Goal: Task Accomplishment & Management: Use online tool/utility

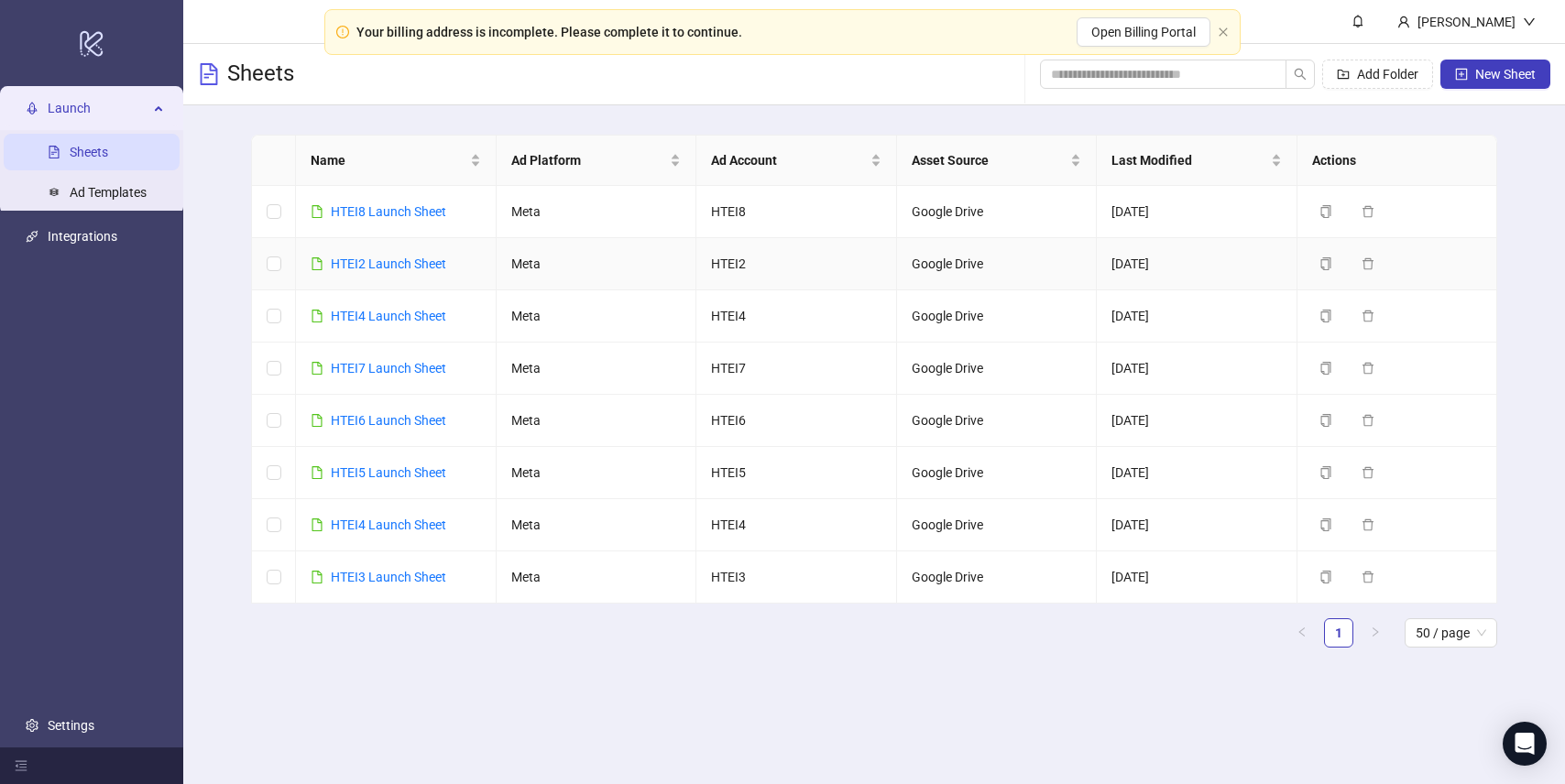
click at [387, 300] on td "HTEI4 Launch Sheet" at bounding box center [396, 316] width 201 height 53
click at [387, 321] on link "HTEI4 Launch Sheet" at bounding box center [388, 316] width 116 height 14
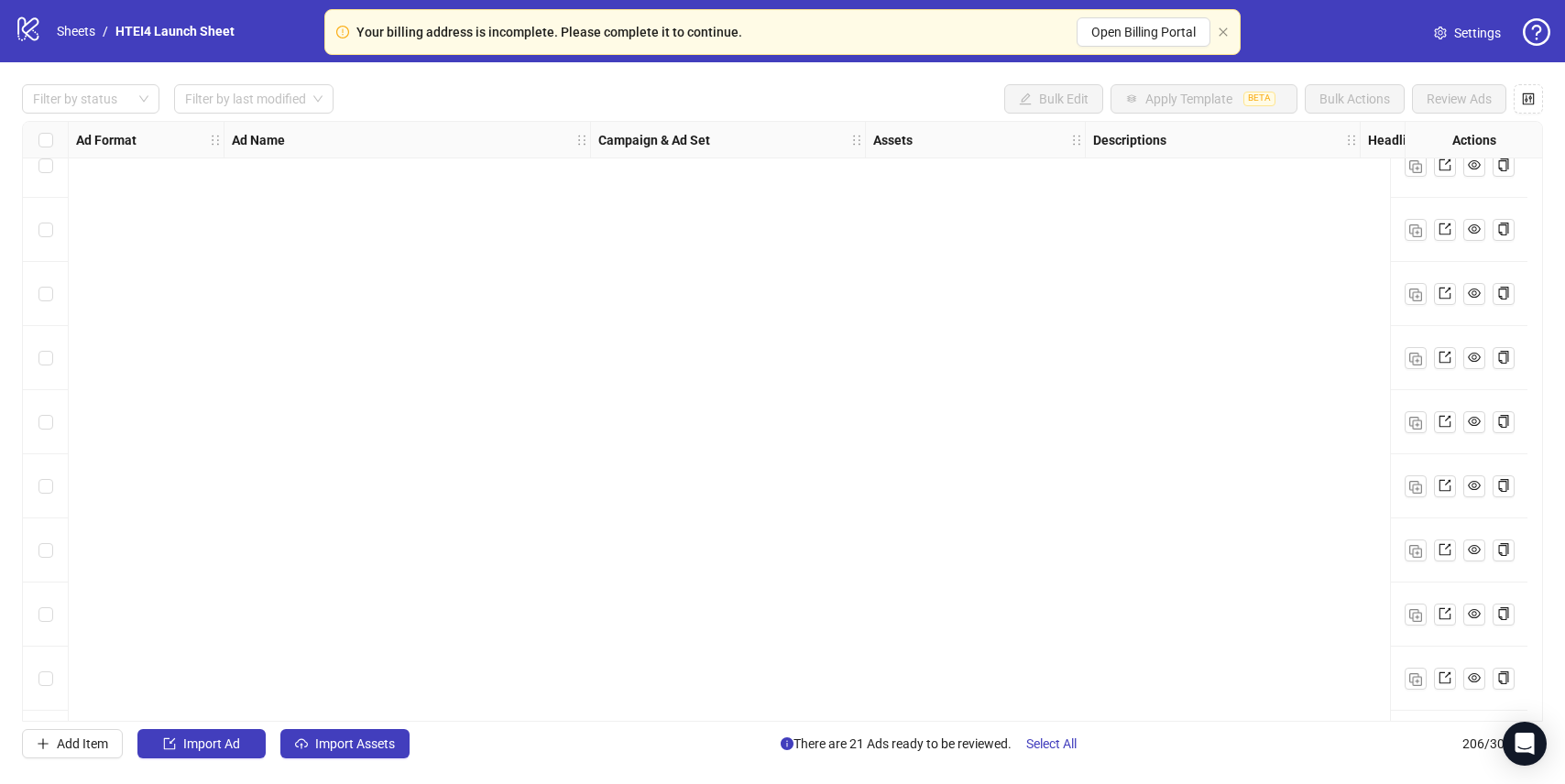
scroll to position [12649, 0]
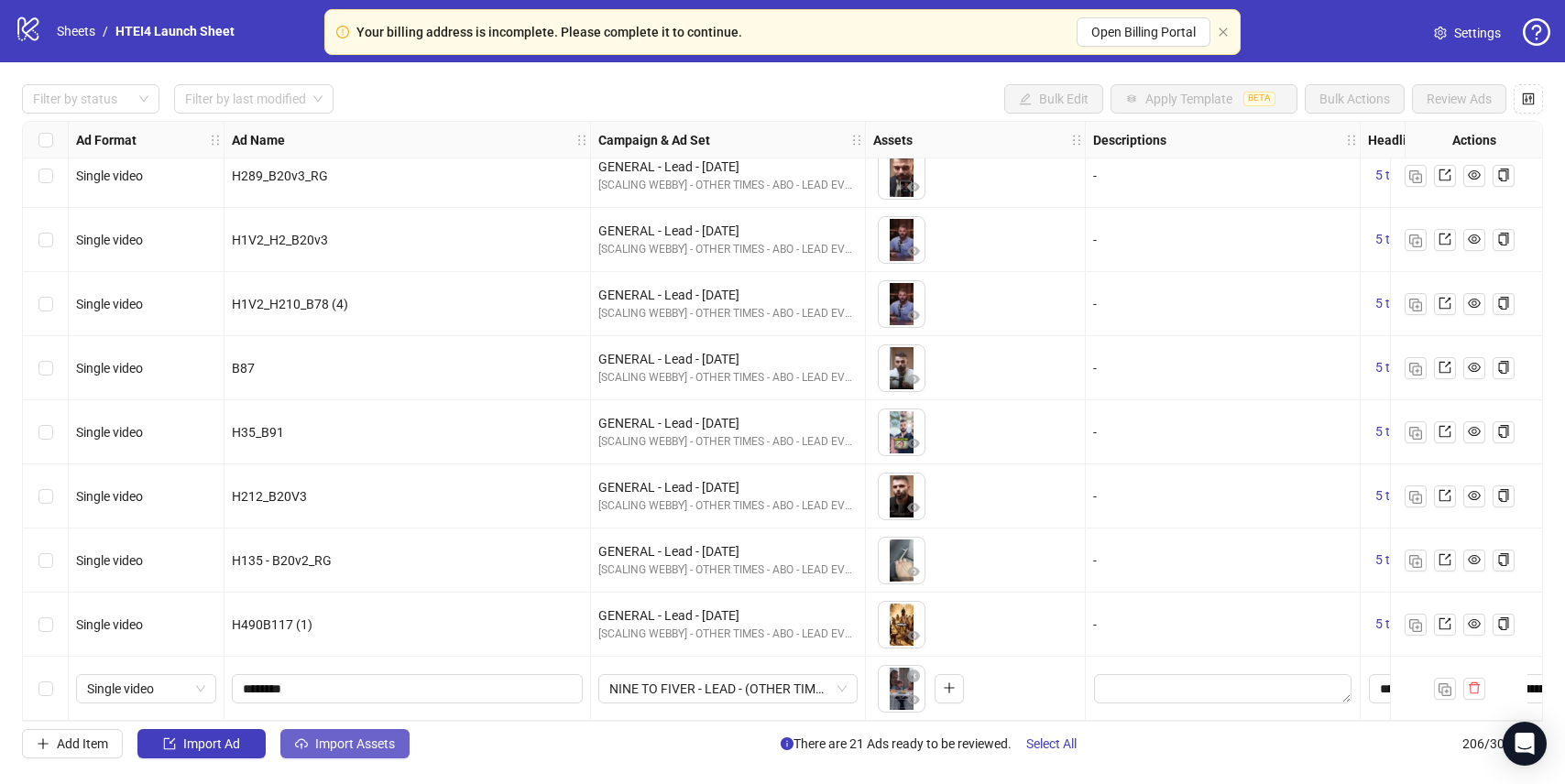
click at [356, 736] on span "Import Assets" at bounding box center [354, 743] width 79 height 14
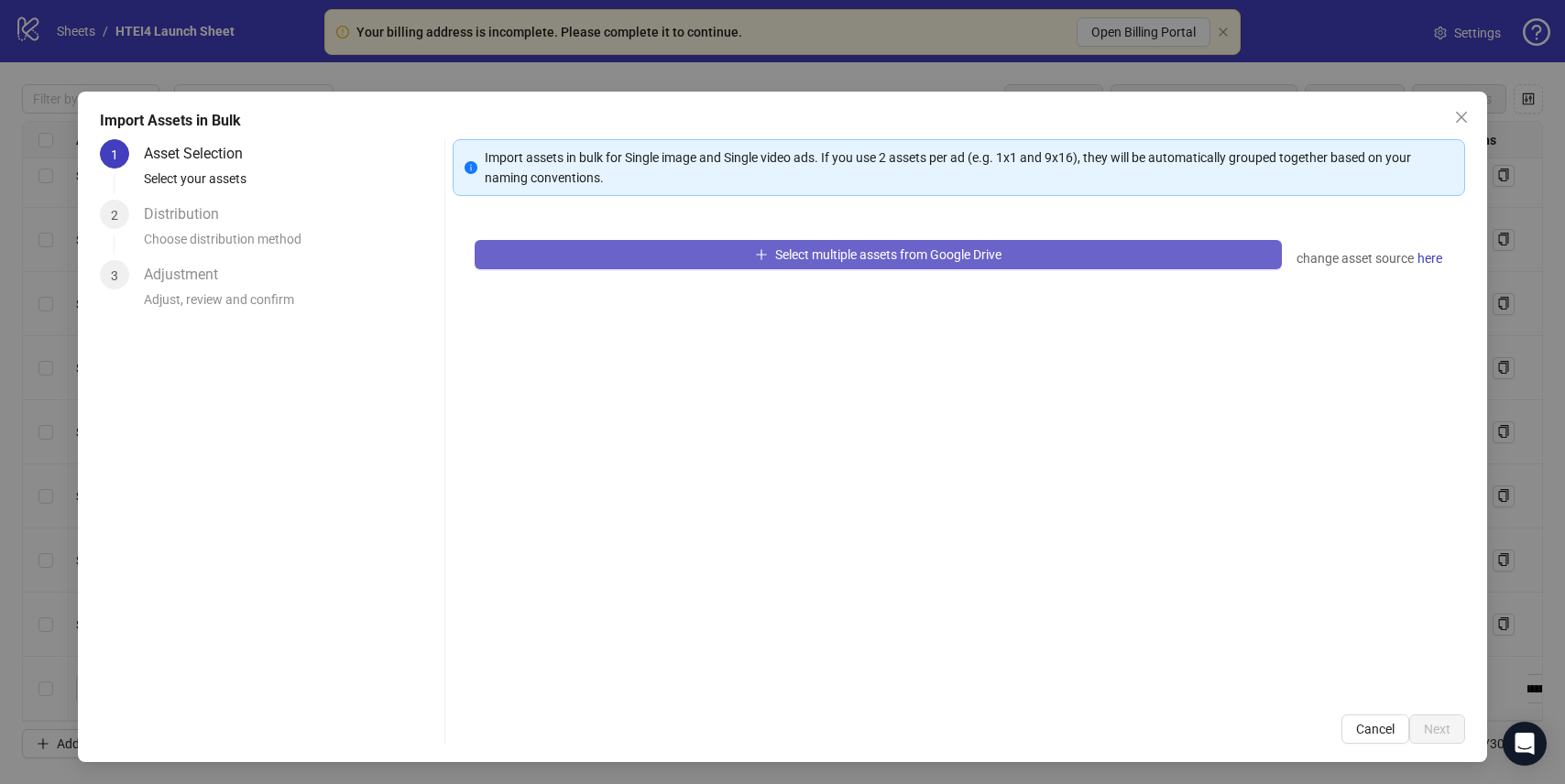
click at [835, 255] on span "Select multiple assets from Google Drive" at bounding box center [888, 254] width 227 height 14
click at [784, 246] on button "Select multiple assets from Google Drive" at bounding box center [877, 254] width 806 height 30
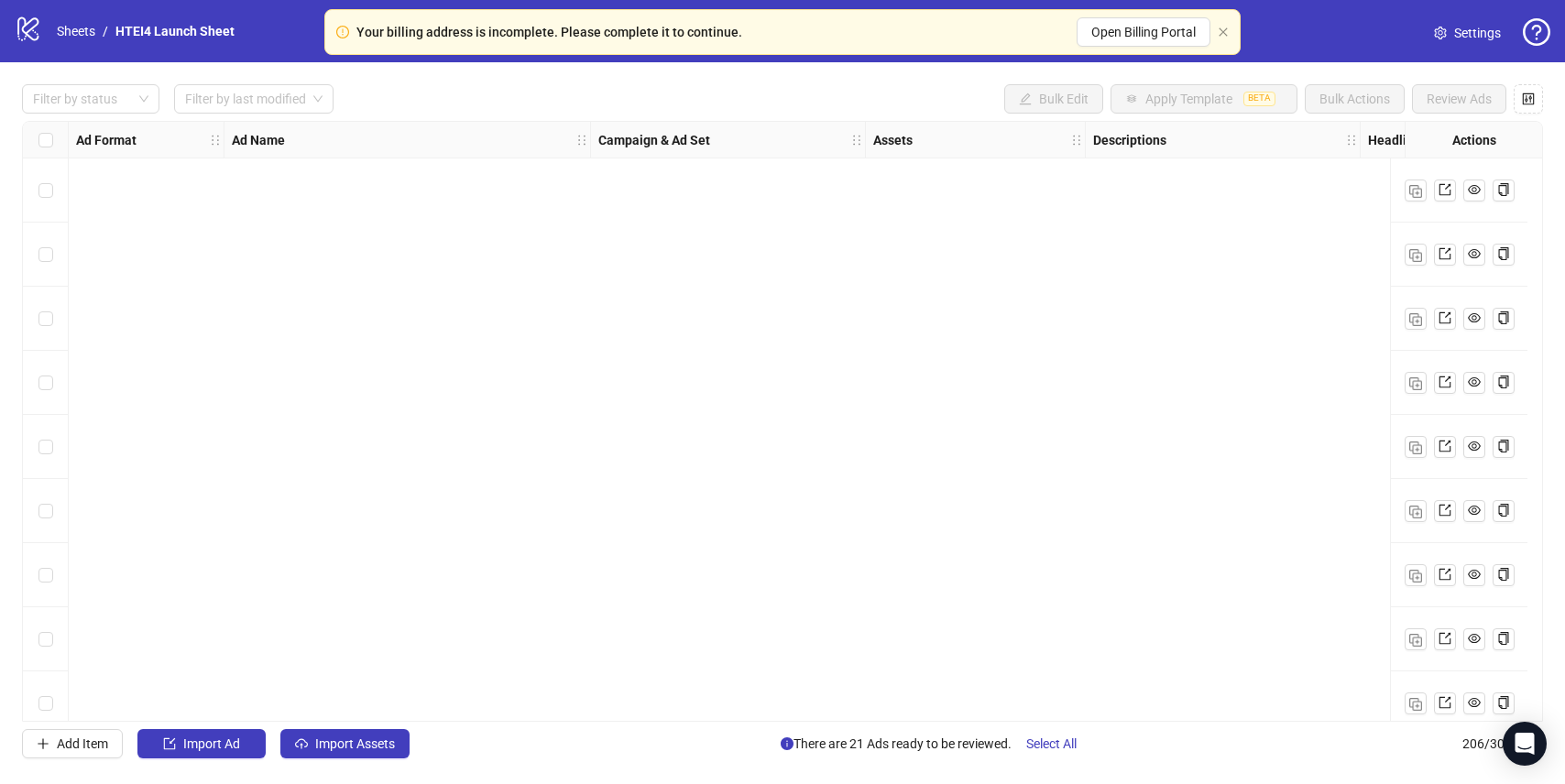
scroll to position [5174, 0]
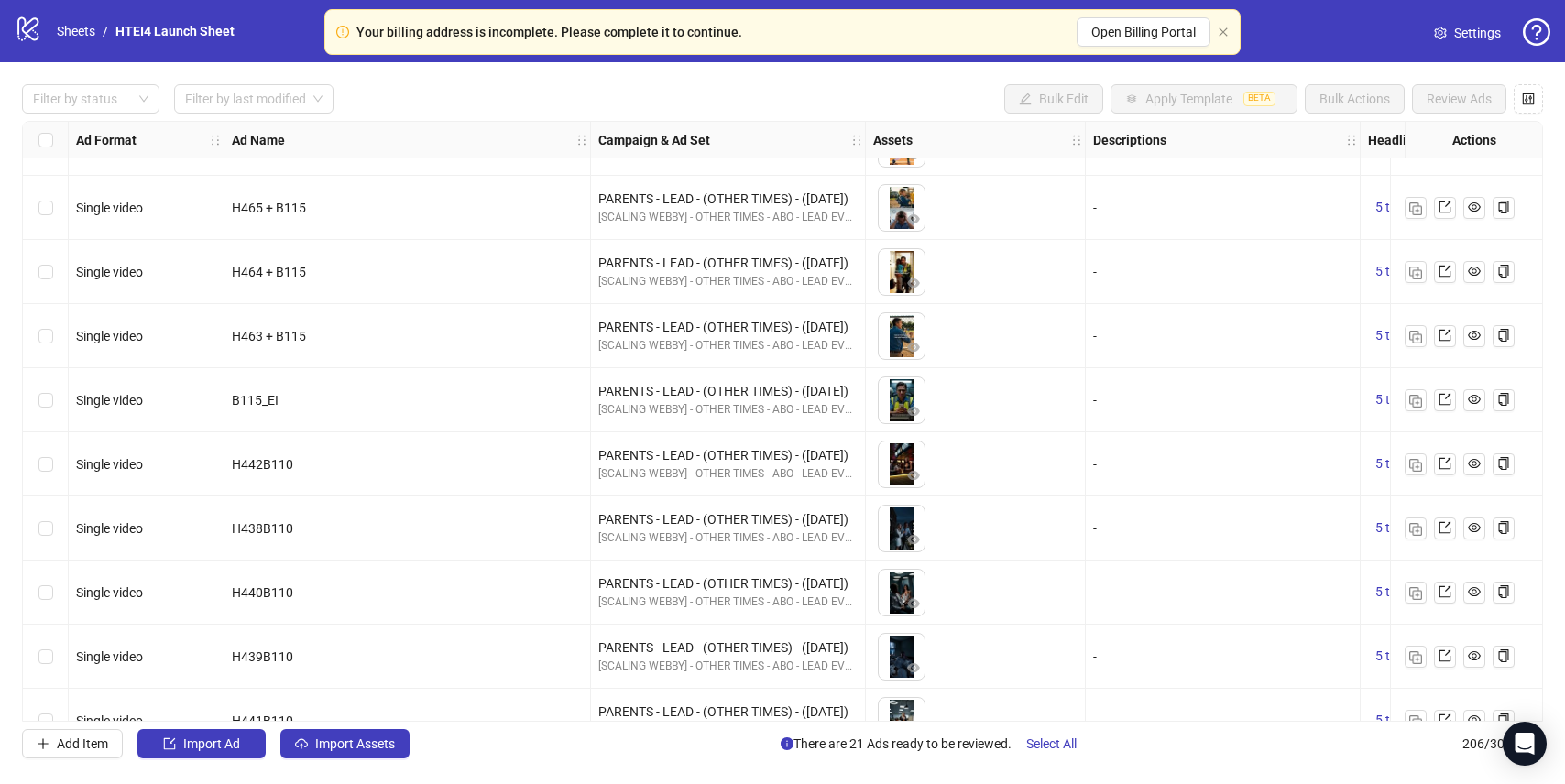
click at [333, 764] on div "Filter by status Filter by last modified Bulk Edit Apply Template BETA Bulk Act…" at bounding box center [782, 421] width 1565 height 718
click at [333, 760] on div "Filter by status Filter by last modified Bulk Edit Apply Template BETA Bulk Act…" at bounding box center [782, 421] width 1565 height 718
click at [333, 756] on button "Import Assets" at bounding box center [344, 743] width 129 height 30
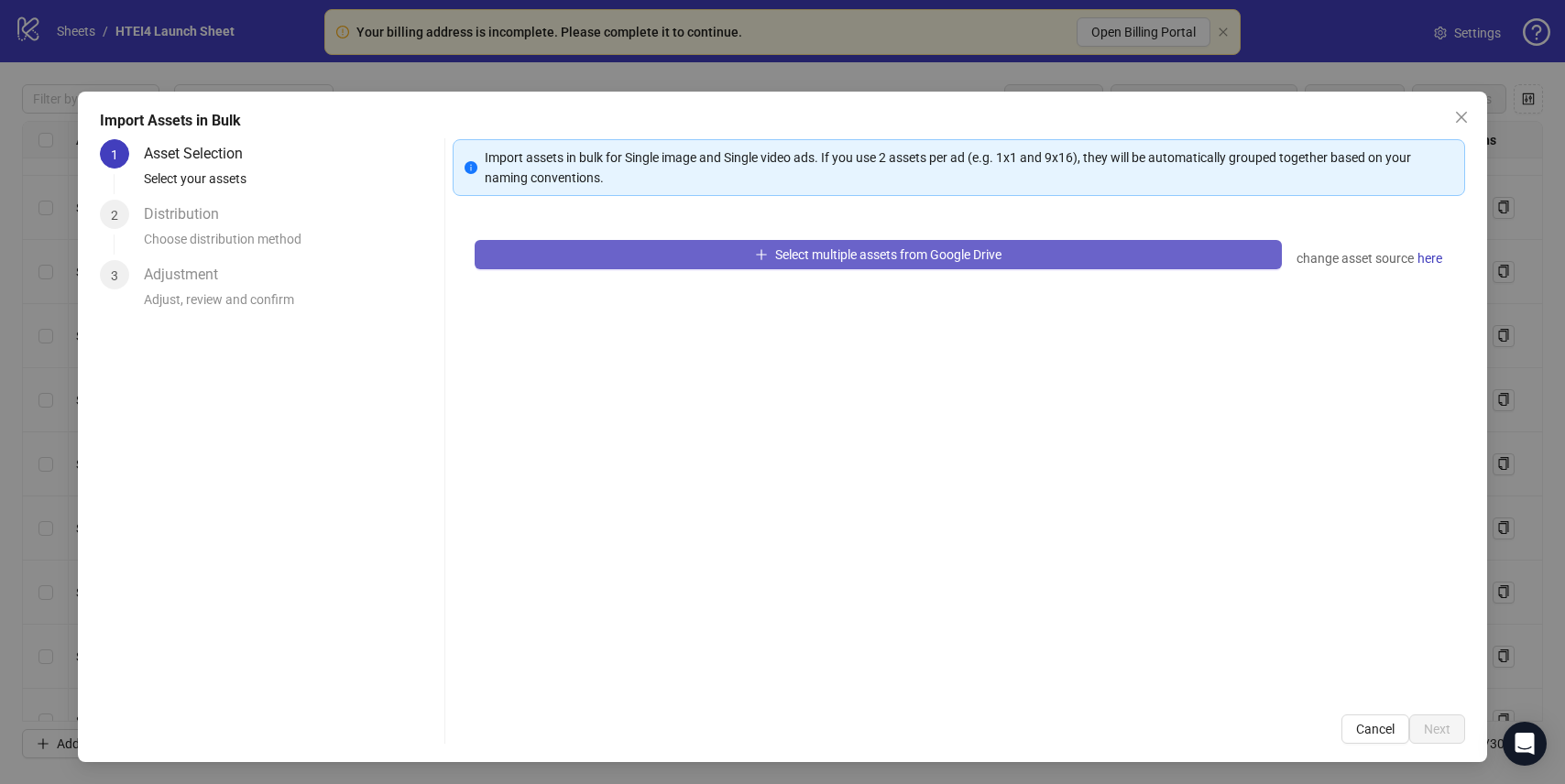
click at [755, 259] on icon "plus" at bounding box center [760, 254] width 12 height 12
click at [736, 258] on button "Select multiple assets from Google Drive" at bounding box center [877, 254] width 806 height 30
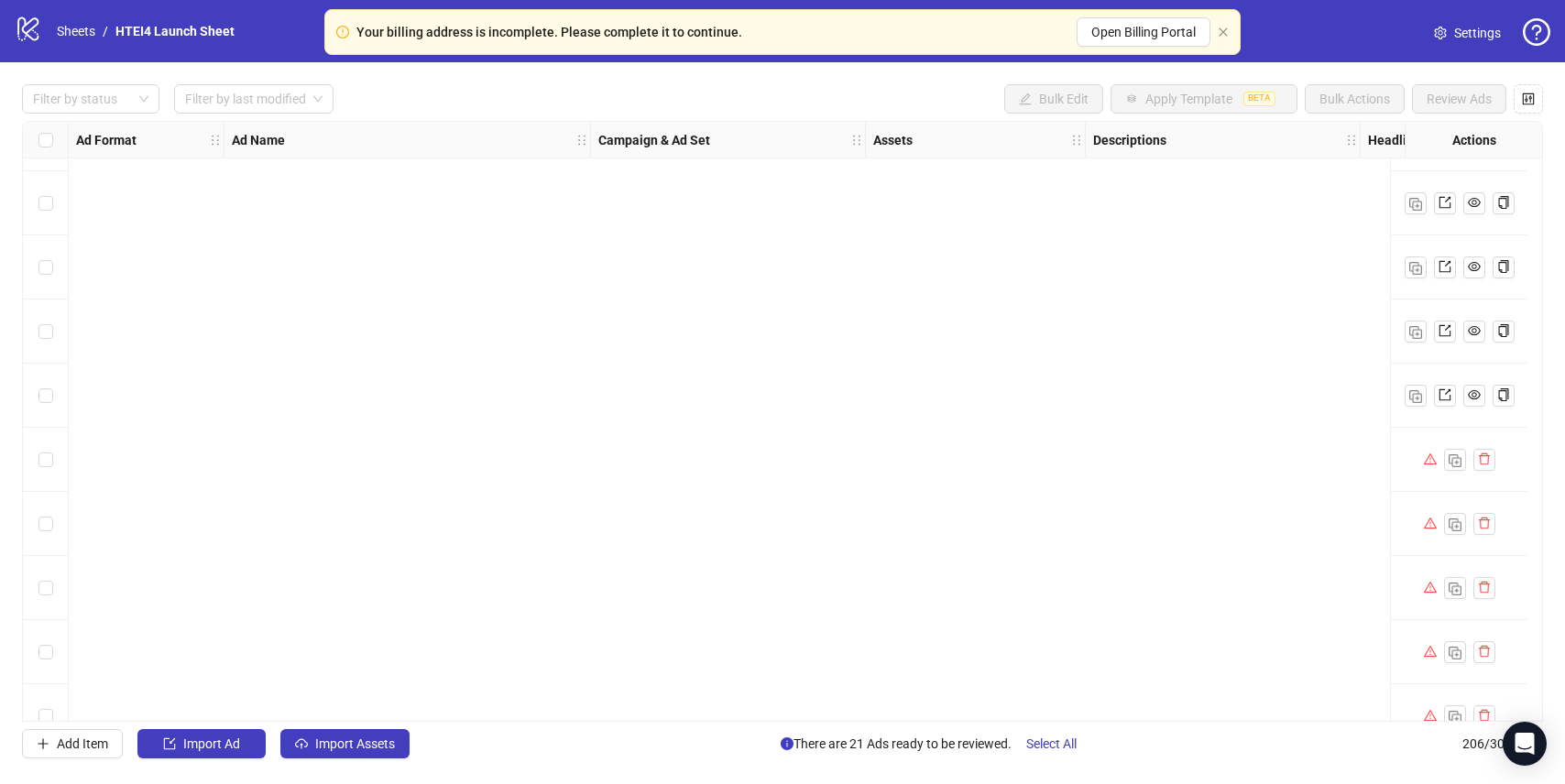
scroll to position [12649, 0]
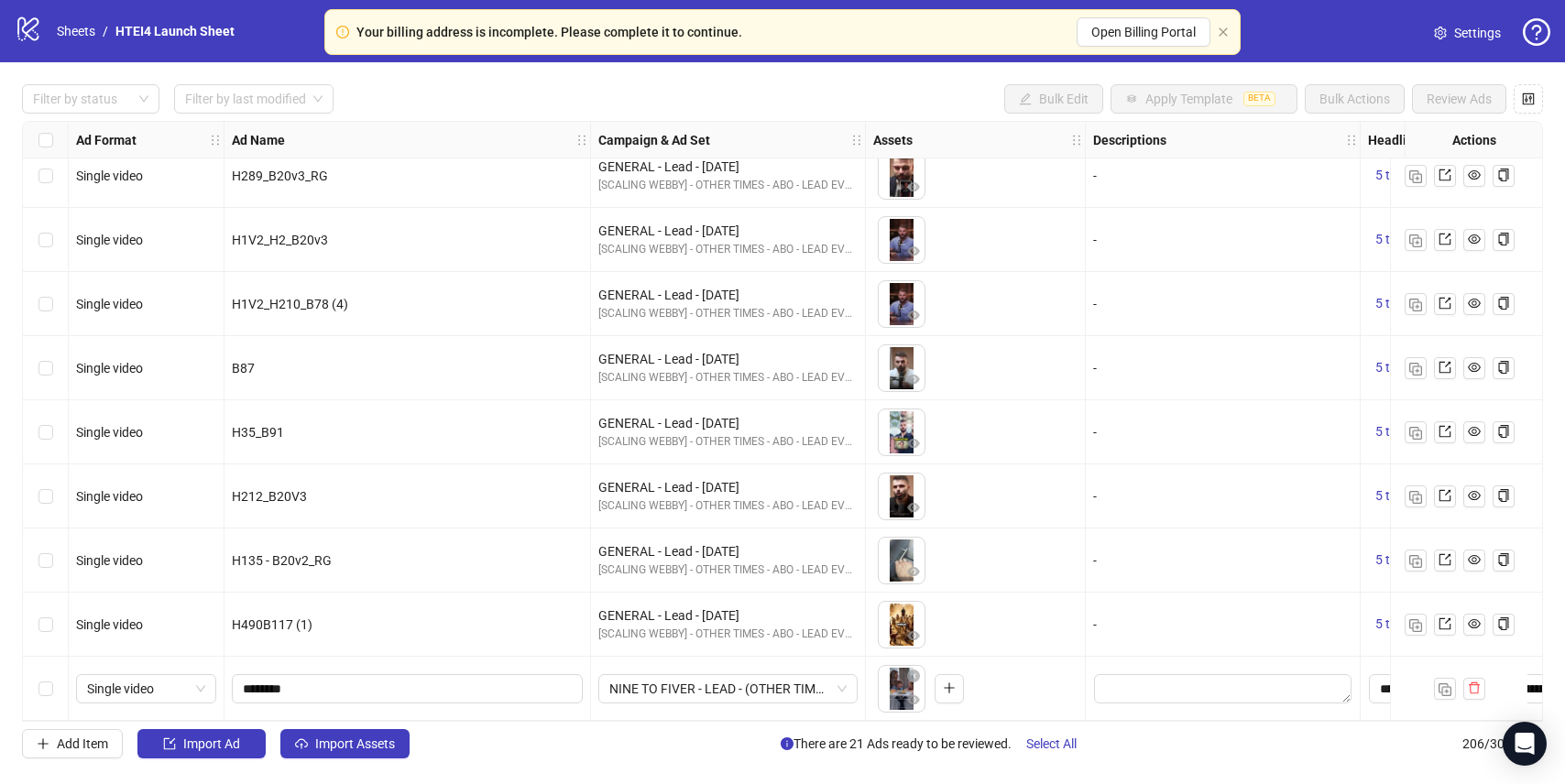
click at [314, 722] on div "Ad Format Ad Name Campaign & Ad Set Assets Descriptions Headlines Primary Texts…" at bounding box center [782, 421] width 1521 height 600
click at [316, 728] on div "Filter by status Filter by last modified Bulk Edit Apply Template BETA Bulk Act…" at bounding box center [782, 421] width 1565 height 718
click at [316, 751] on button "Import Assets" at bounding box center [344, 743] width 129 height 30
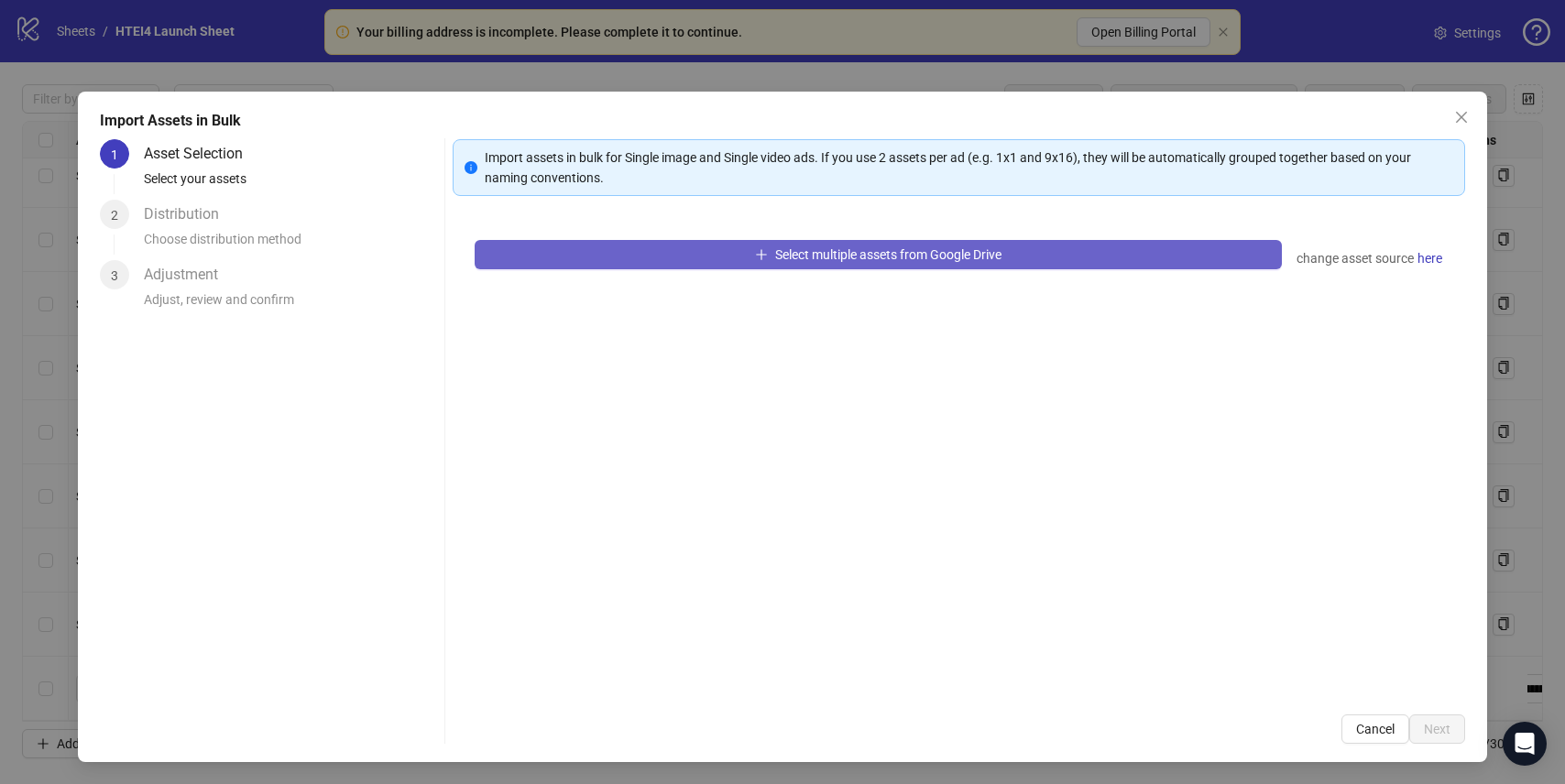
click at [760, 255] on icon "plus" at bounding box center [760, 254] width 12 height 12
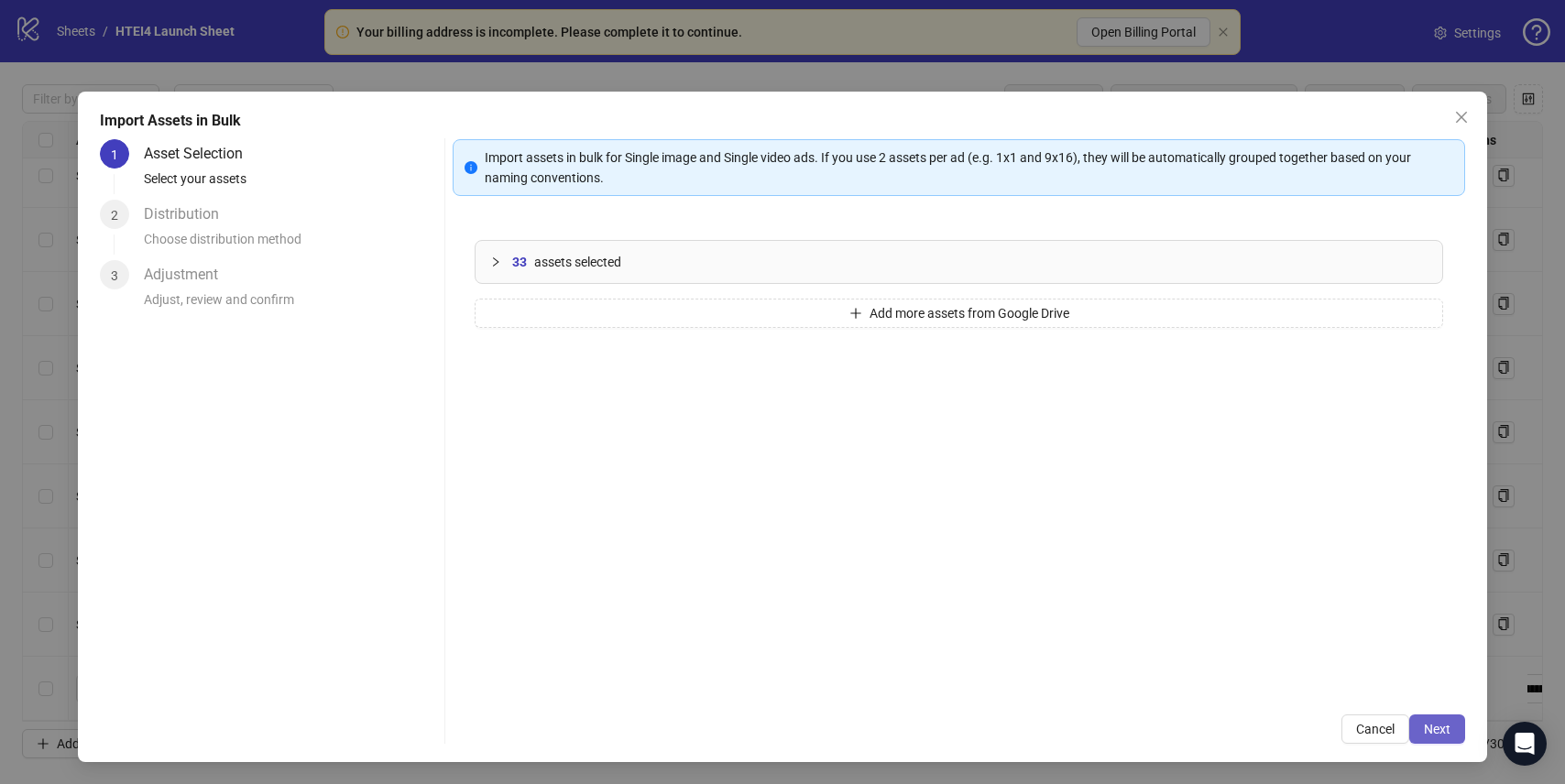
click at [1444, 720] on button "Next" at bounding box center [1437, 729] width 55 height 30
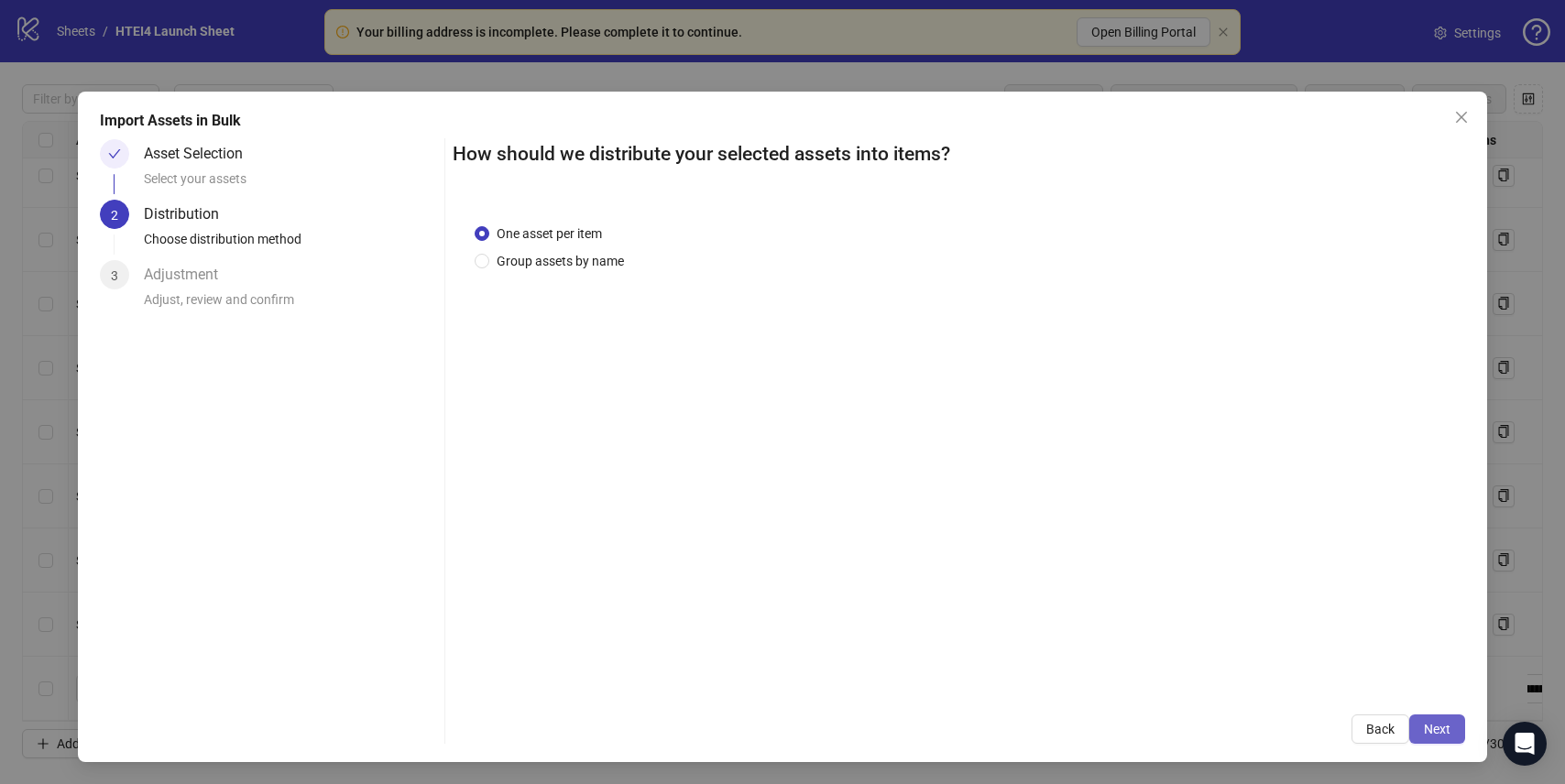
click at [1441, 736] on button "Next" at bounding box center [1437, 729] width 55 height 30
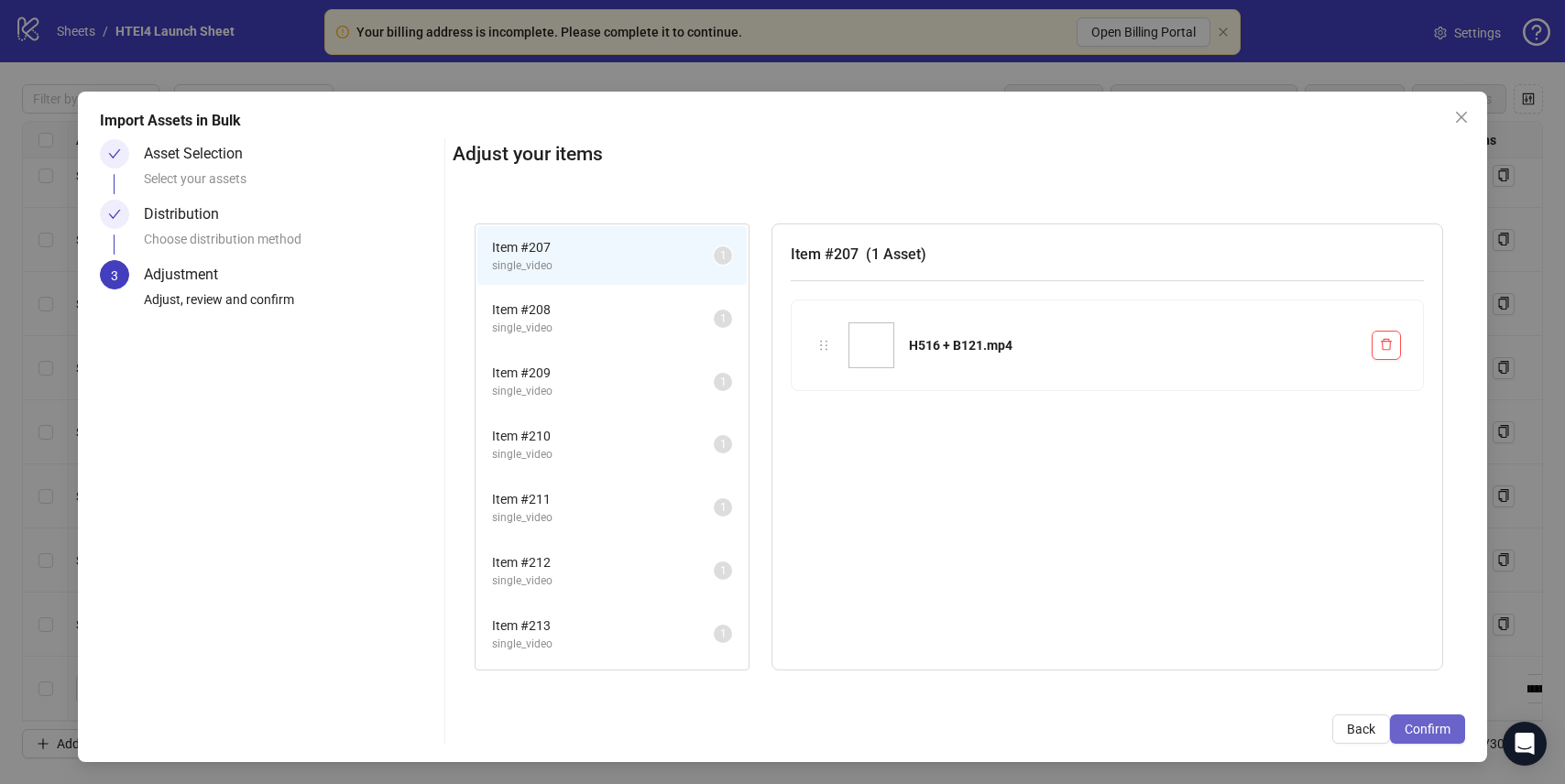
click at [1404, 726] on span "Confirm" at bounding box center [1427, 729] width 46 height 14
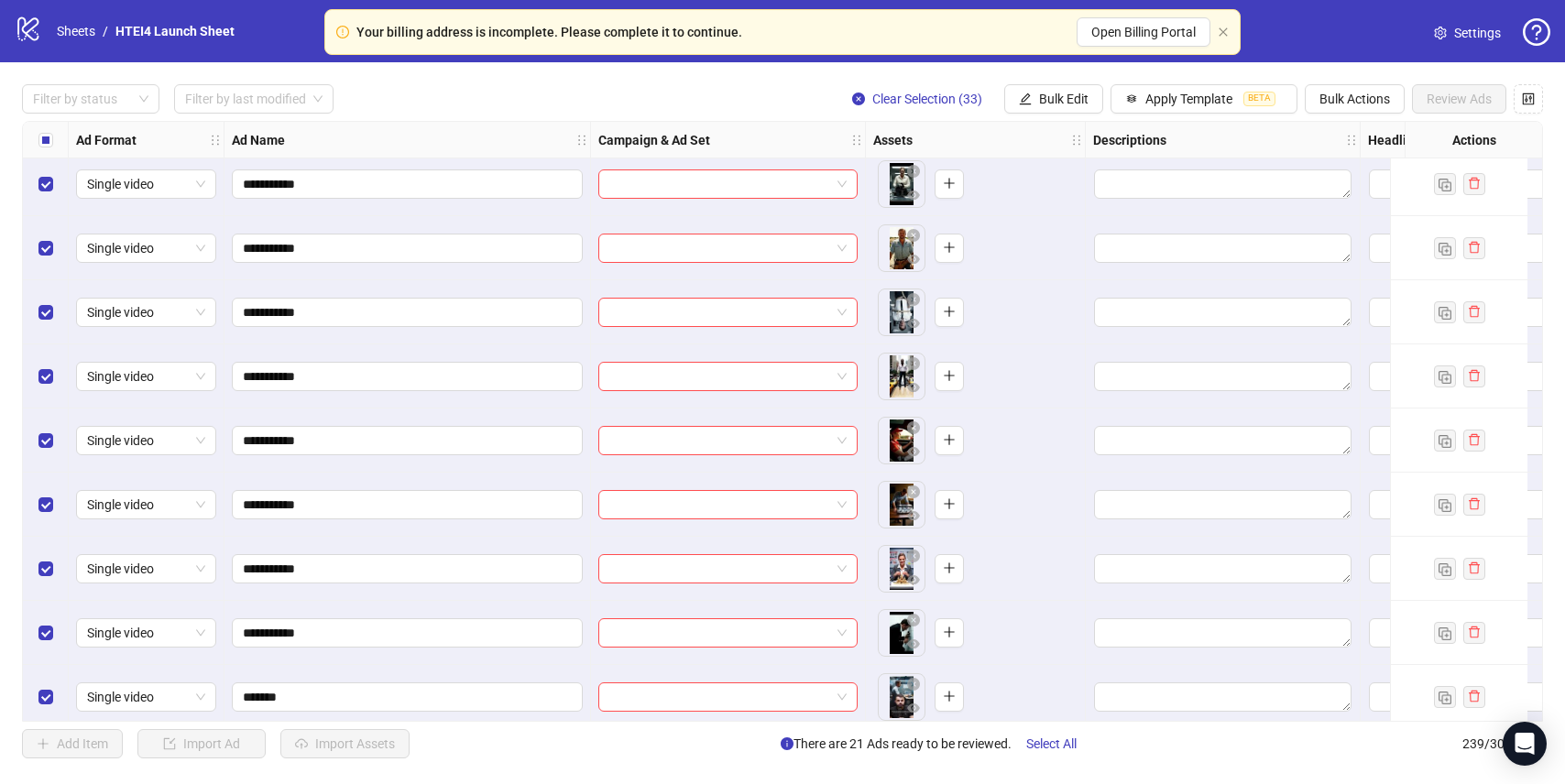
scroll to position [14022, 0]
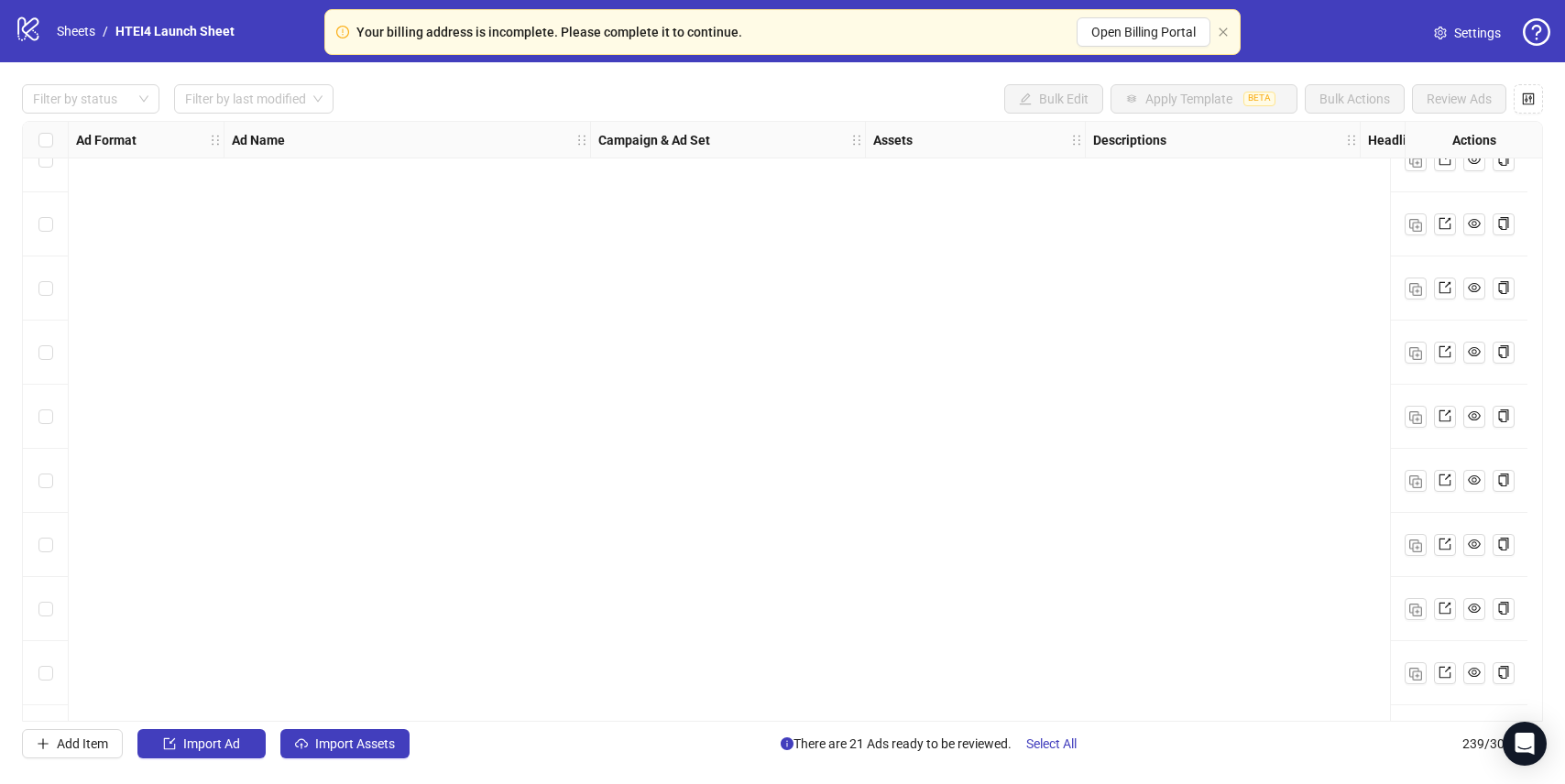
scroll to position [14764, 0]
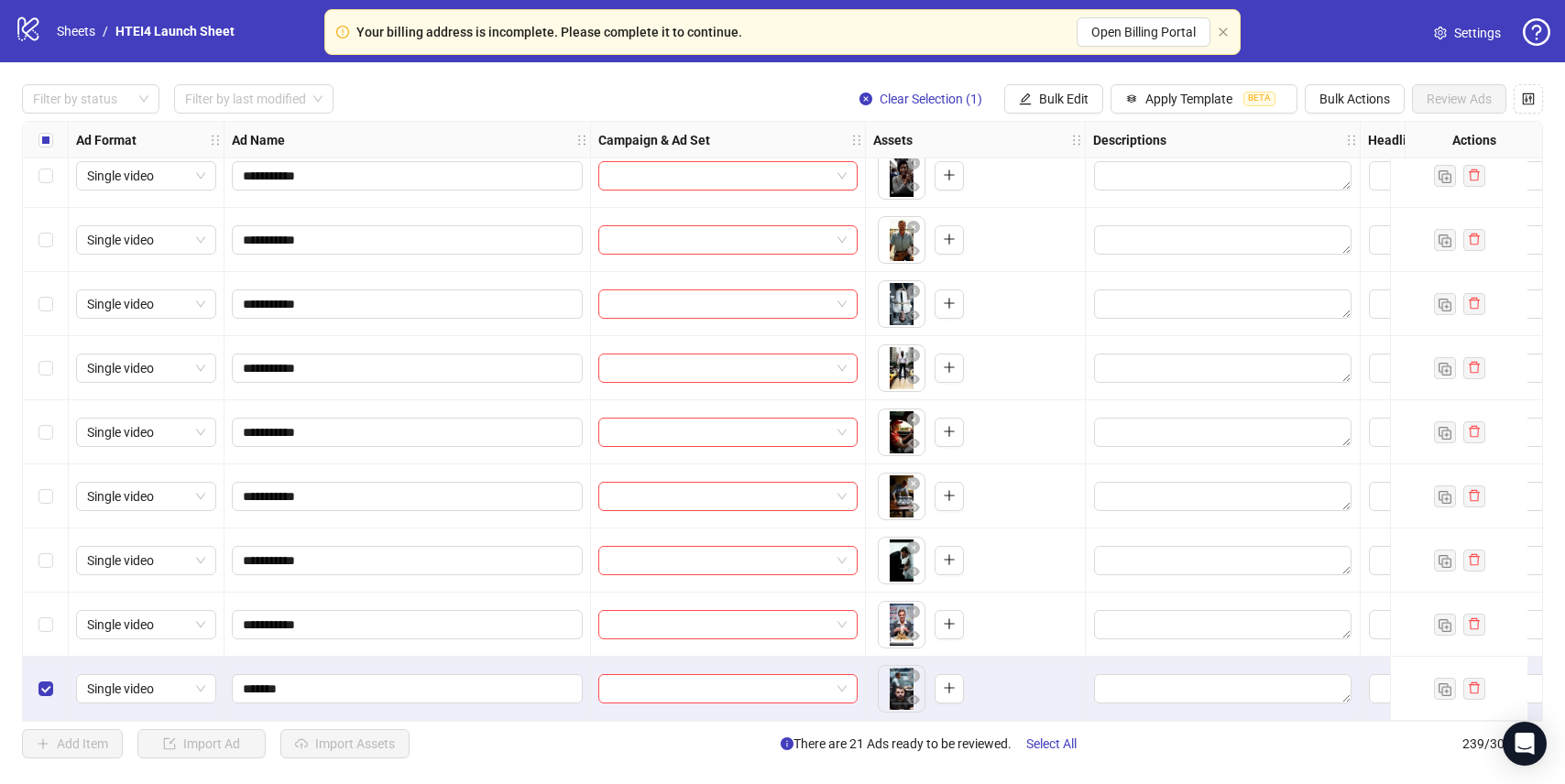
click at [42, 604] on div "Select row 238" at bounding box center [46, 624] width 46 height 64
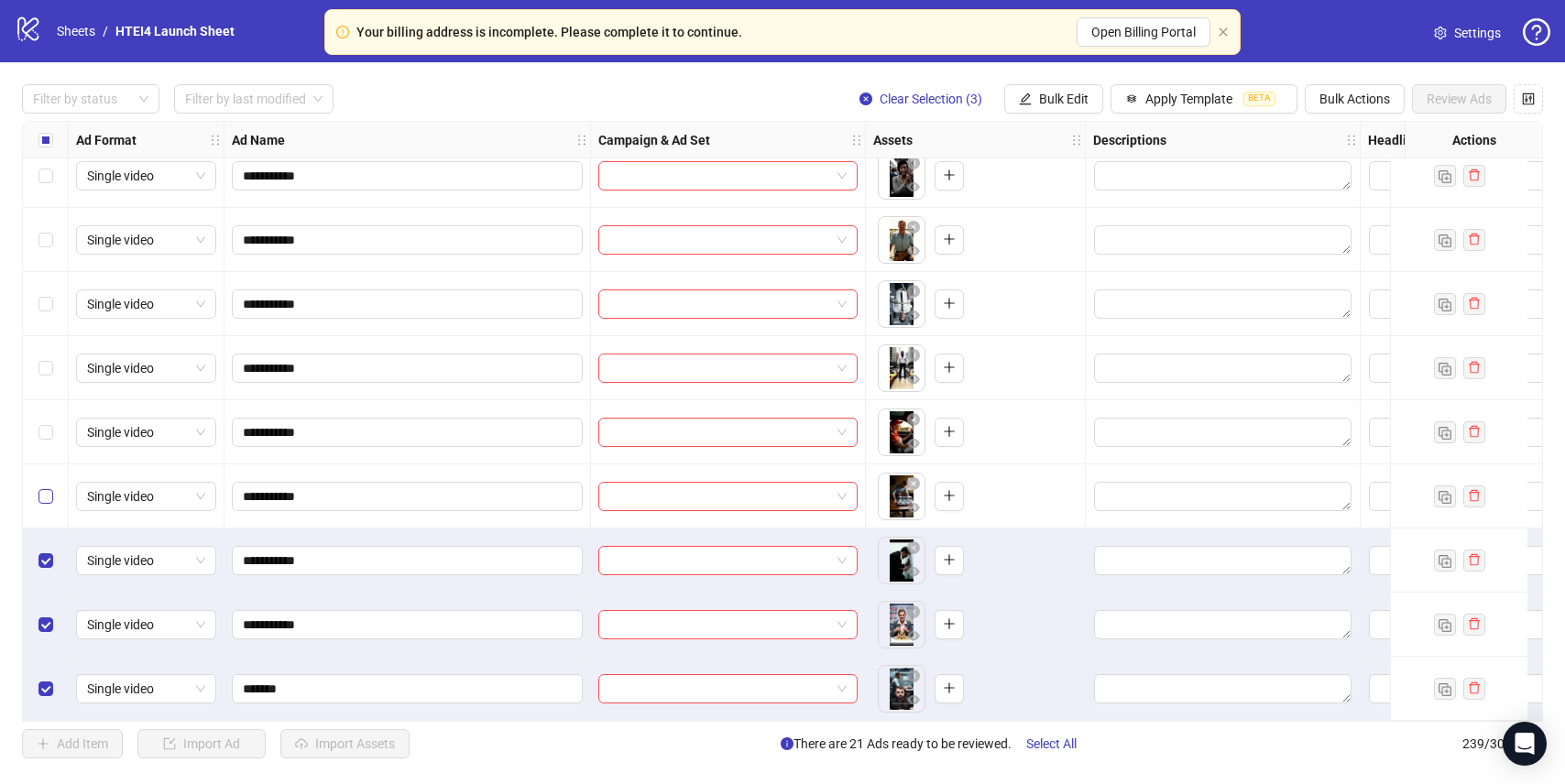
drag, startPoint x: 56, startPoint y: 492, endPoint x: 50, endPoint y: 481, distance: 12.5
click at [56, 491] on div "Select row 236" at bounding box center [46, 496] width 46 height 64
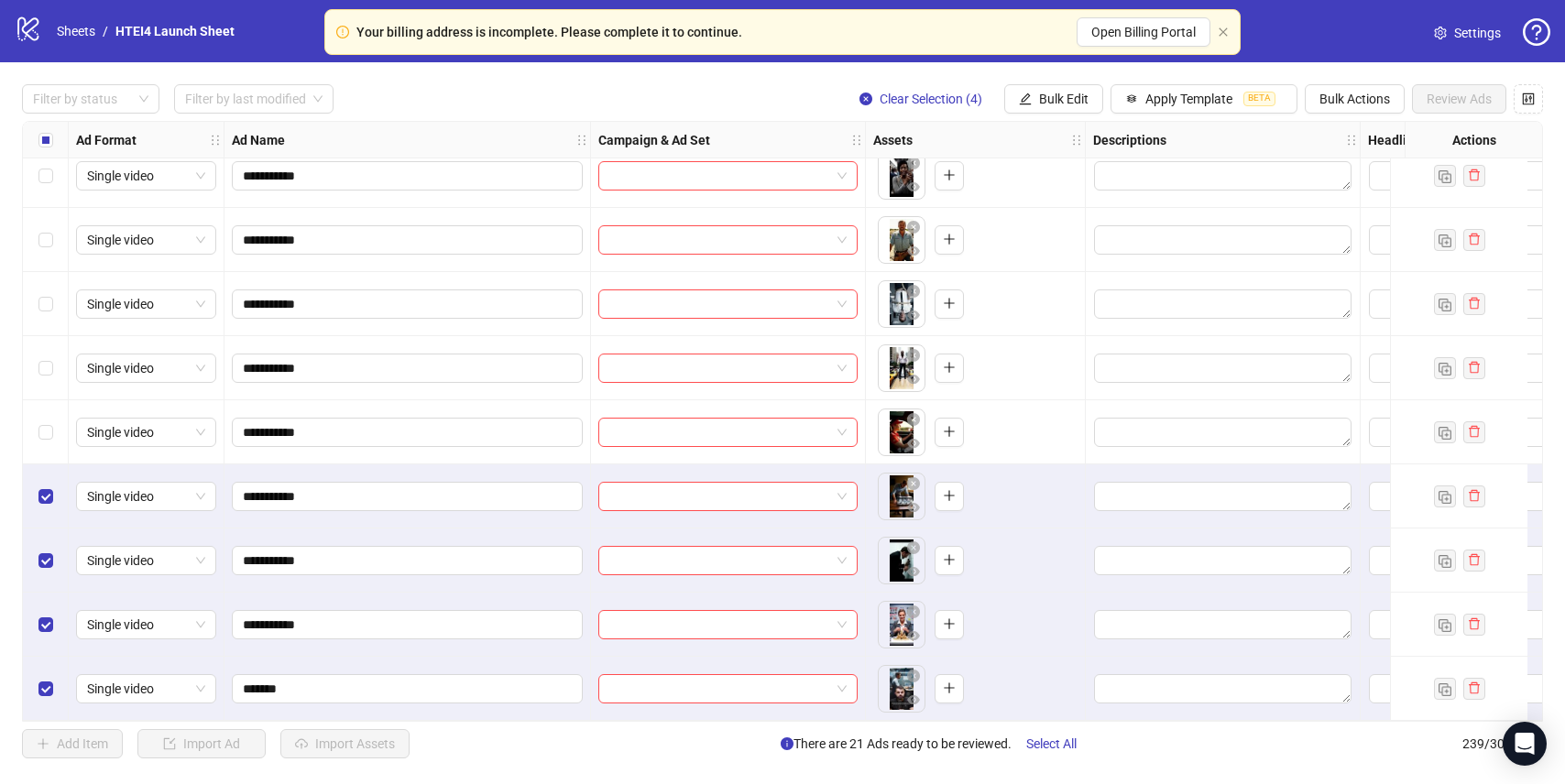
click at [50, 452] on div "Select row 235" at bounding box center [46, 432] width 46 height 64
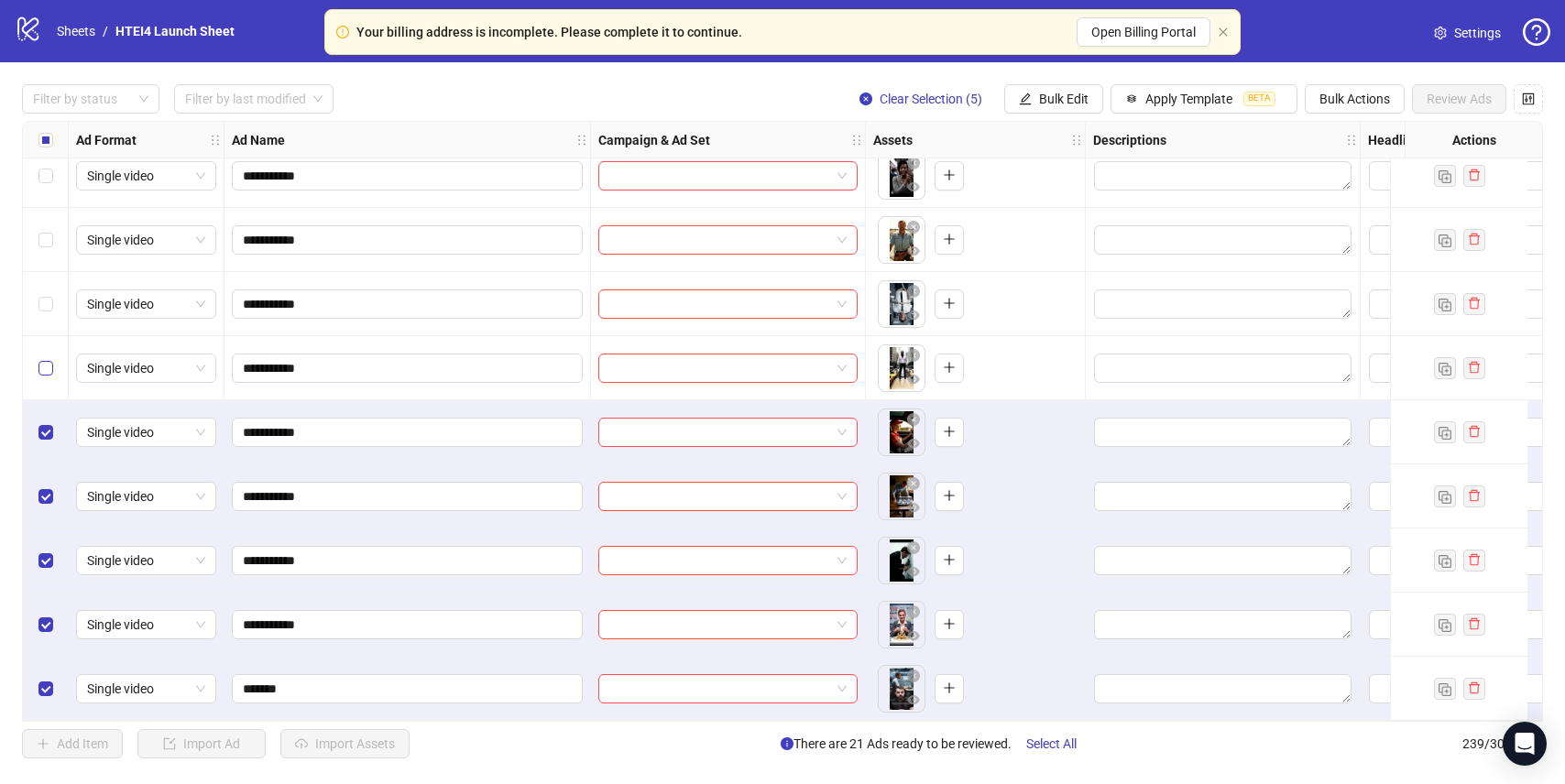
click at [49, 401] on div "Select row 235" at bounding box center [46, 432] width 46 height 64
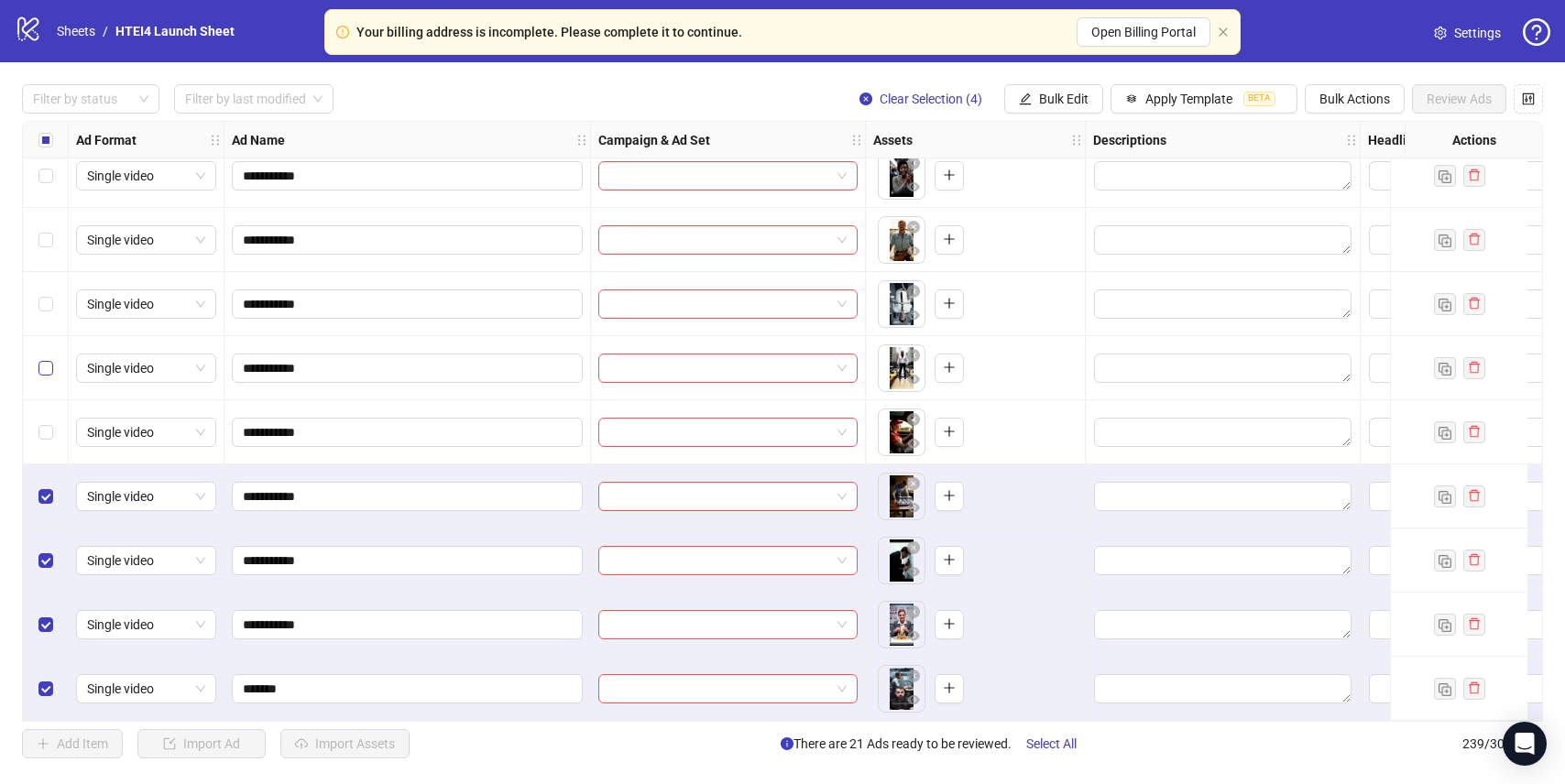
click at [49, 358] on label "Select row 234" at bounding box center [45, 367] width 14 height 20
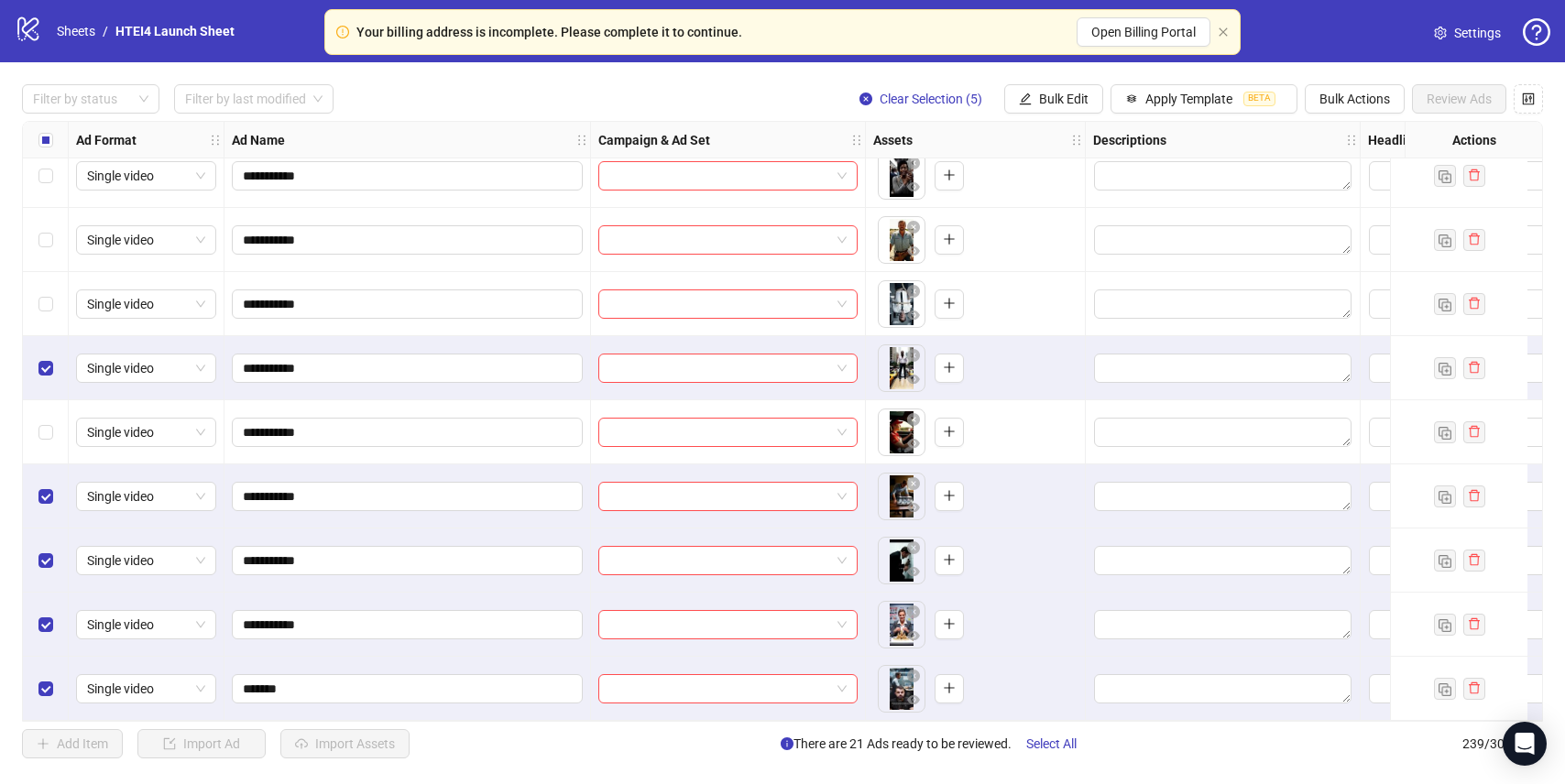
click at [49, 311] on div "Select row 233" at bounding box center [46, 303] width 46 height 64
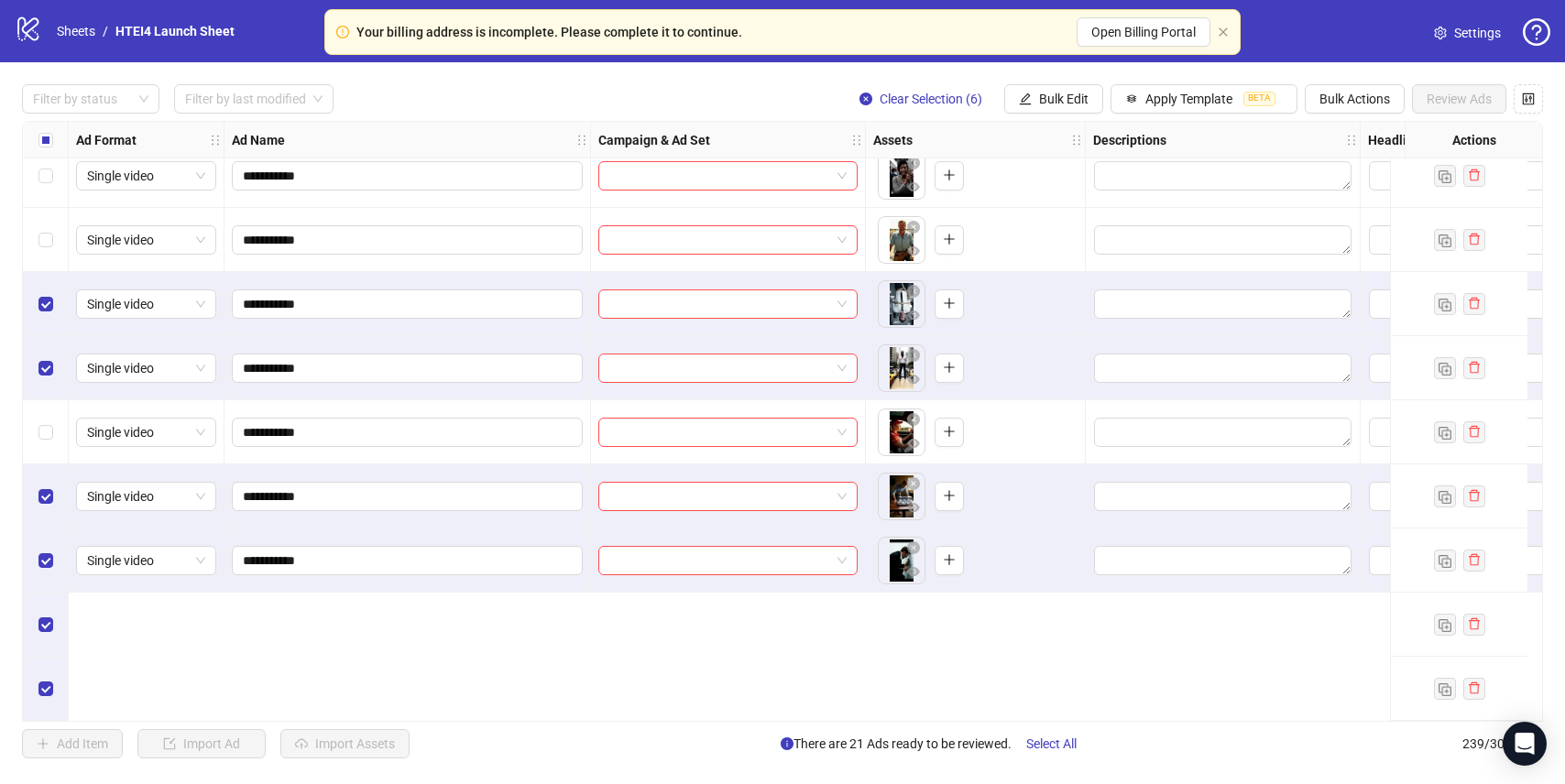
scroll to position [14528, 0]
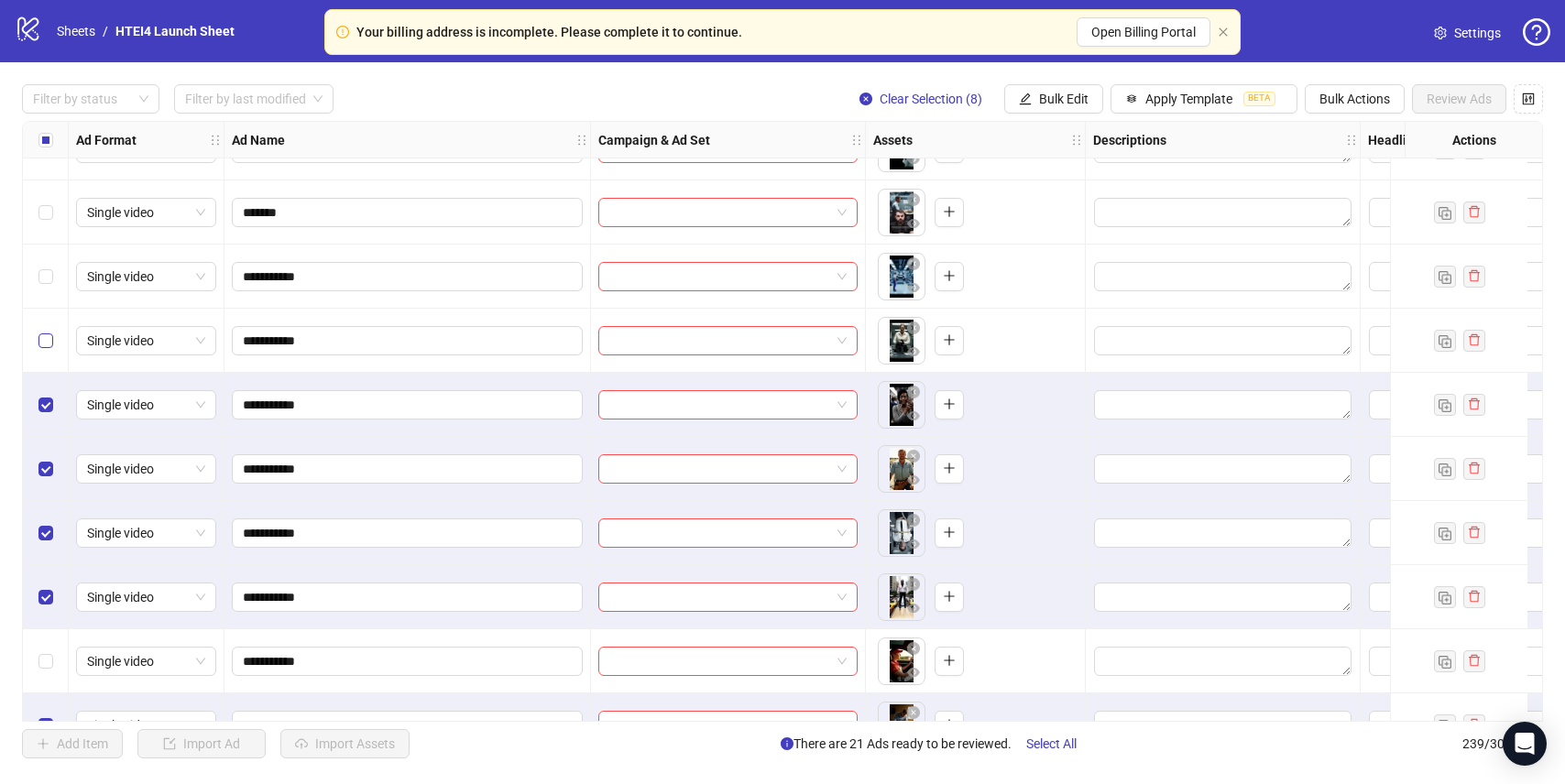
click at [47, 349] on label "Select row 230" at bounding box center [45, 340] width 14 height 20
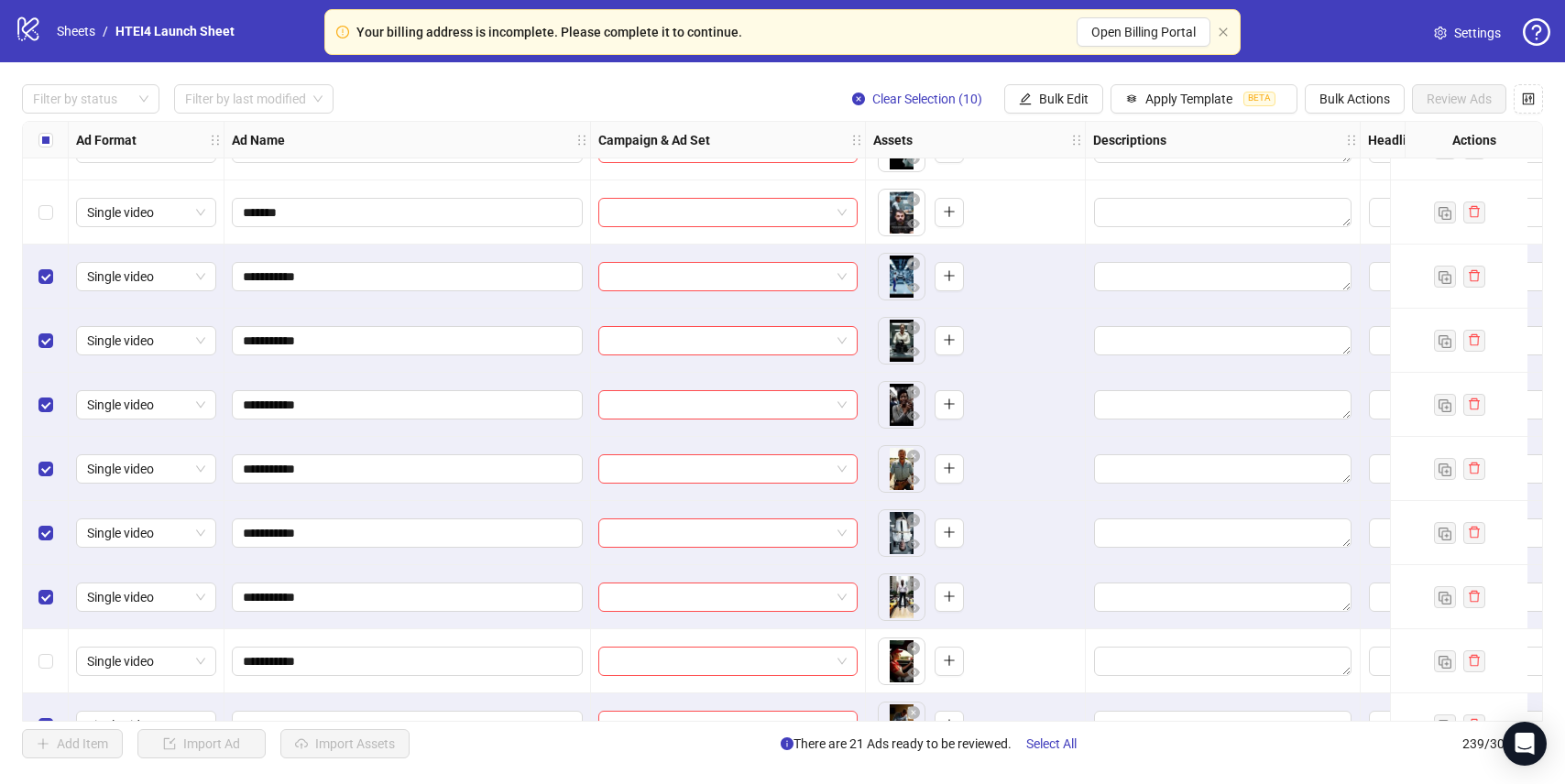
click at [47, 230] on div "Select row 228" at bounding box center [46, 212] width 46 height 64
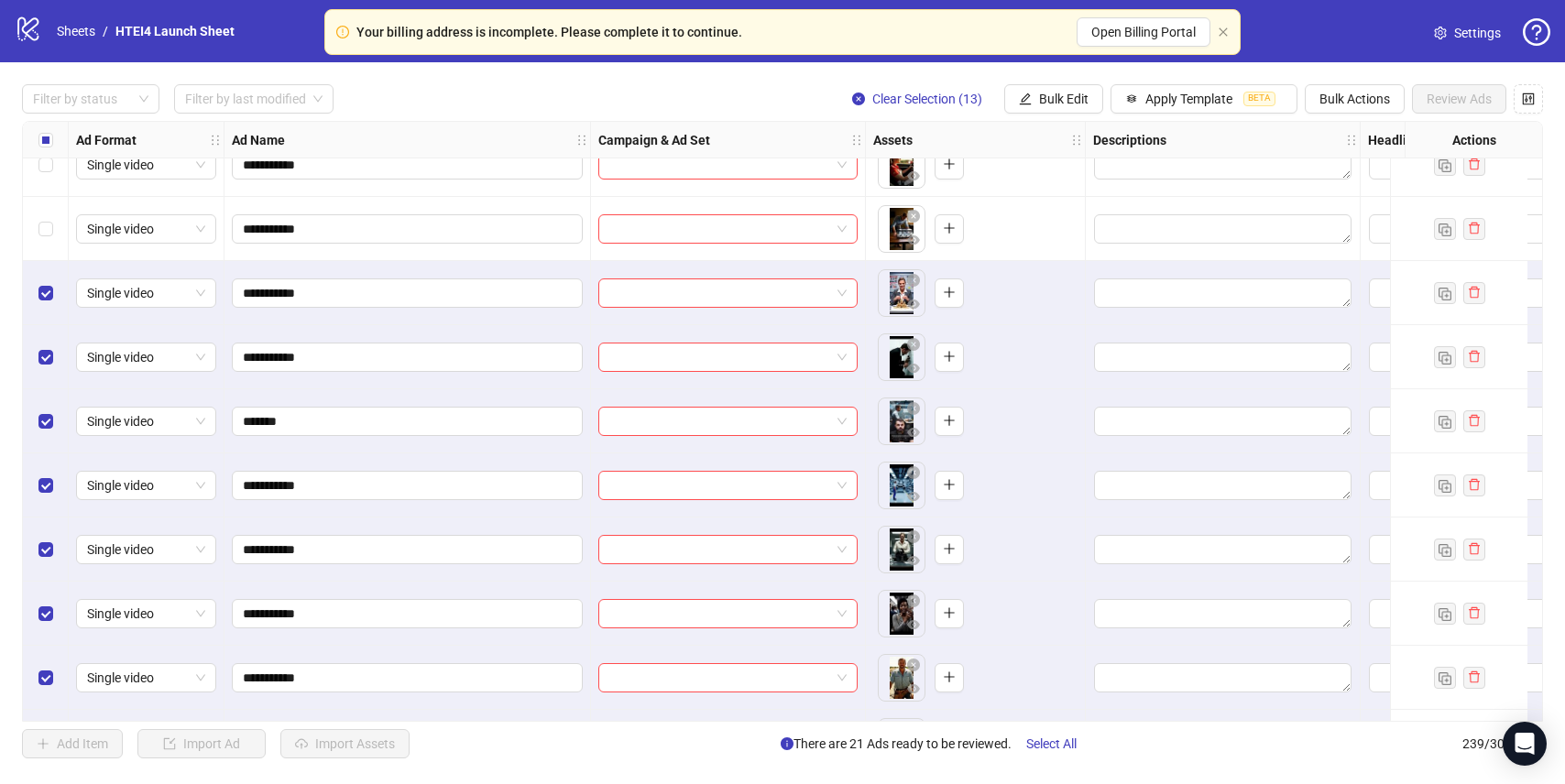
click at [42, 242] on div "Select row 225" at bounding box center [46, 229] width 46 height 64
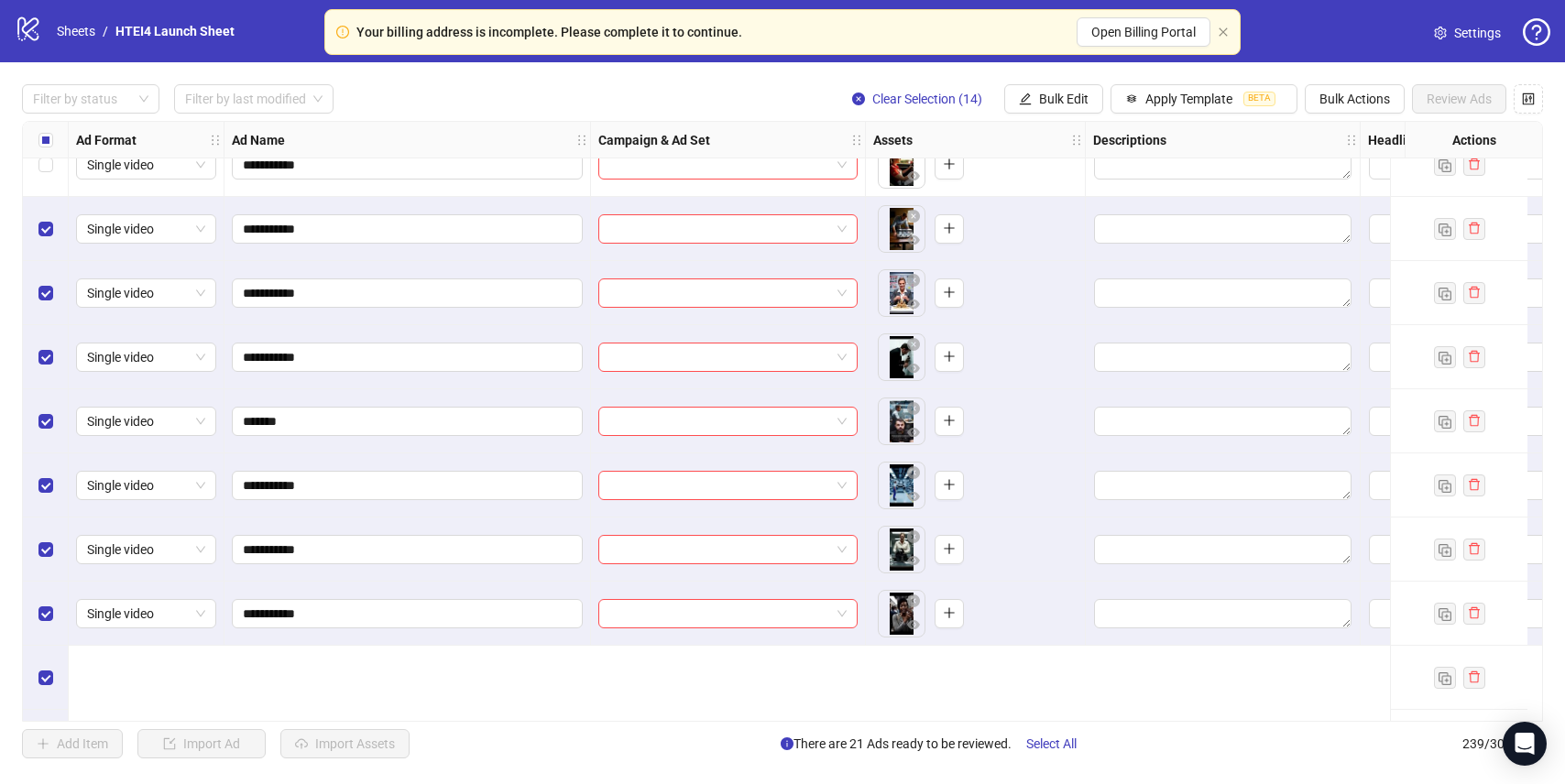
scroll to position [14146, 0]
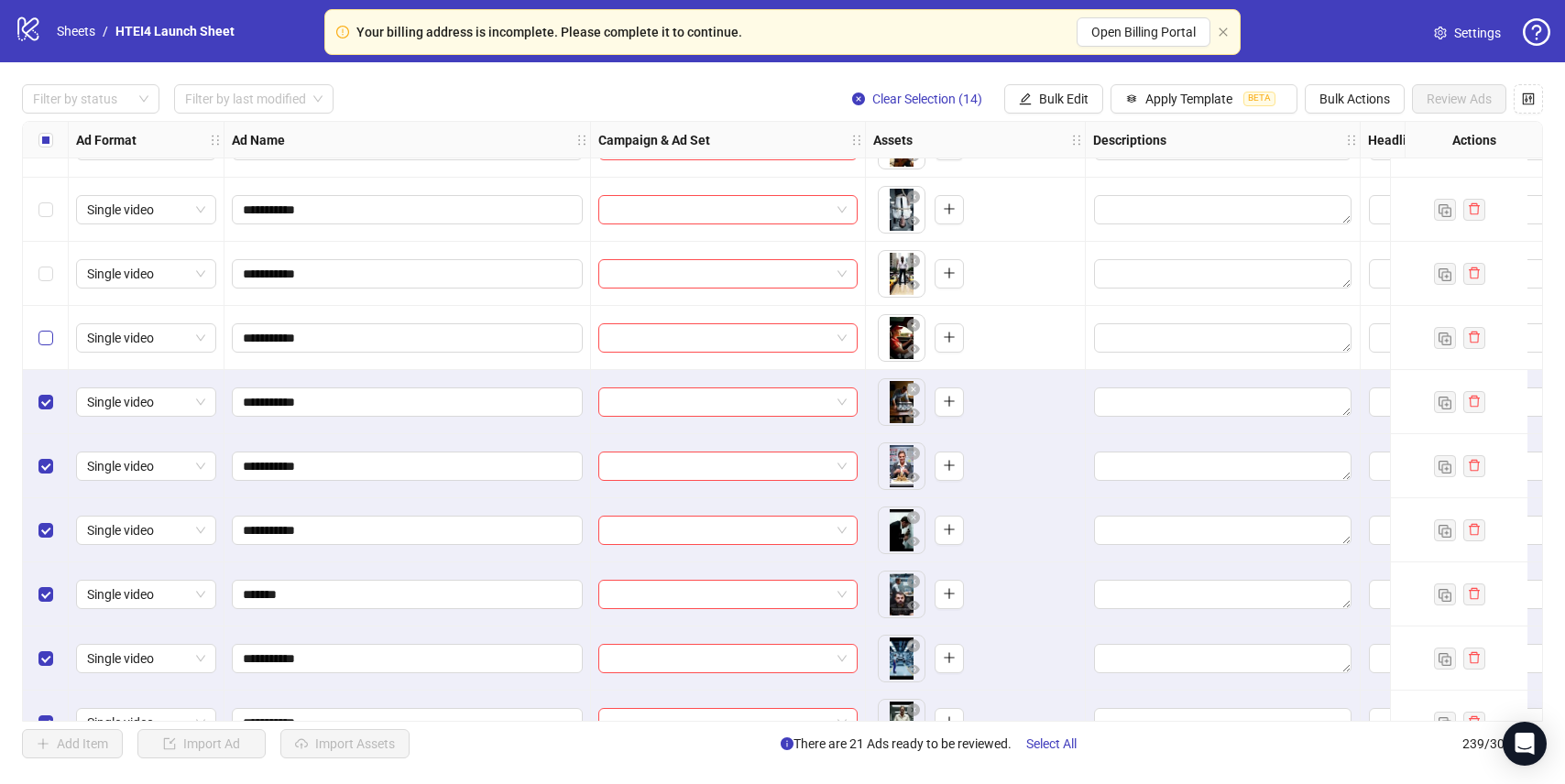
click at [45, 330] on label "Select row 224" at bounding box center [45, 338] width 14 height 20
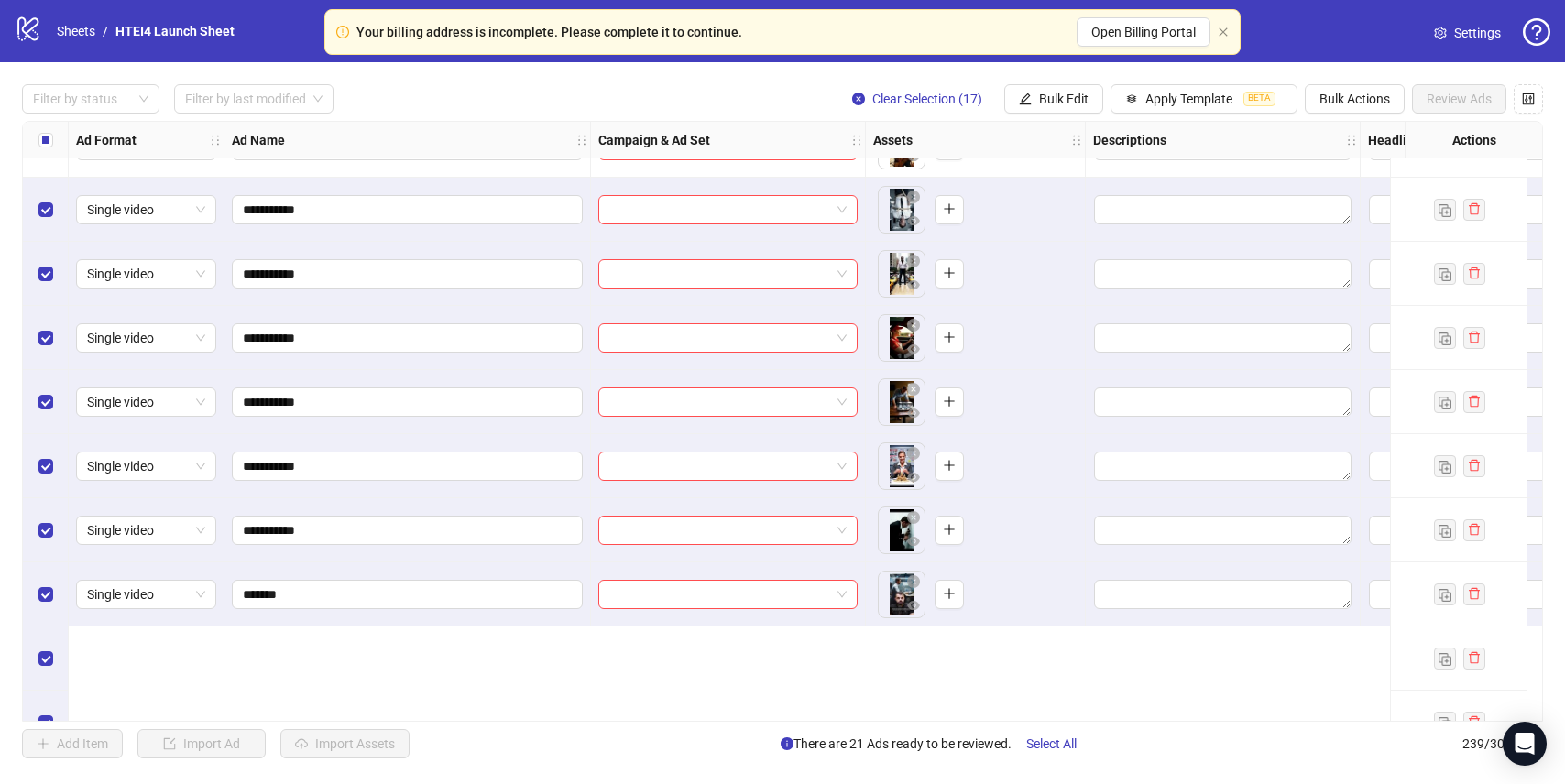
scroll to position [13954, 0]
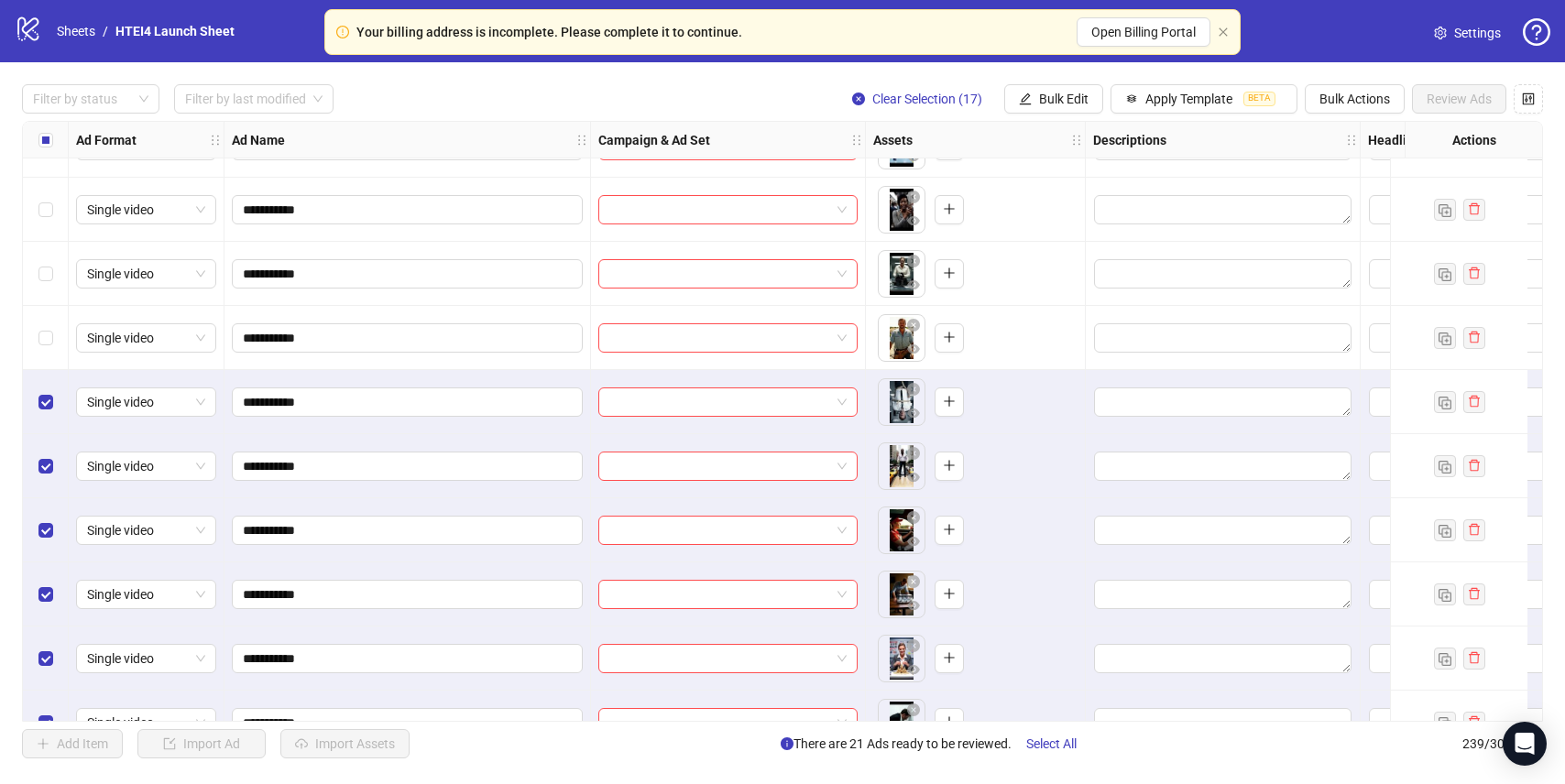
click at [54, 318] on div "Select row 221" at bounding box center [46, 338] width 46 height 64
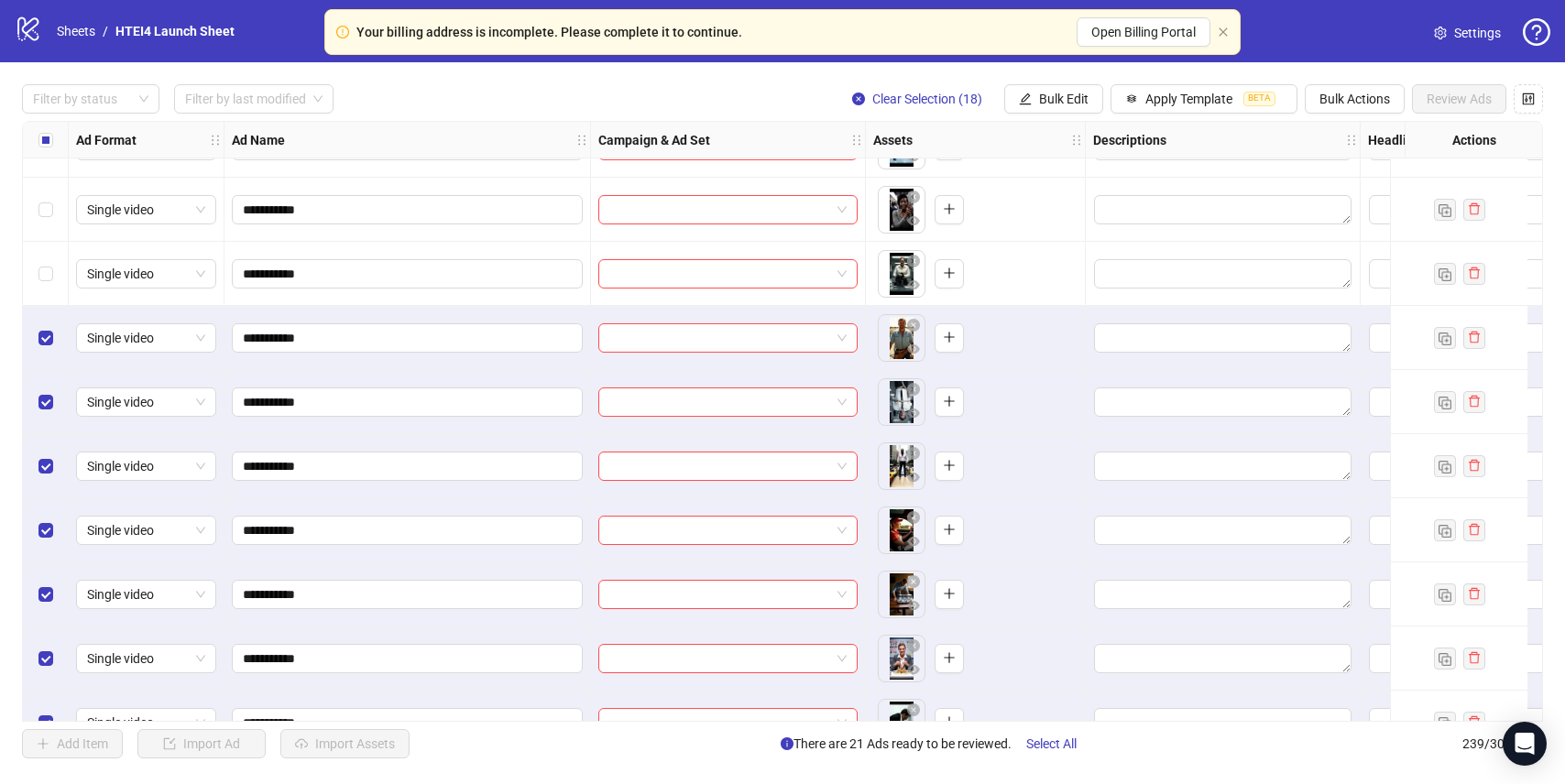
click at [53, 264] on div "Select row 220" at bounding box center [46, 273] width 46 height 64
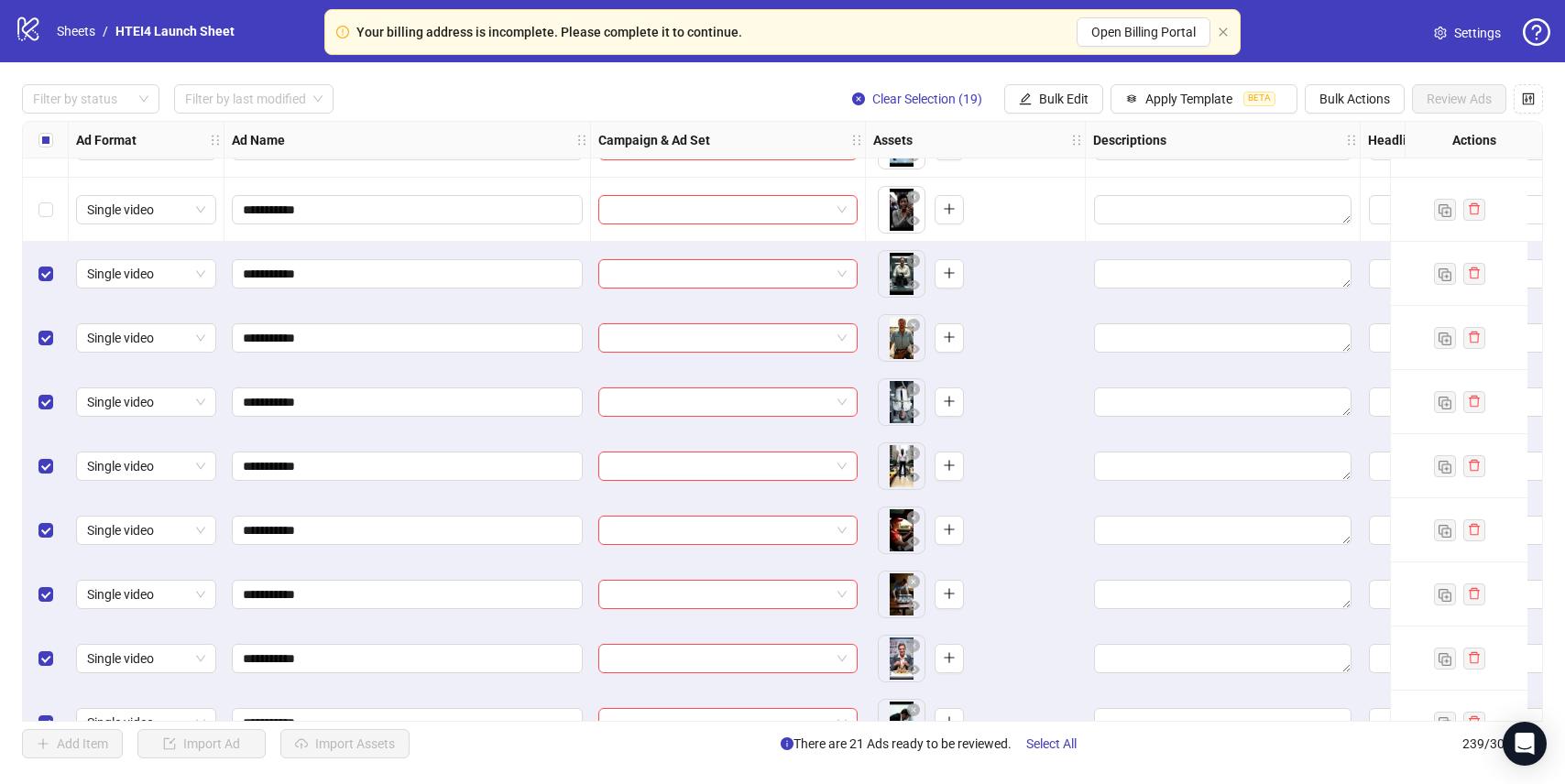
click at [53, 217] on div "Select row 219" at bounding box center [46, 209] width 46 height 64
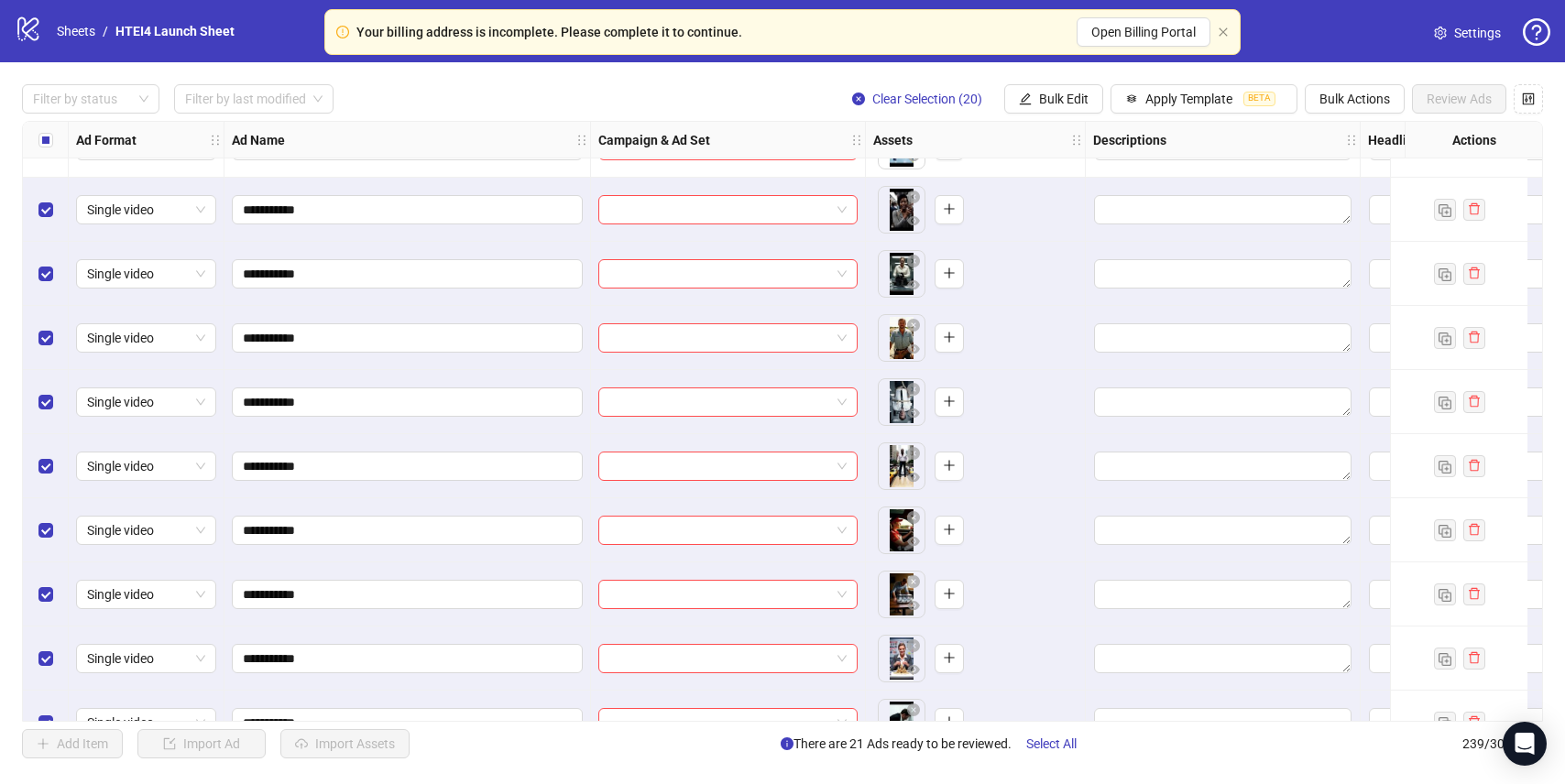
scroll to position [13804, 0]
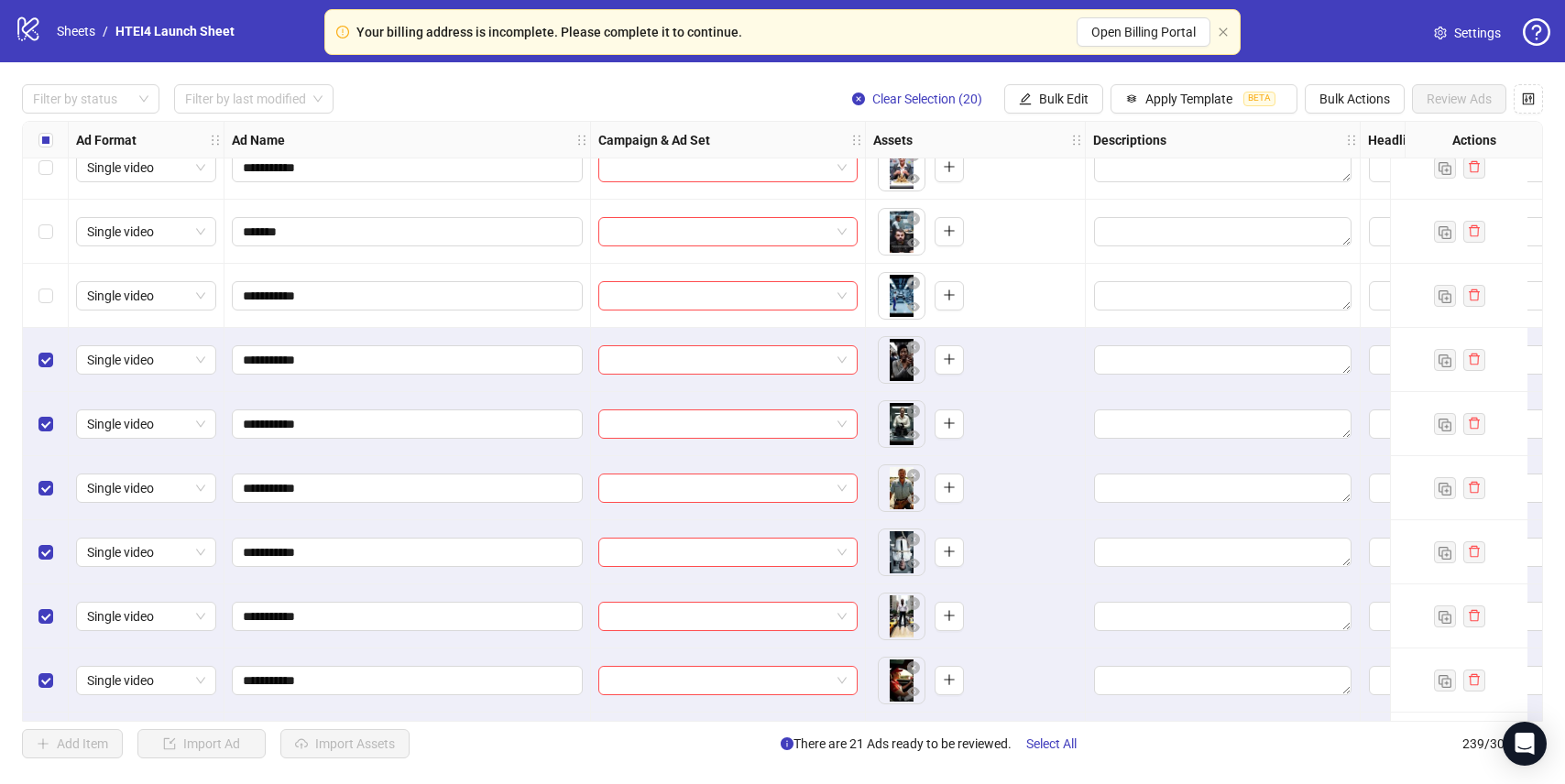
drag, startPoint x: 54, startPoint y: 299, endPoint x: 54, endPoint y: 231, distance: 68.0
click at [54, 299] on div "Select row 218" at bounding box center [46, 295] width 46 height 64
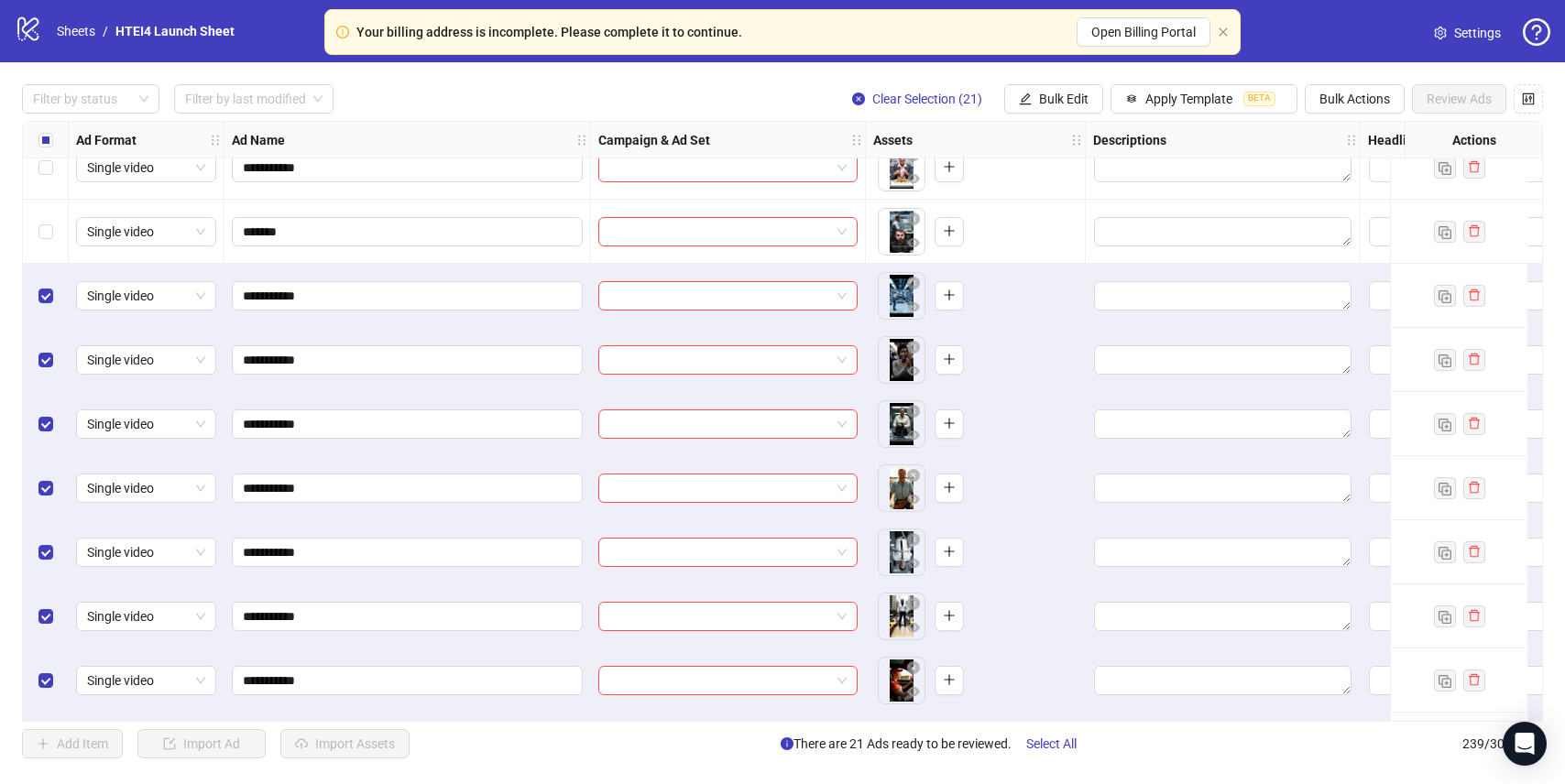
click at [54, 228] on div "Select row 217" at bounding box center [46, 231] width 46 height 64
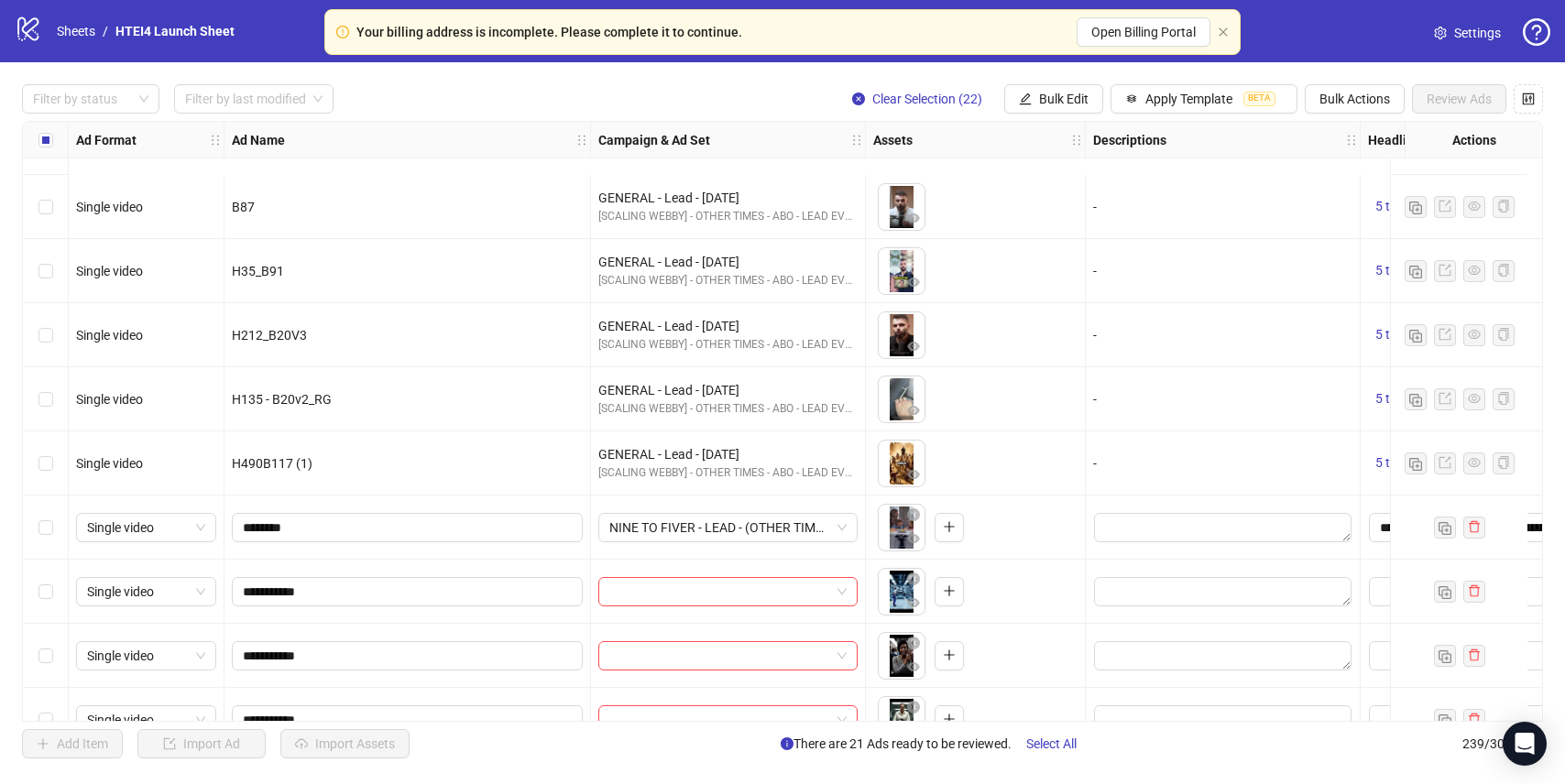
scroll to position [12926, 0]
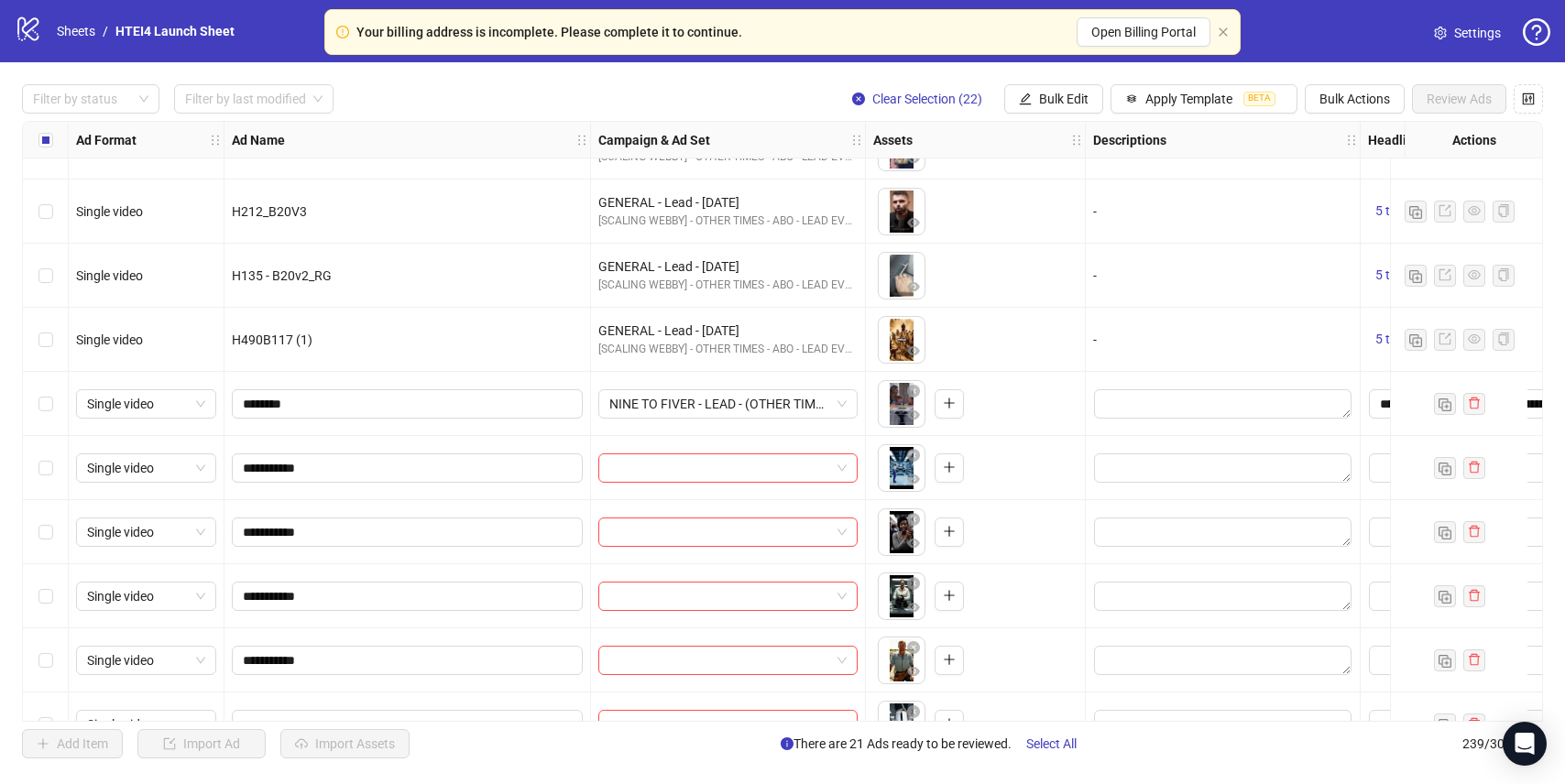
click at [53, 400] on div "Select row 206" at bounding box center [46, 403] width 46 height 64
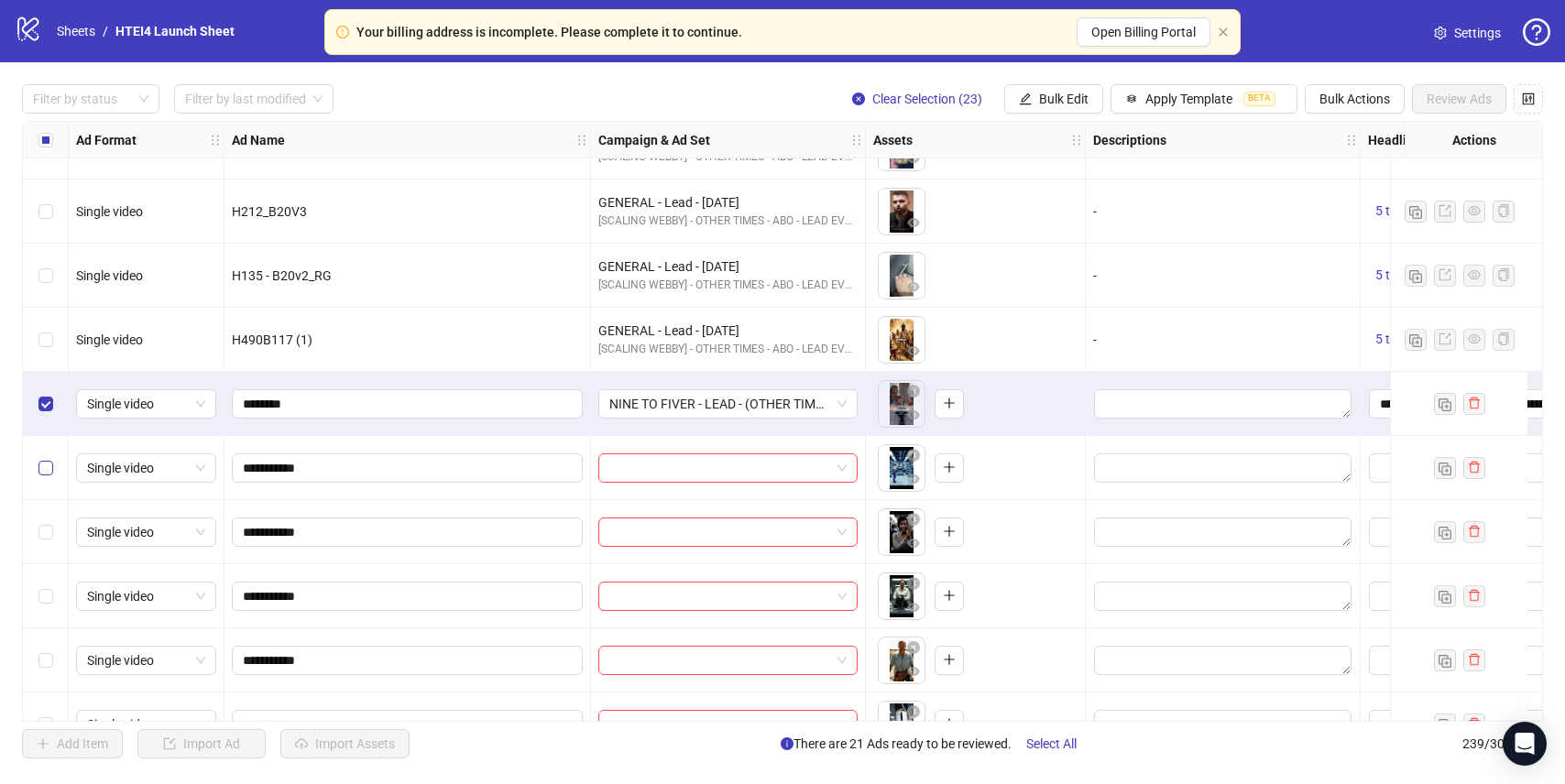
click at [52, 458] on label "Select row 207" at bounding box center [45, 468] width 14 height 20
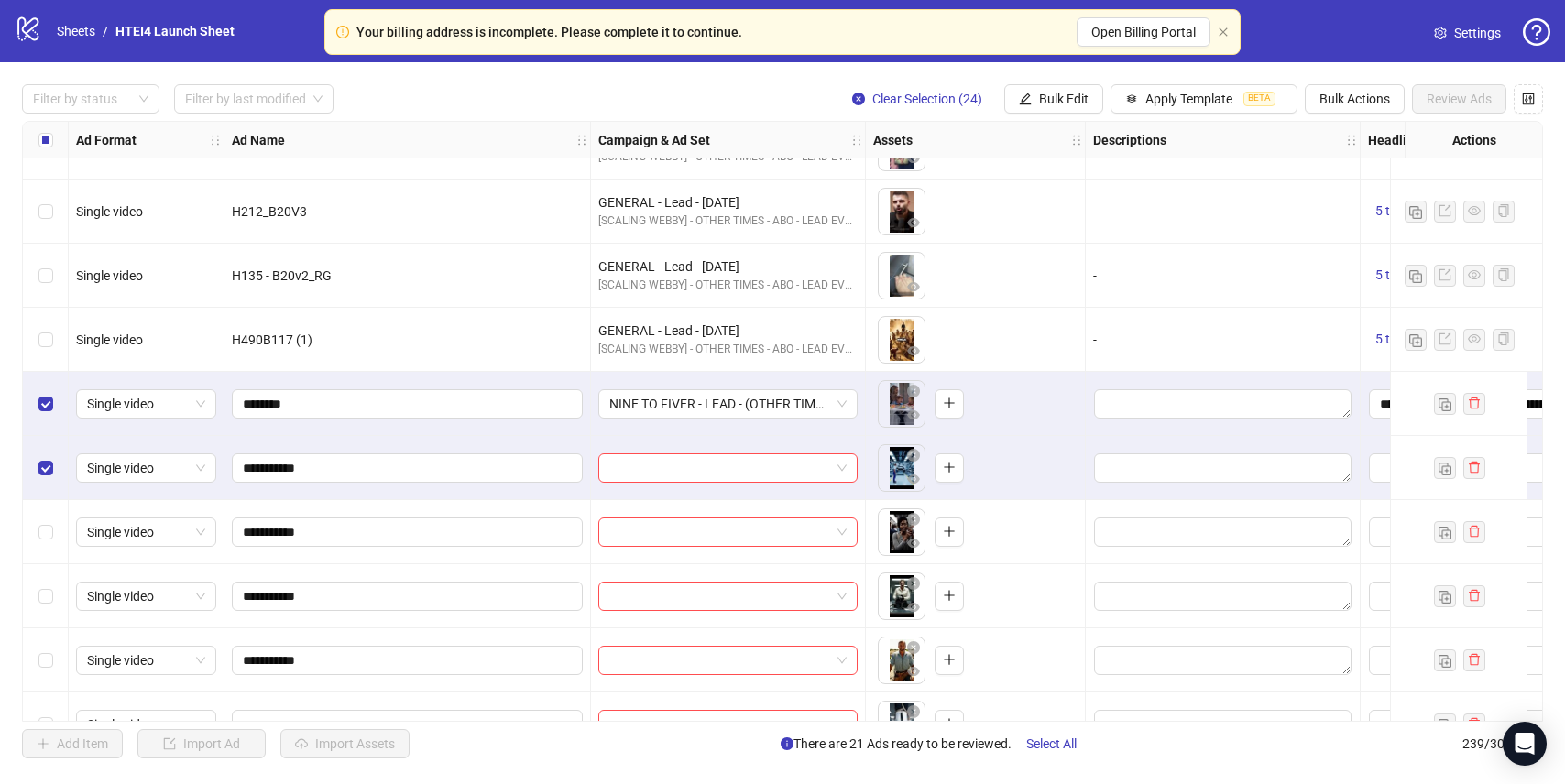
click at [47, 557] on div "Select row 208" at bounding box center [46, 532] width 46 height 64
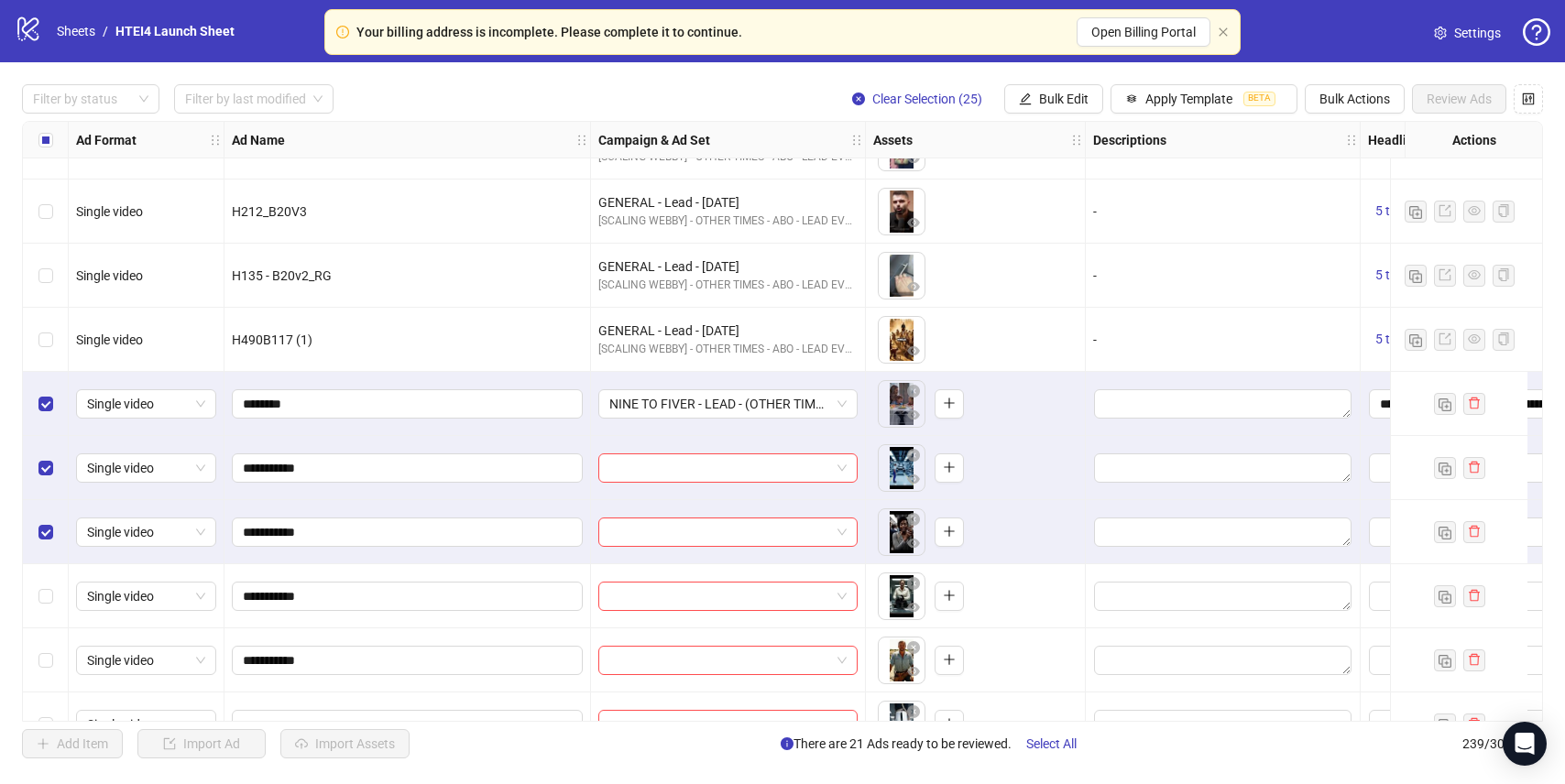
click at [52, 584] on div "Select row 209" at bounding box center [46, 596] width 46 height 64
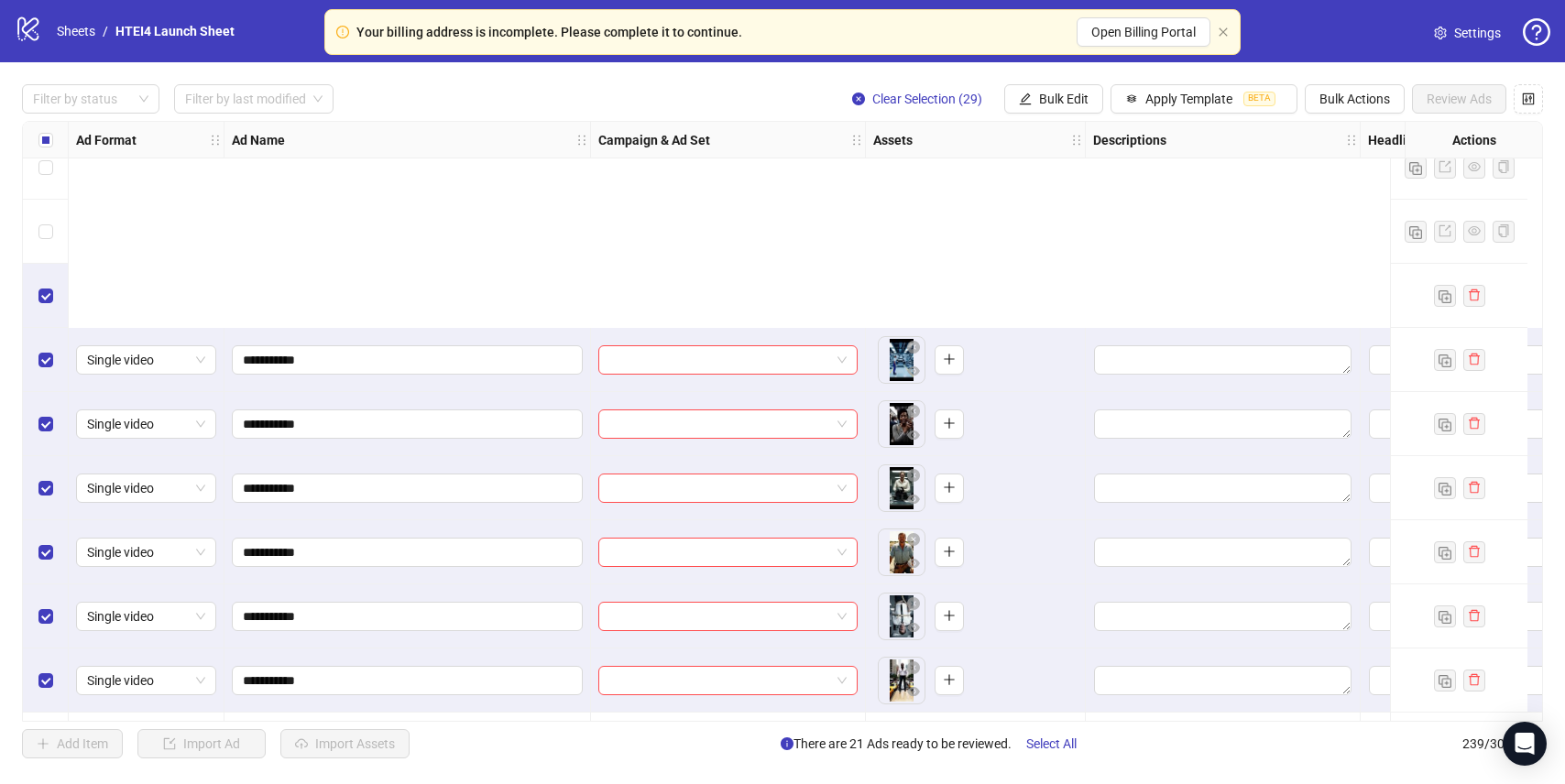
scroll to position [13319, 0]
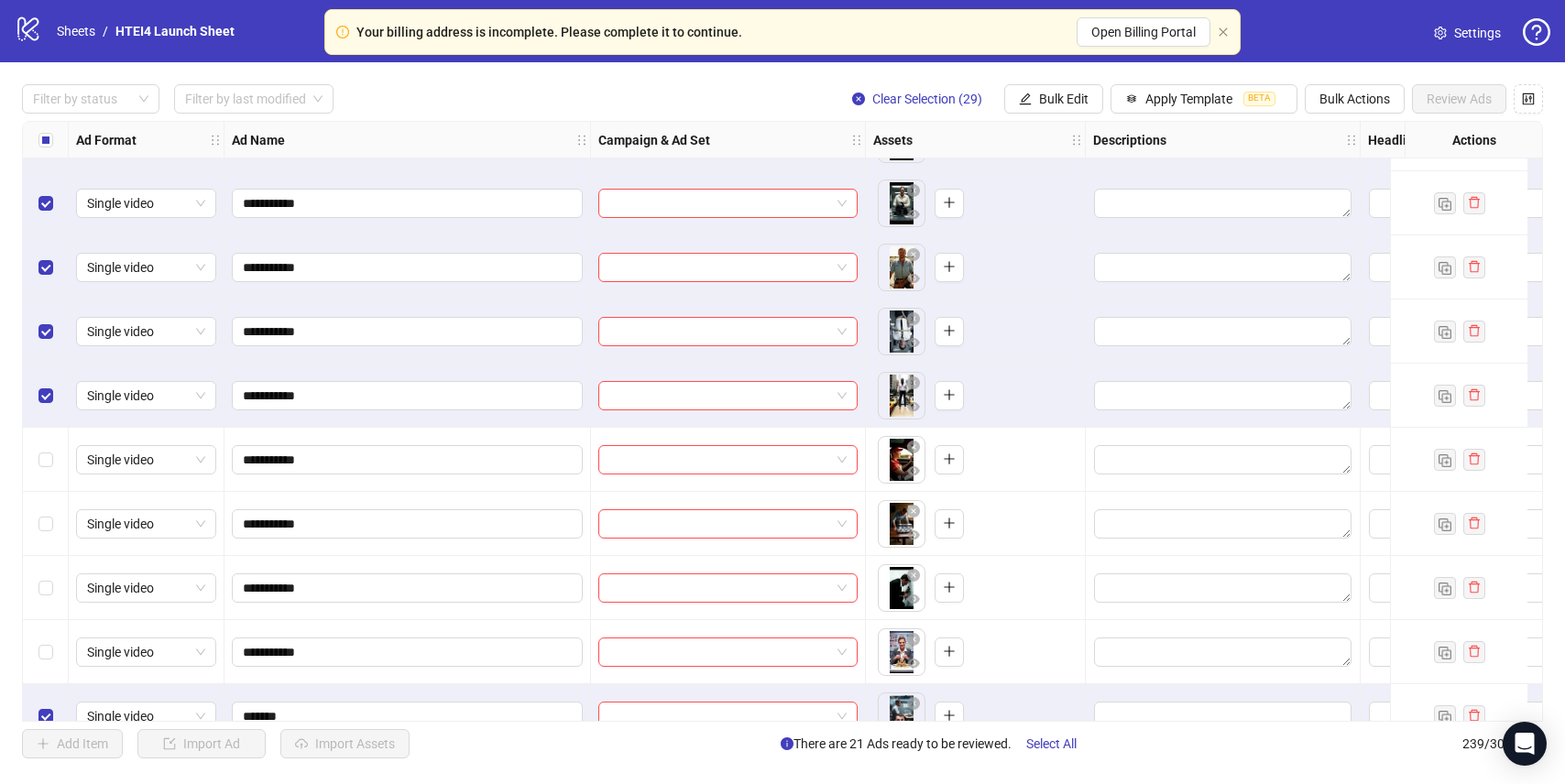
click at [59, 444] on div "Select row 213" at bounding box center [46, 459] width 46 height 64
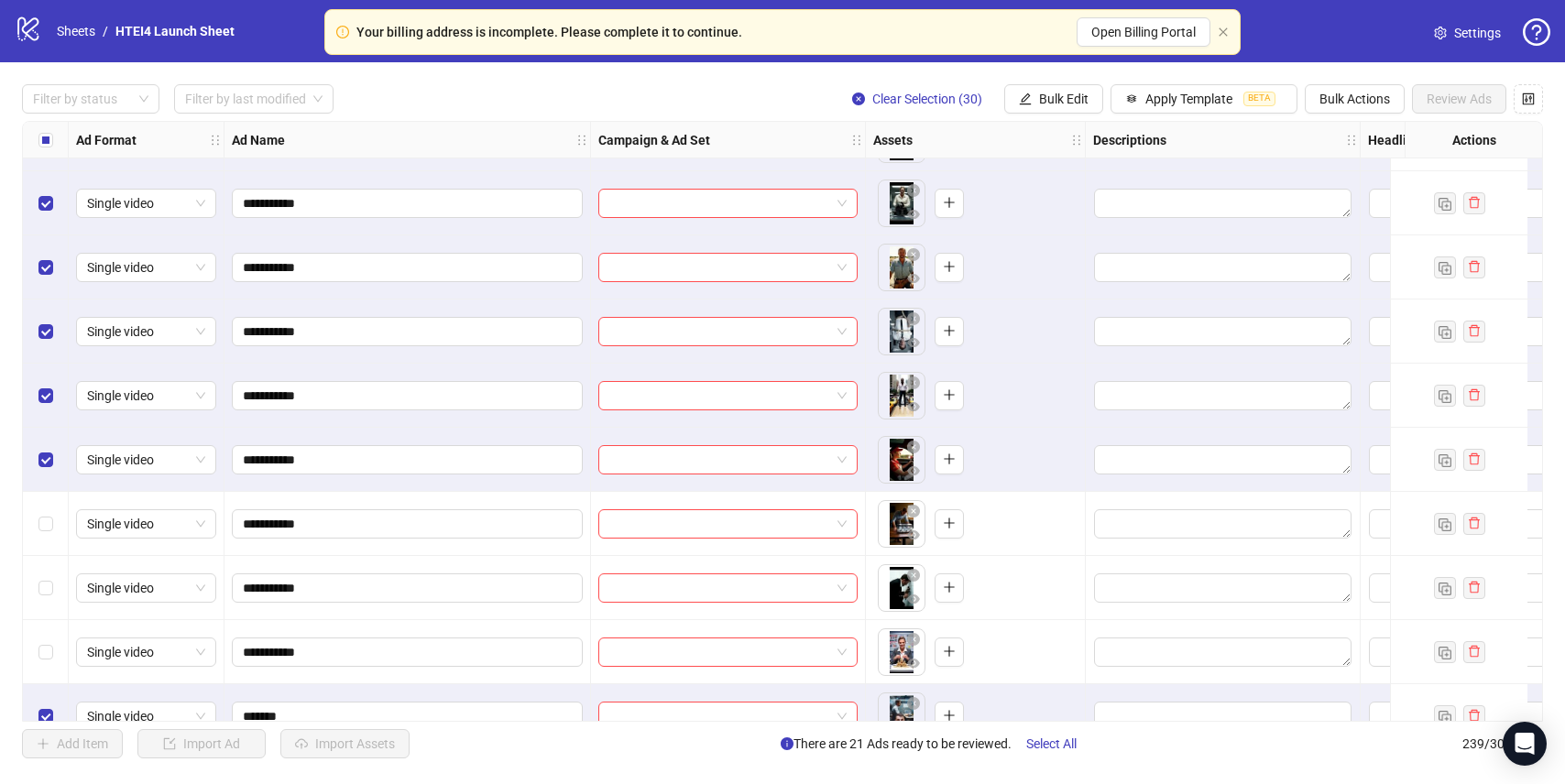
click at [55, 531] on div "Select row 214" at bounding box center [46, 523] width 46 height 64
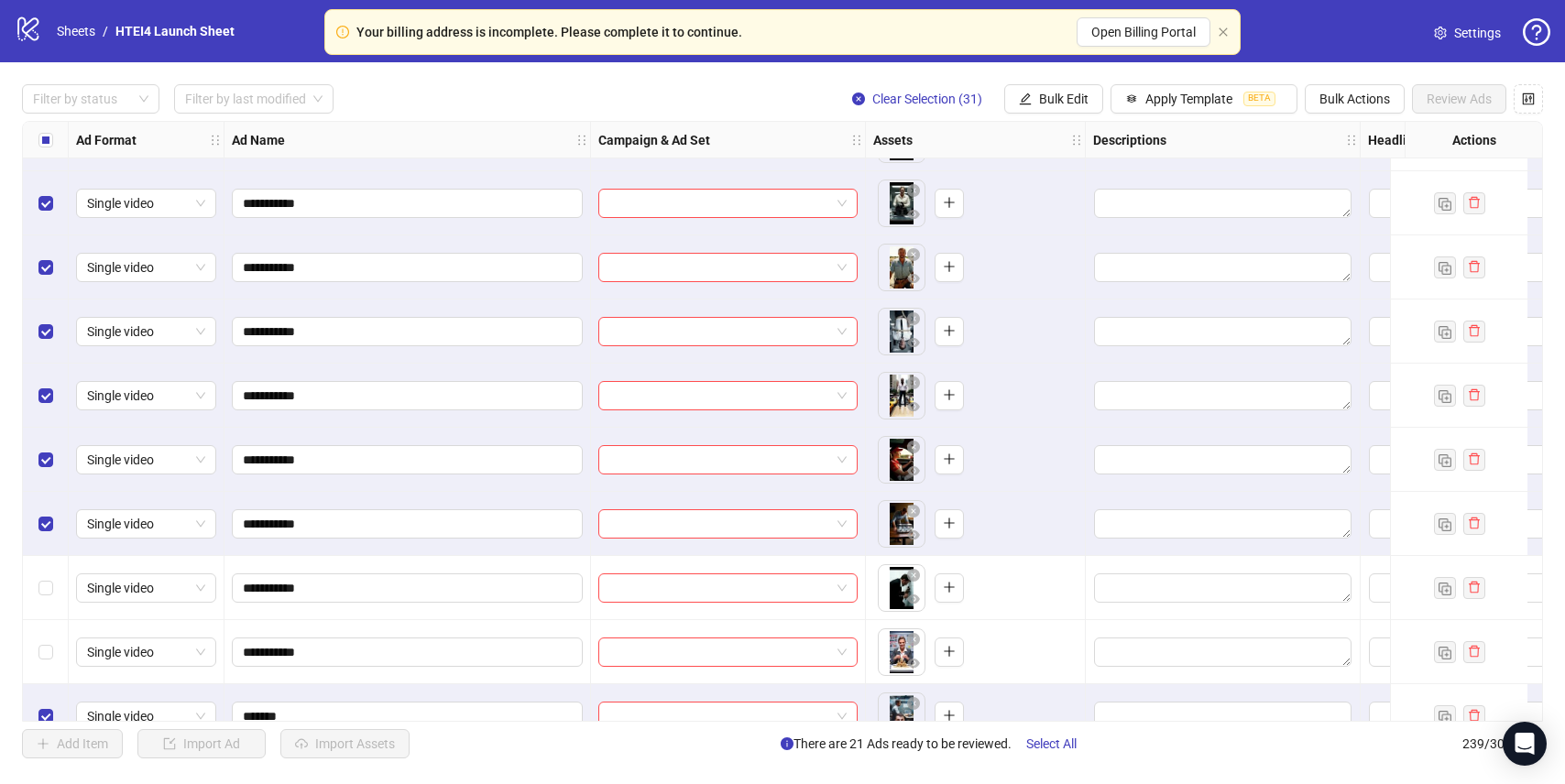
click at [55, 585] on div "Select row 215" at bounding box center [46, 587] width 46 height 64
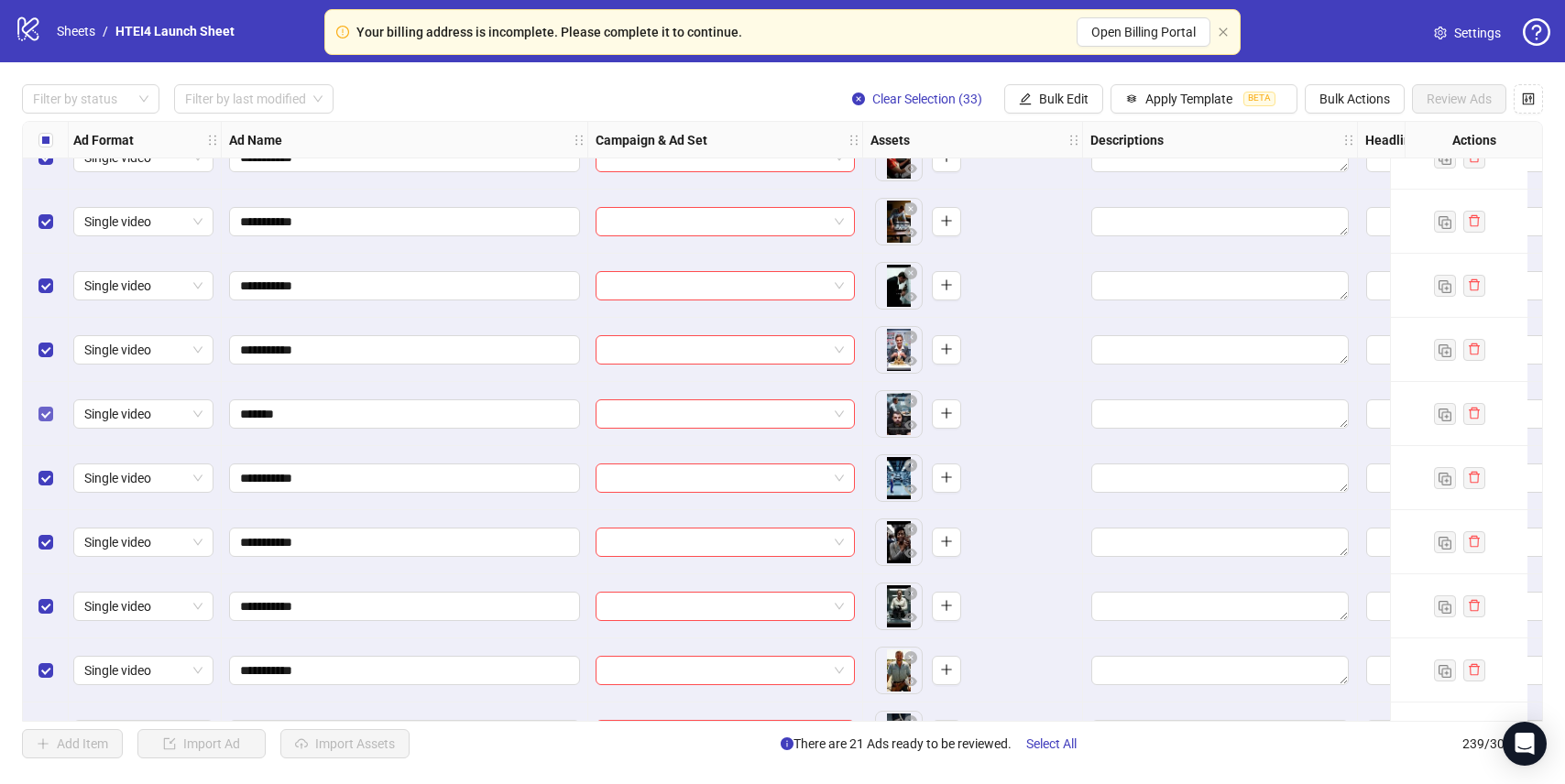
scroll to position [13758, 3]
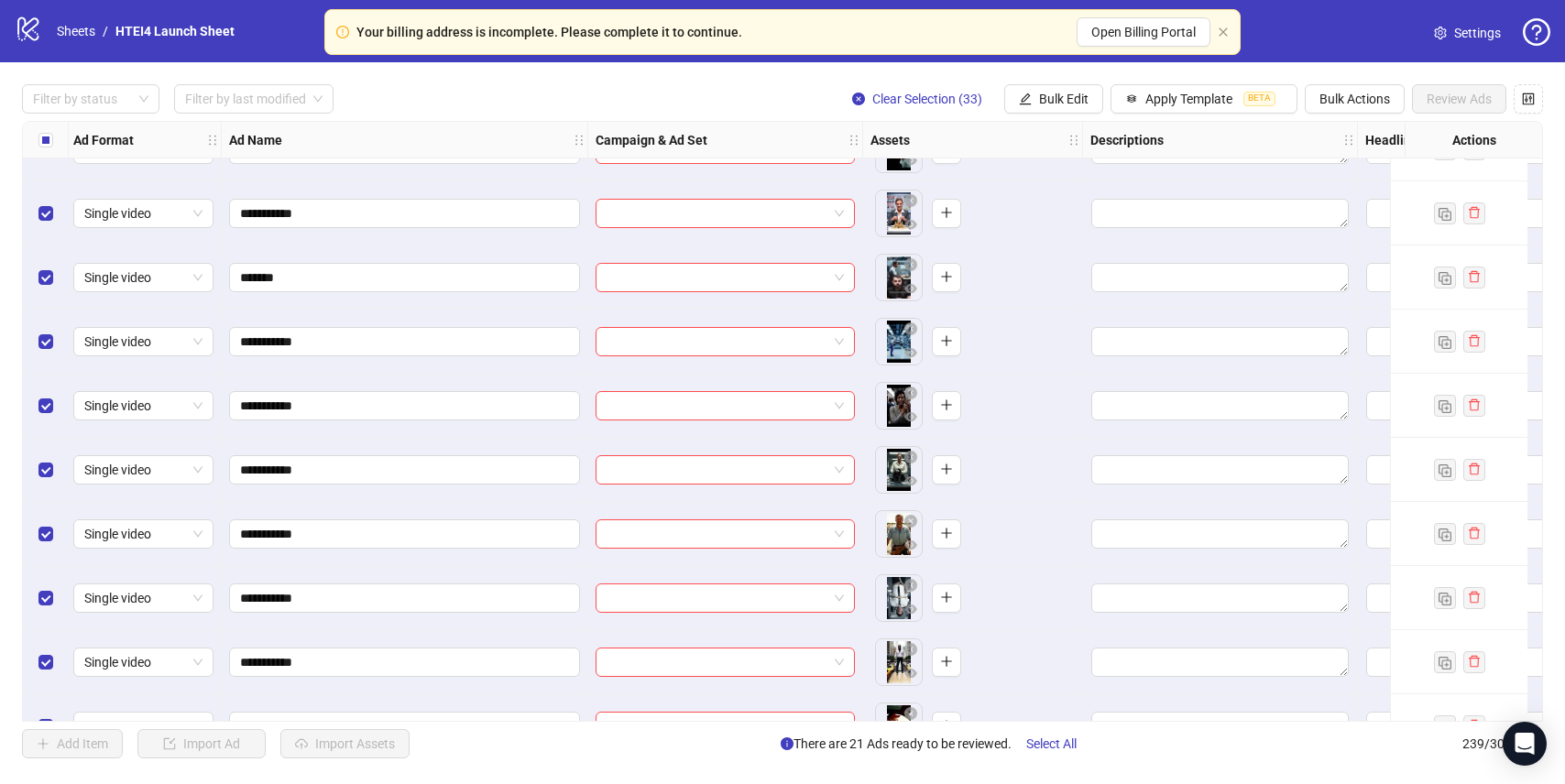
click at [39, 358] on div "Select row 218" at bounding box center [46, 341] width 46 height 64
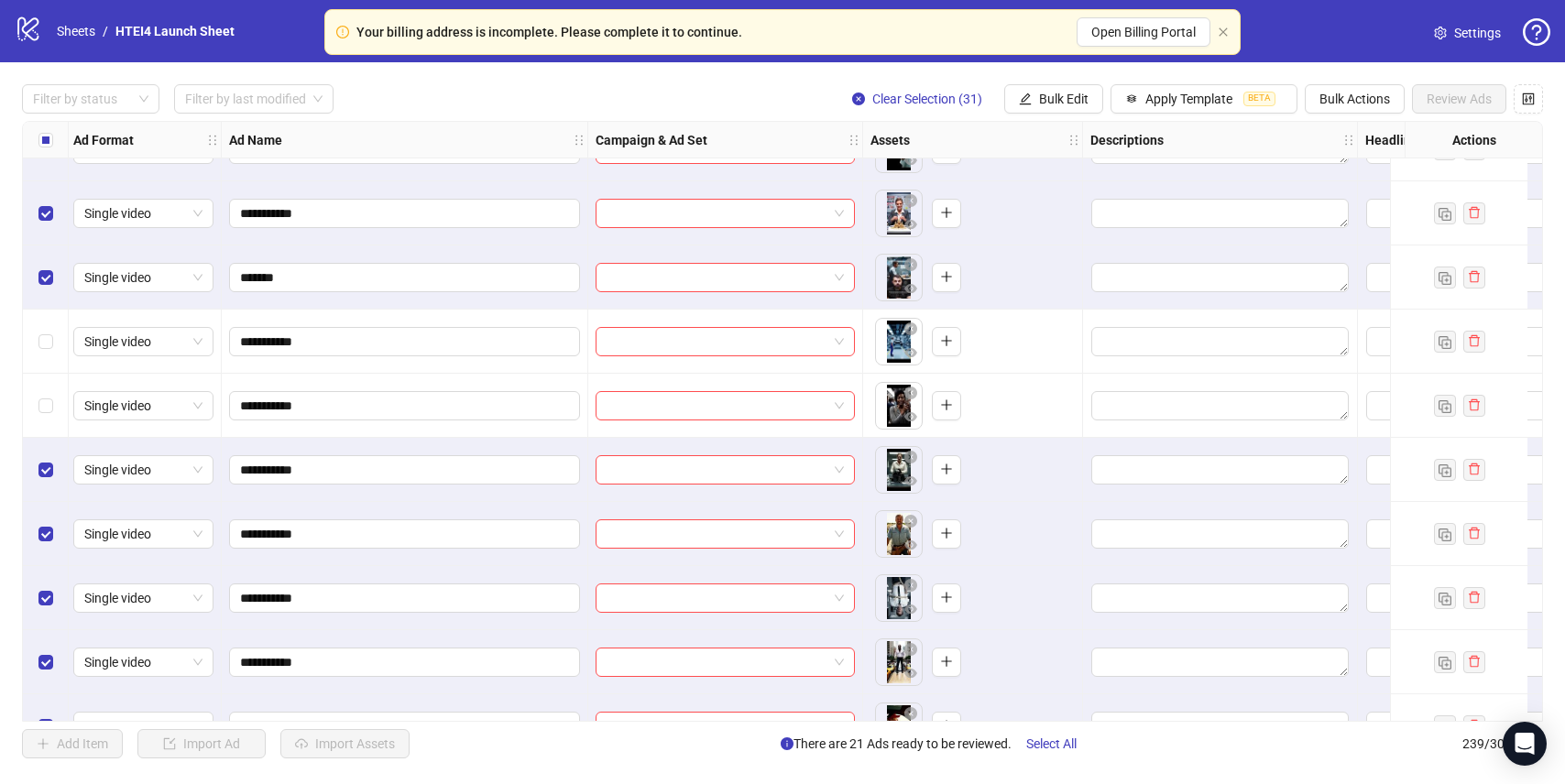
click at [39, 499] on div "Select row 220" at bounding box center [46, 469] width 46 height 64
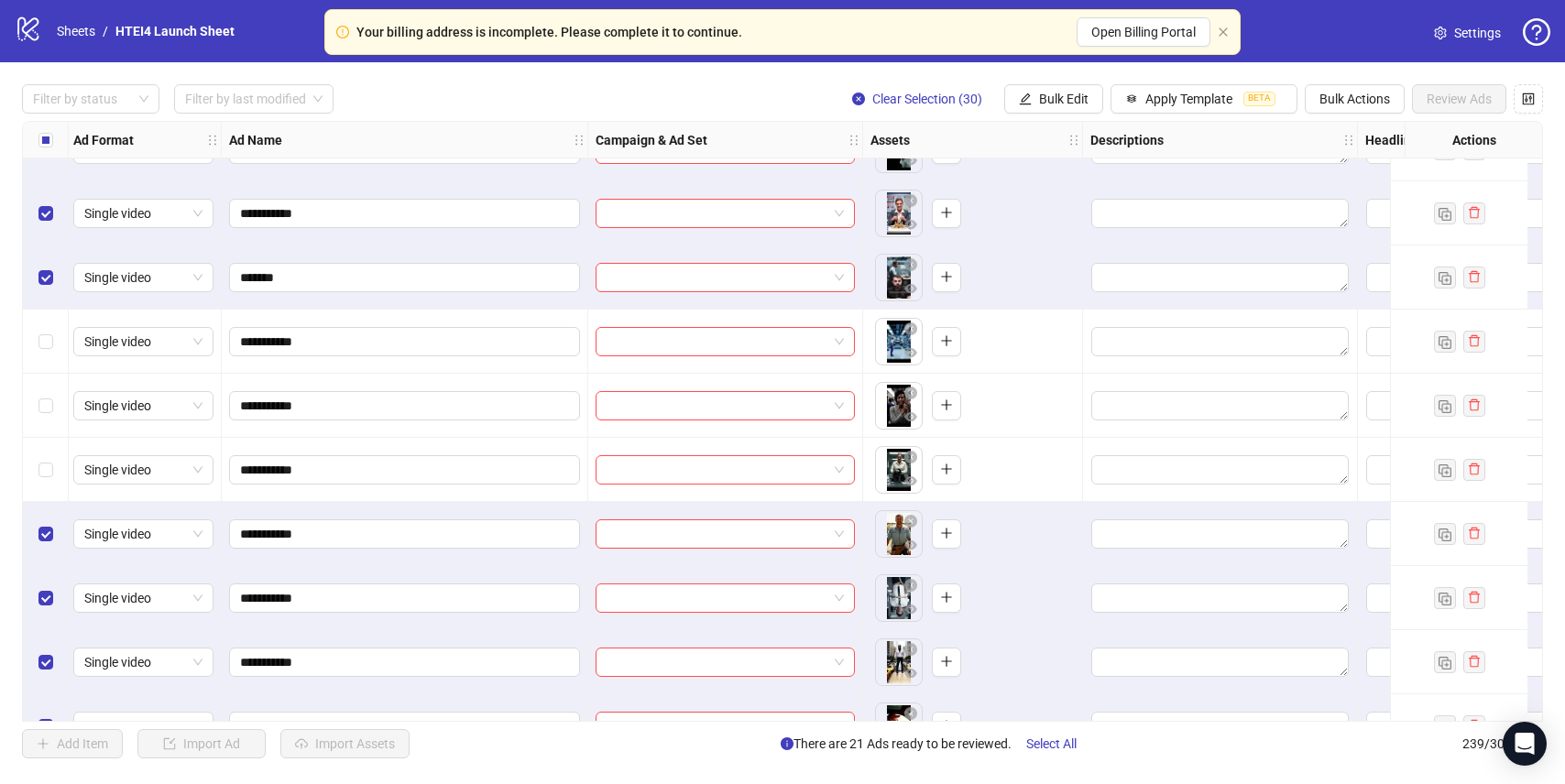
click at [42, 571] on div "Select row 222" at bounding box center [46, 598] width 46 height 64
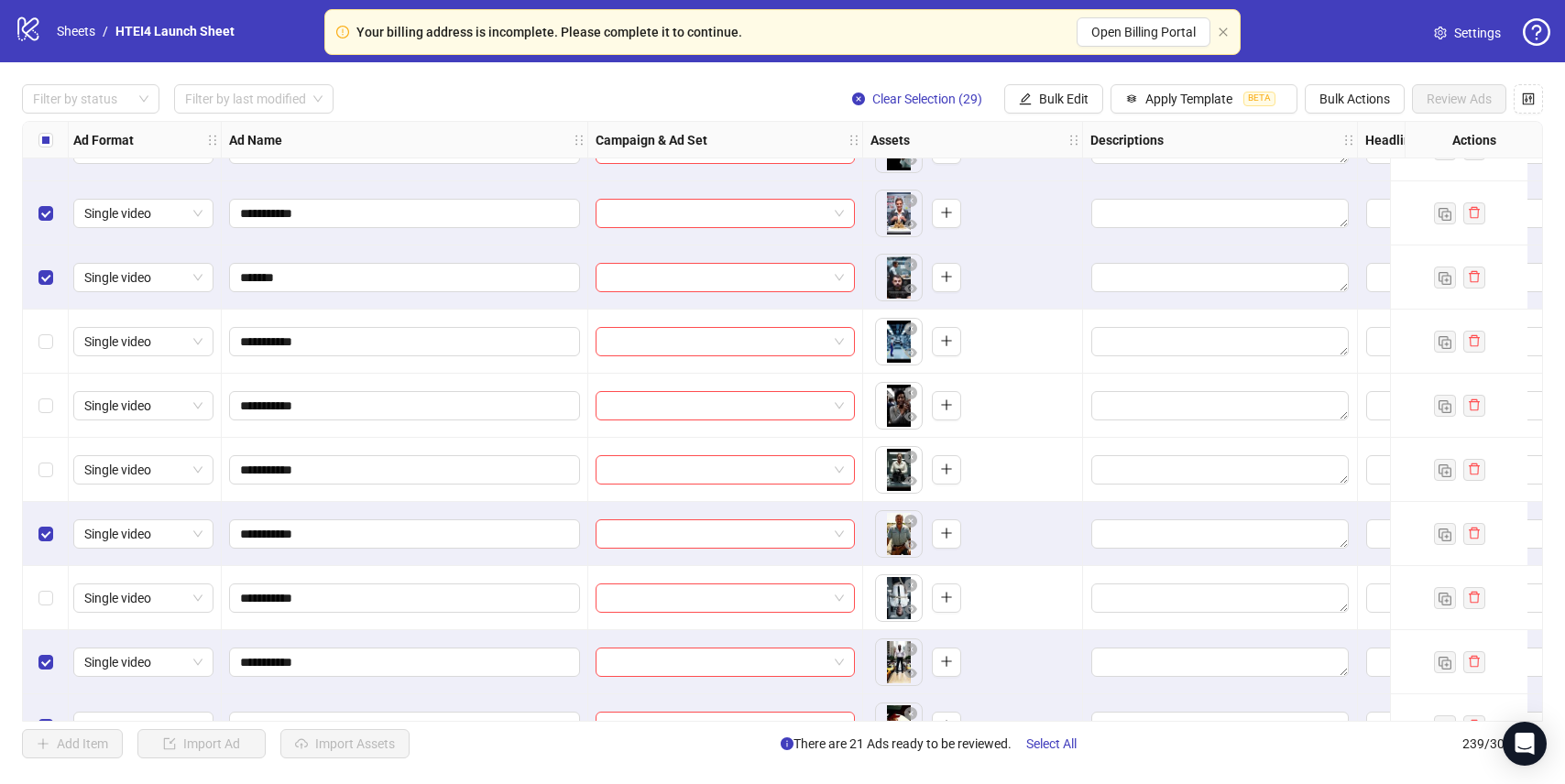
click at [46, 618] on div "Select row 222" at bounding box center [46, 598] width 46 height 64
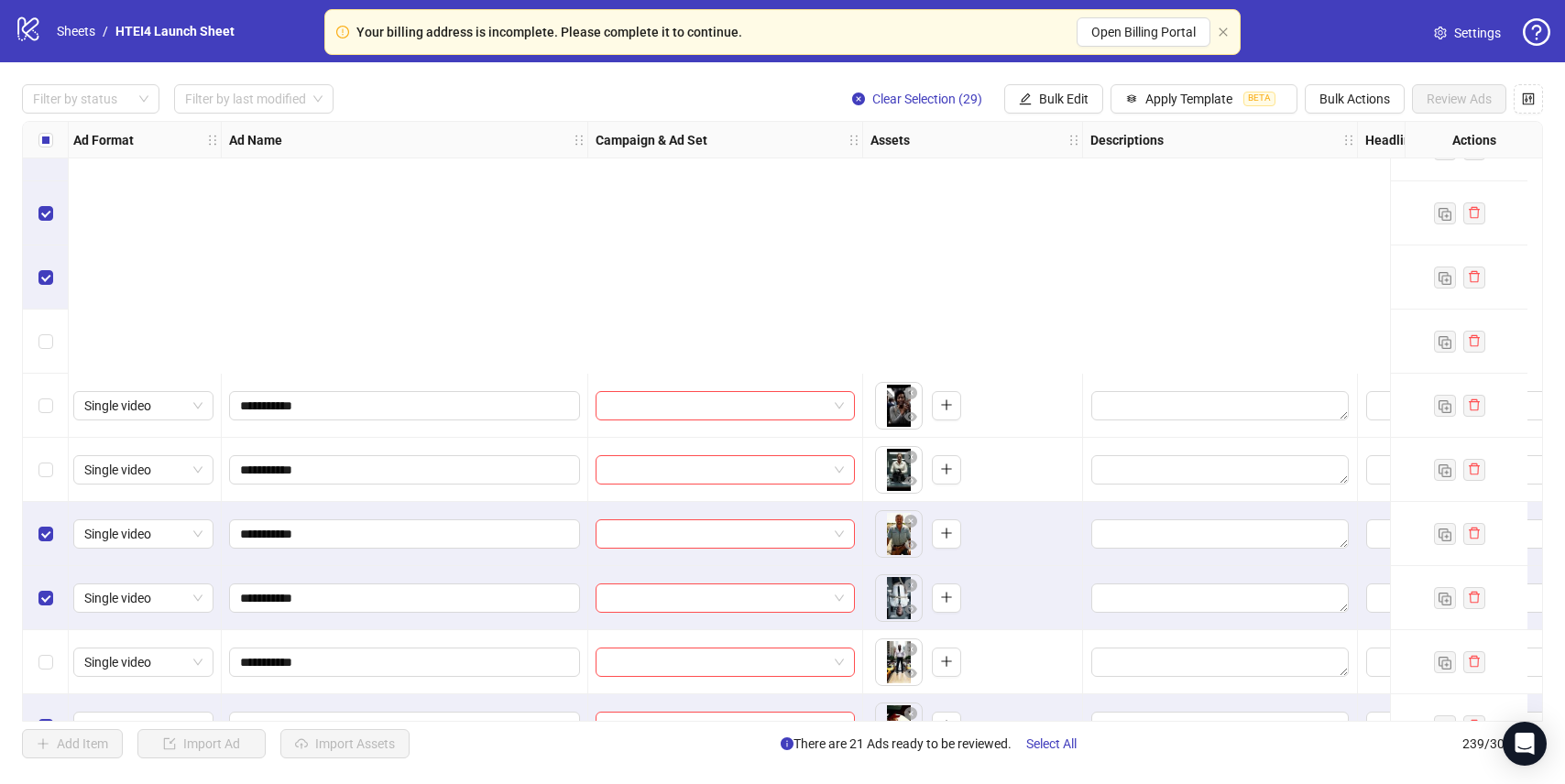
scroll to position [14116, 3]
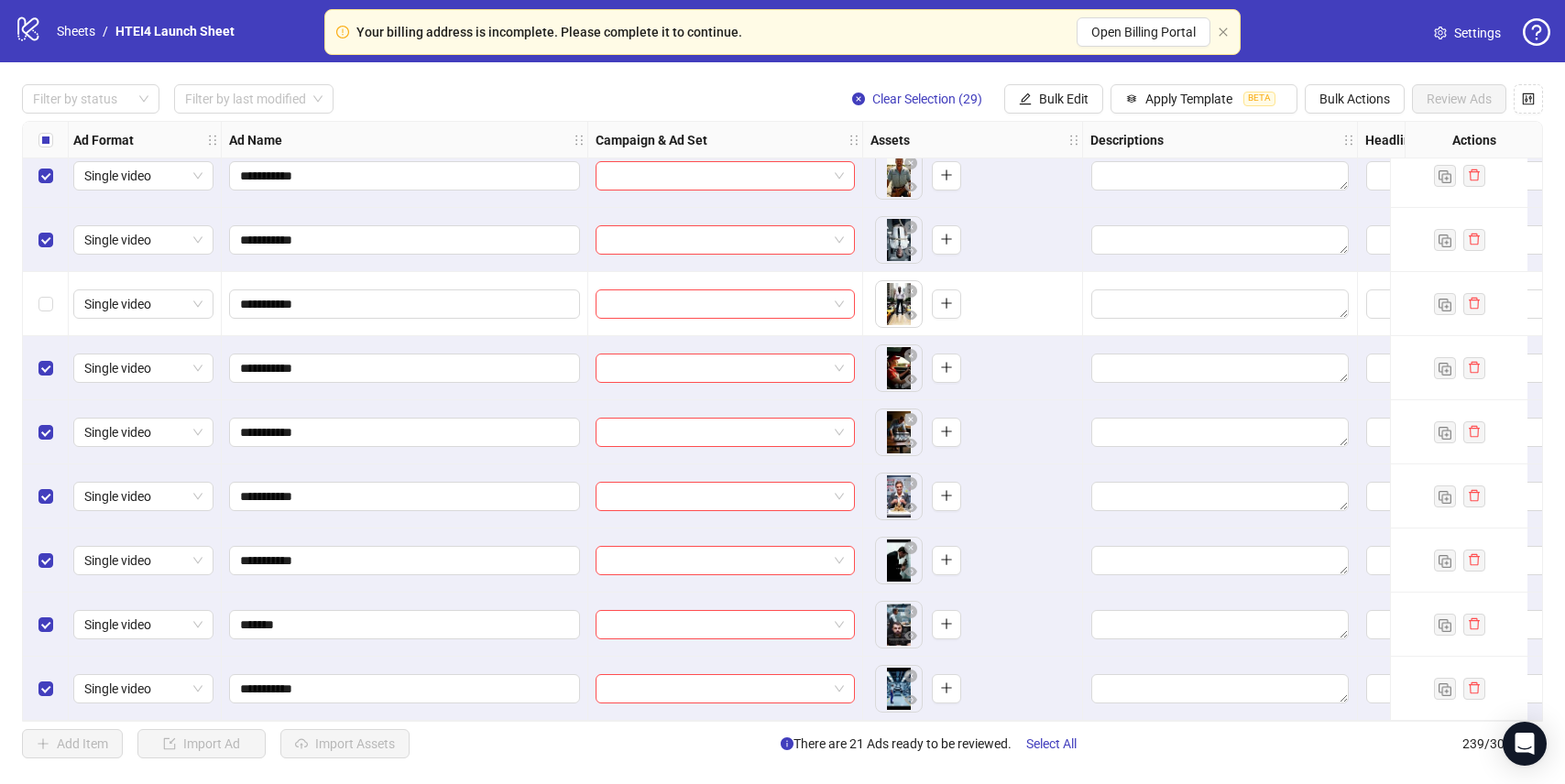
click at [43, 598] on div "Select row 228" at bounding box center [46, 624] width 46 height 64
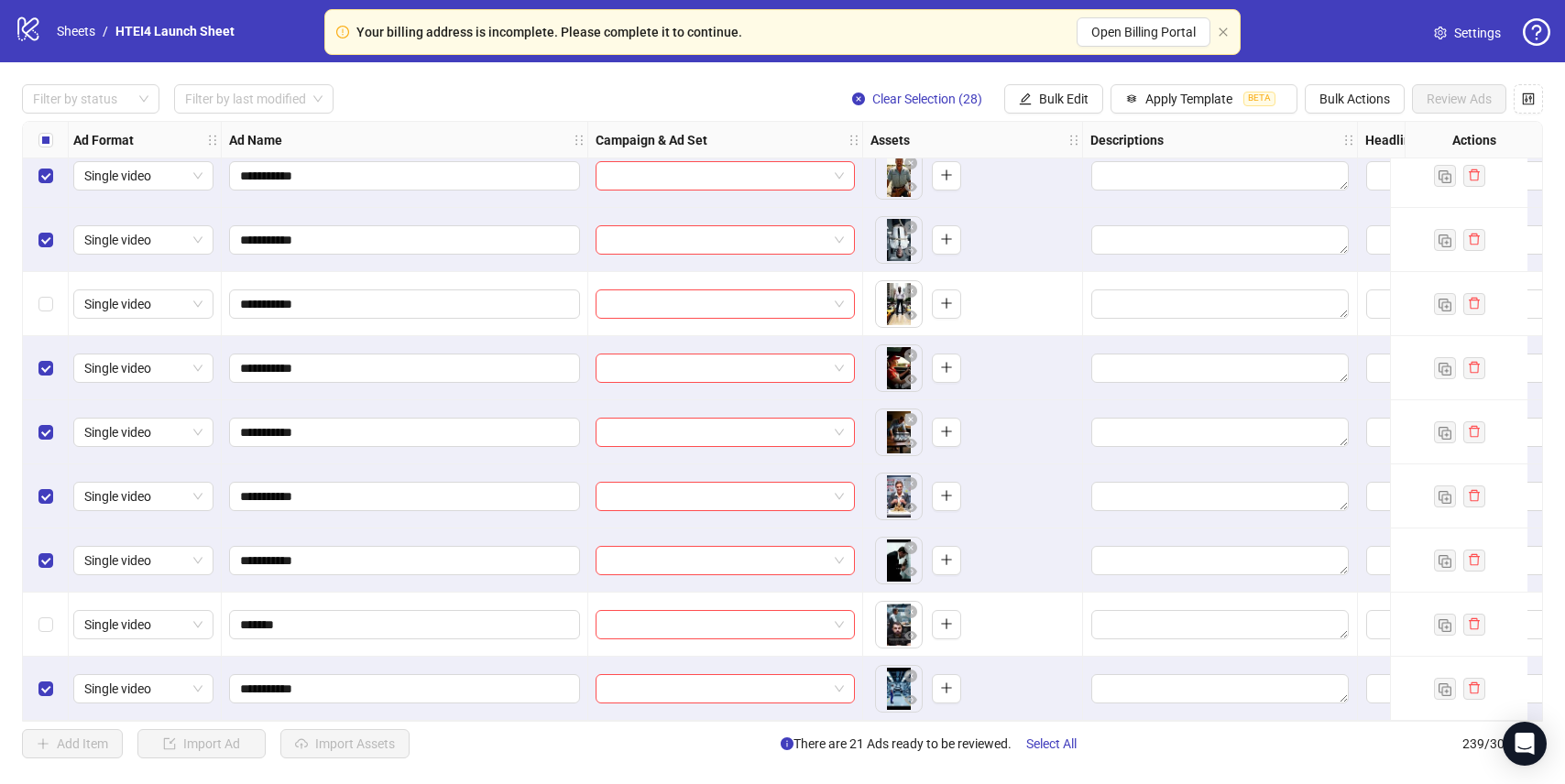
click at [43, 664] on div "Select row 229" at bounding box center [46, 688] width 46 height 64
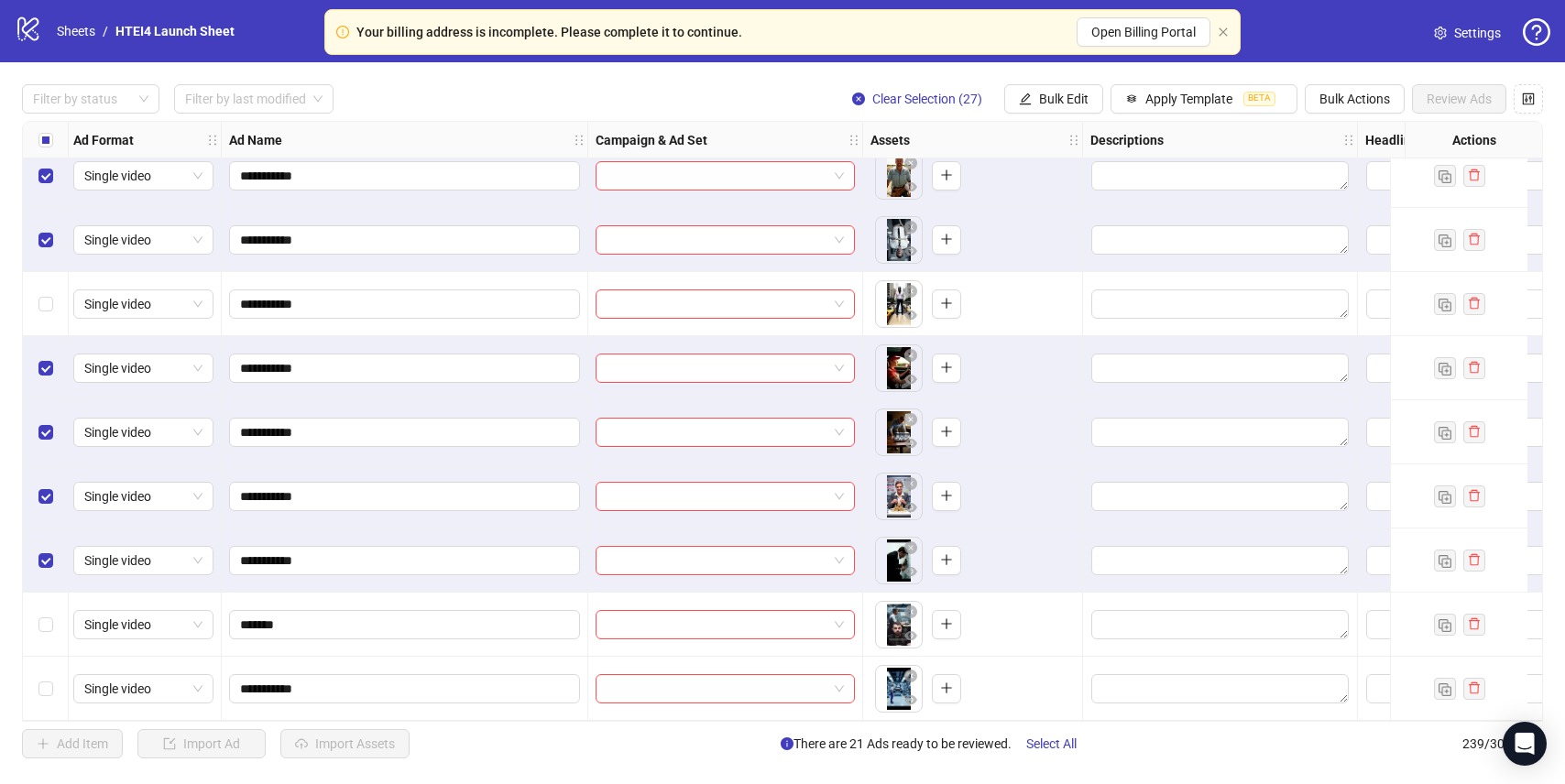
click at [46, 703] on div "Select row 229" at bounding box center [46, 688] width 46 height 64
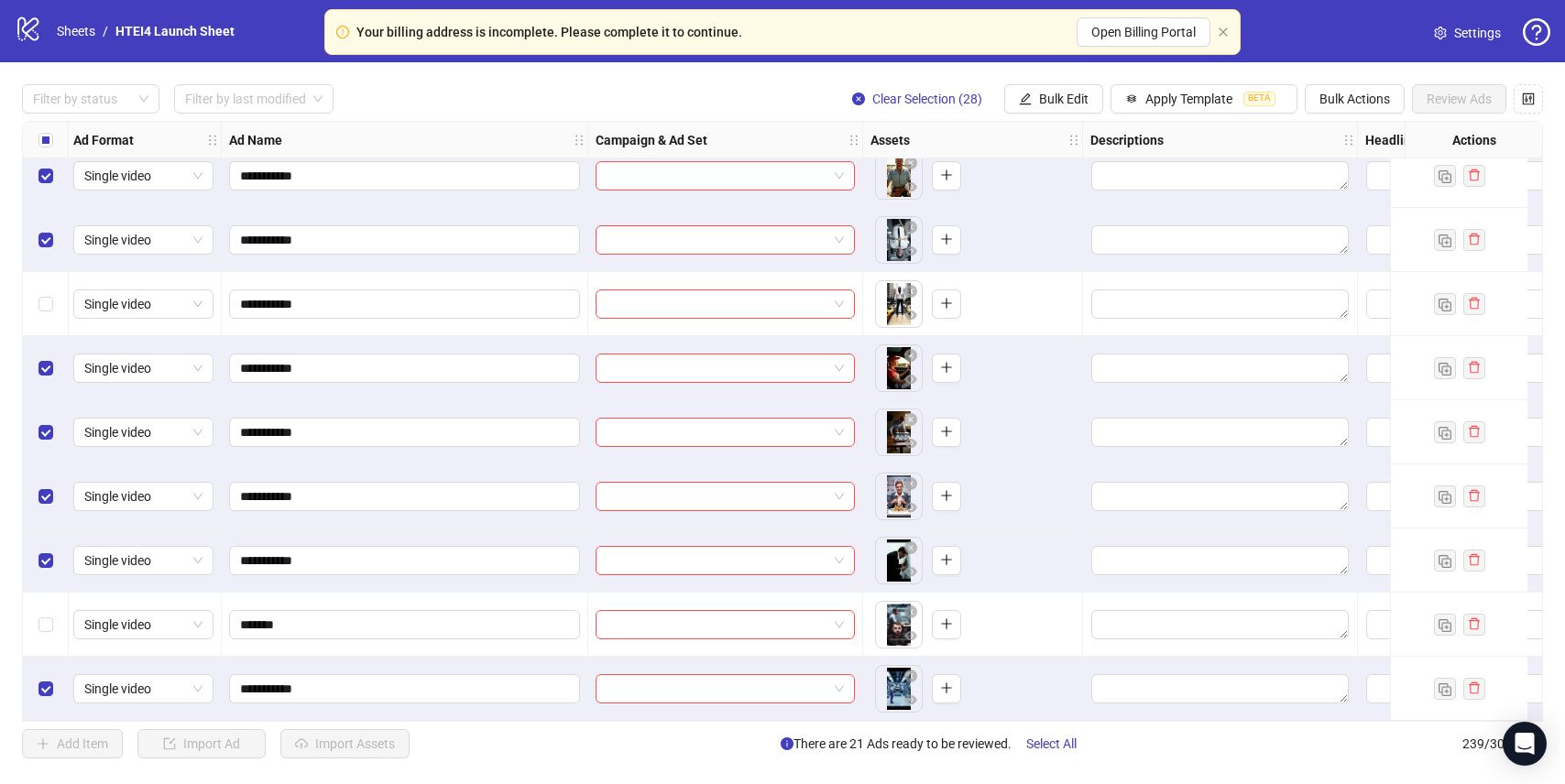
click at [51, 544] on div "Select row 227" at bounding box center [46, 560] width 46 height 64
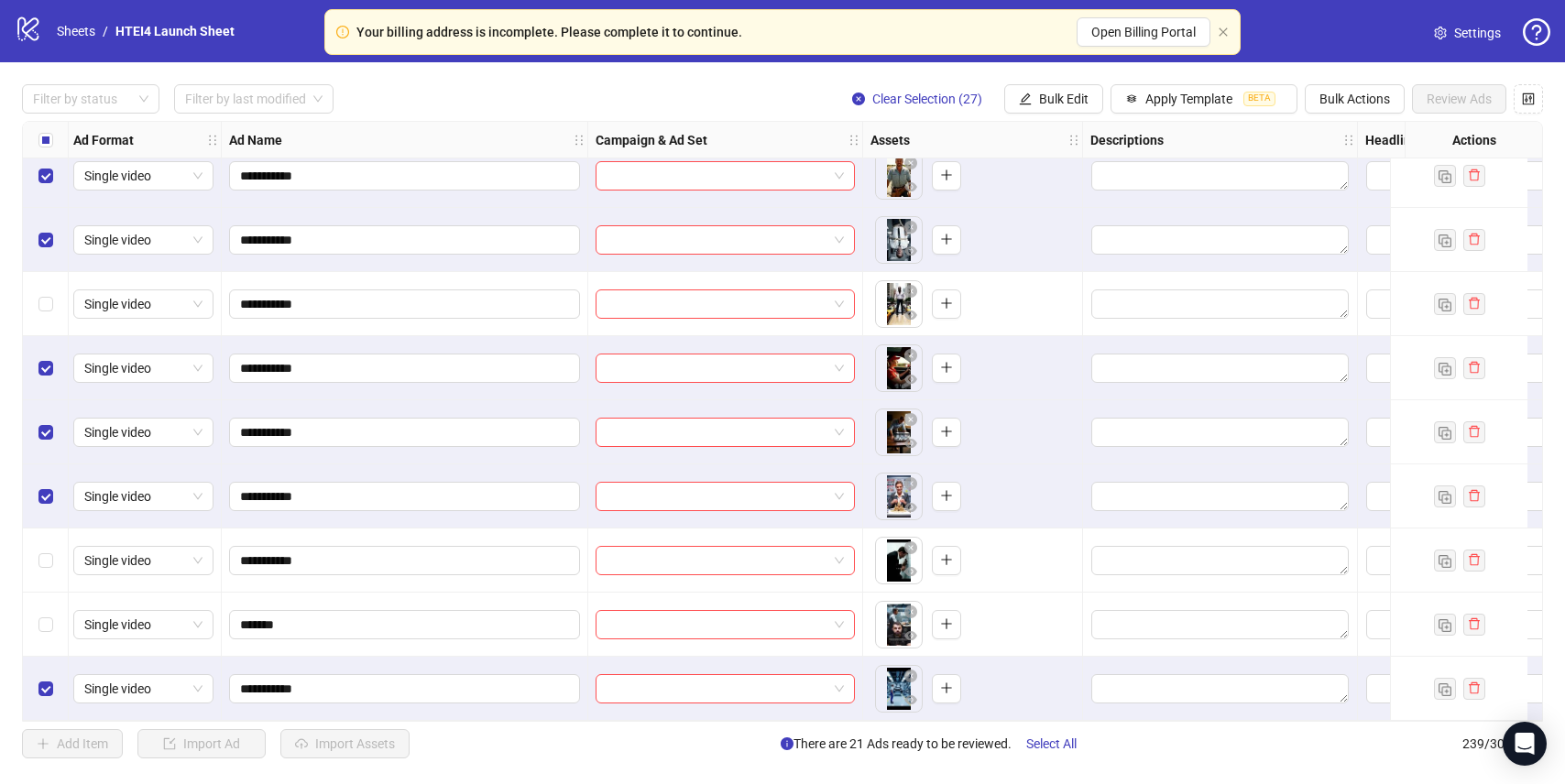
click at [51, 673] on div "Select row 229" at bounding box center [46, 688] width 46 height 64
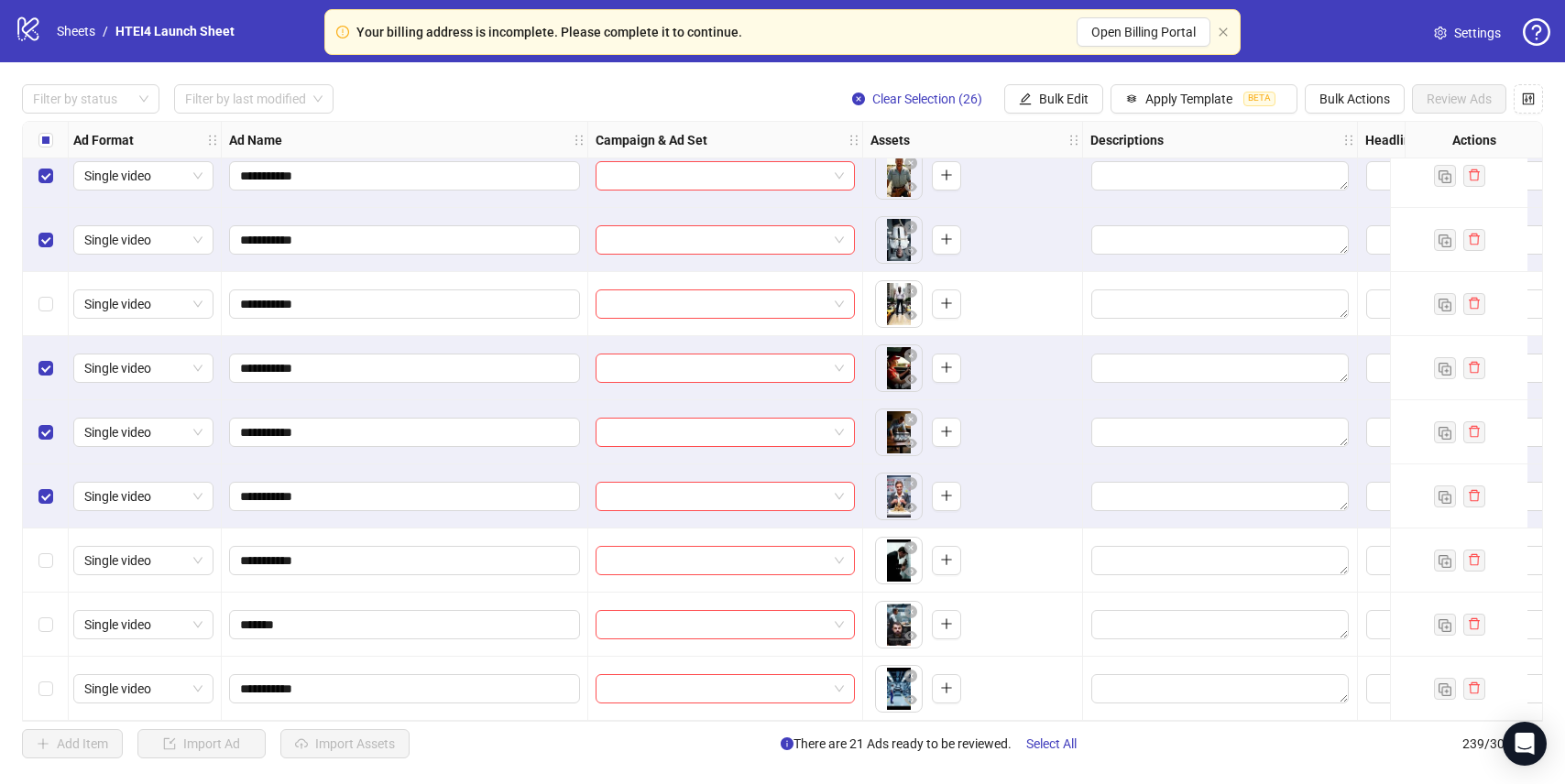
click at [55, 506] on div "Select row 226" at bounding box center [46, 496] width 46 height 64
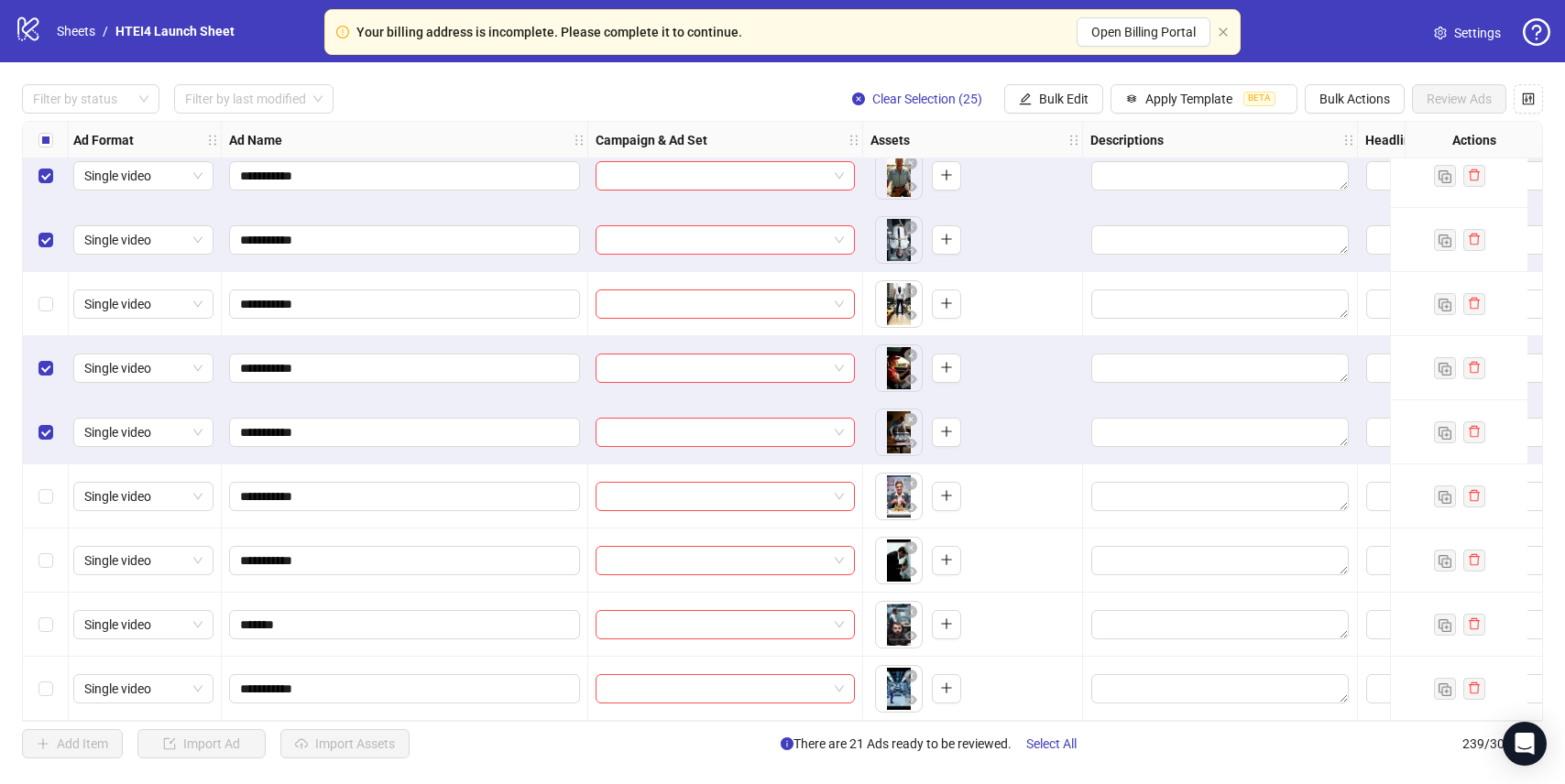
click at [55, 426] on div "Select row 225" at bounding box center [46, 432] width 46 height 64
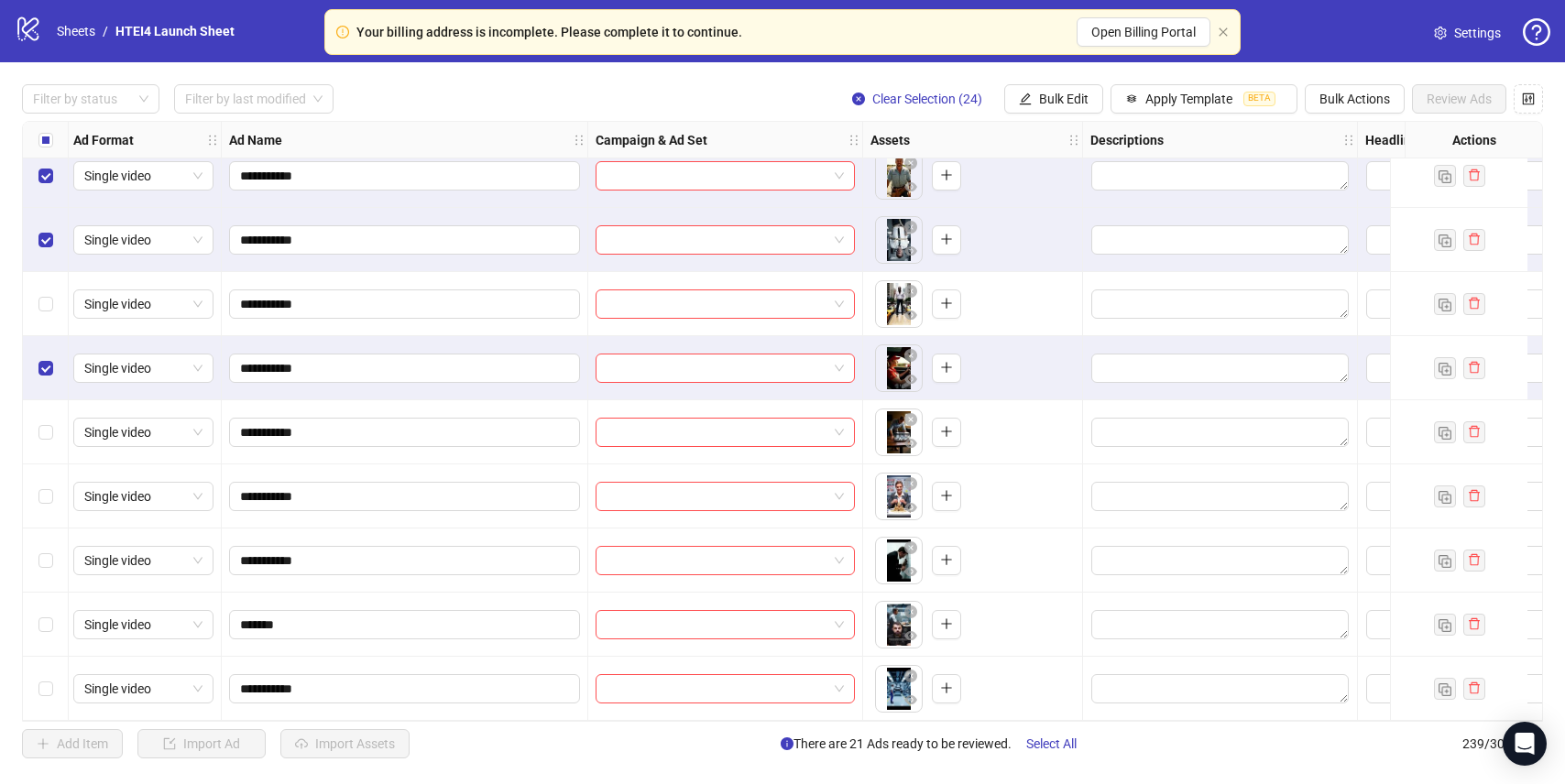
click at [55, 381] on div "Select row 224" at bounding box center [46, 367] width 46 height 64
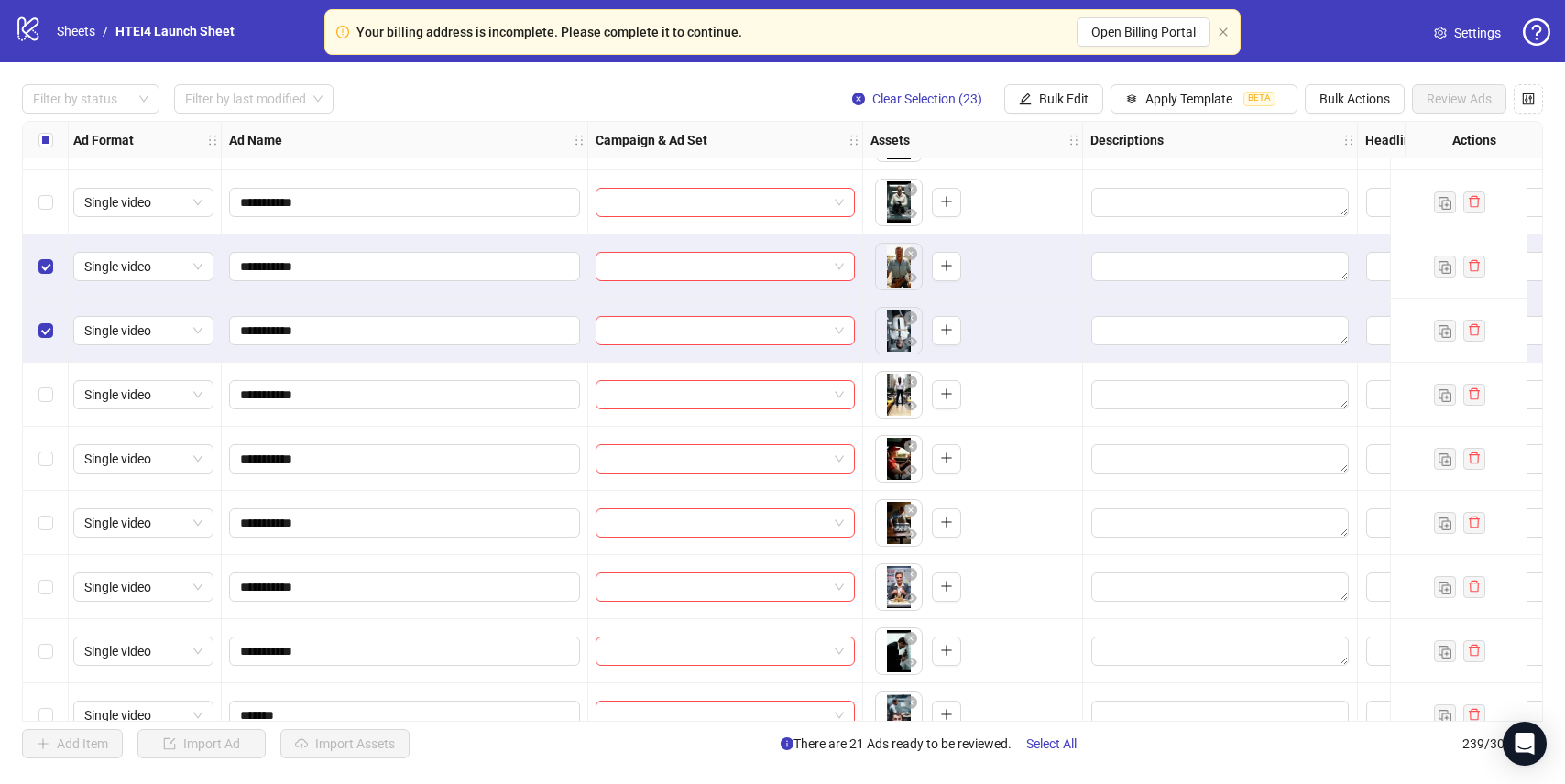
click at [55, 330] on div "Select row 222" at bounding box center [46, 330] width 46 height 64
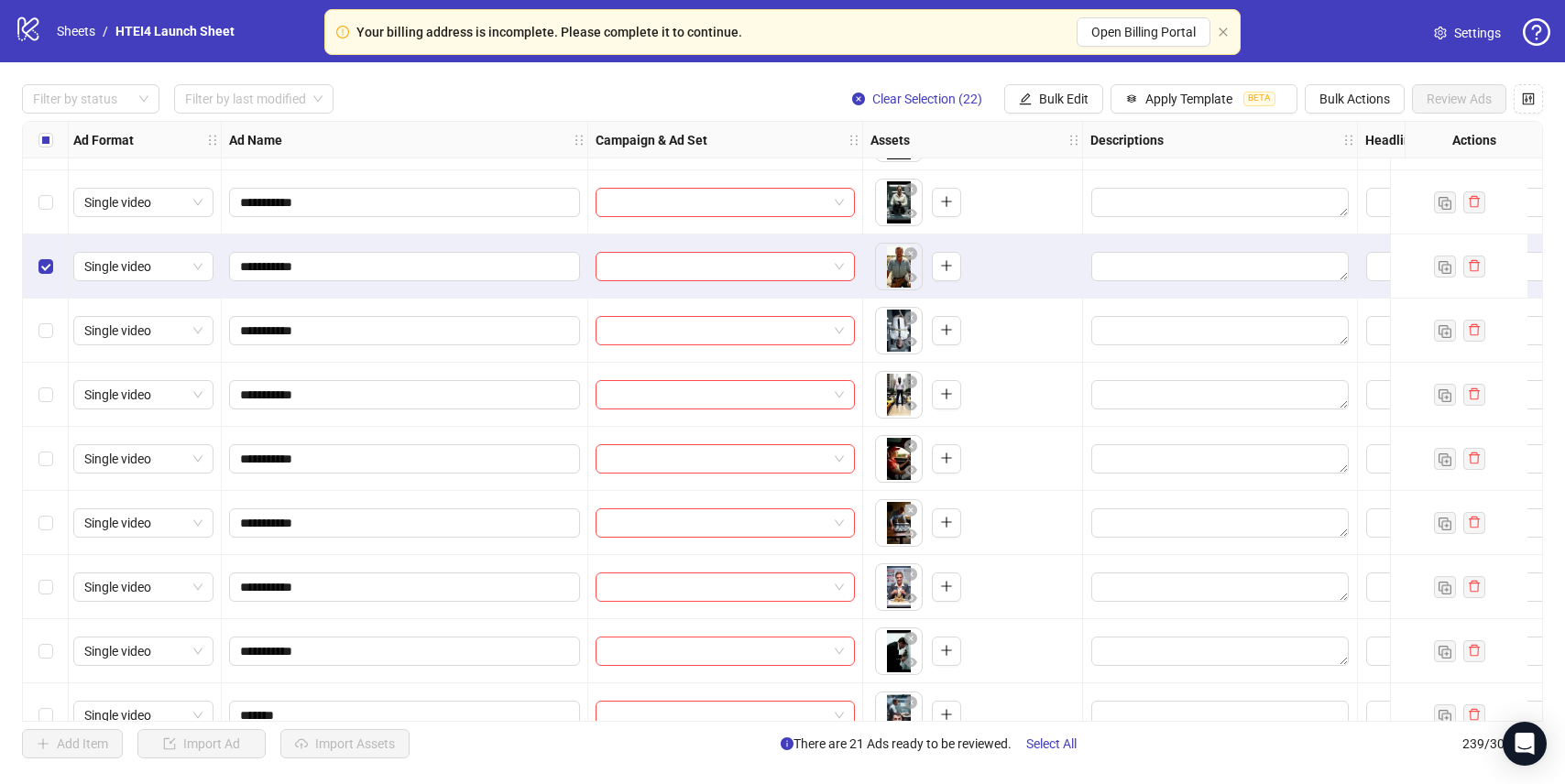
click at [51, 276] on div "Select row 221" at bounding box center [46, 266] width 46 height 64
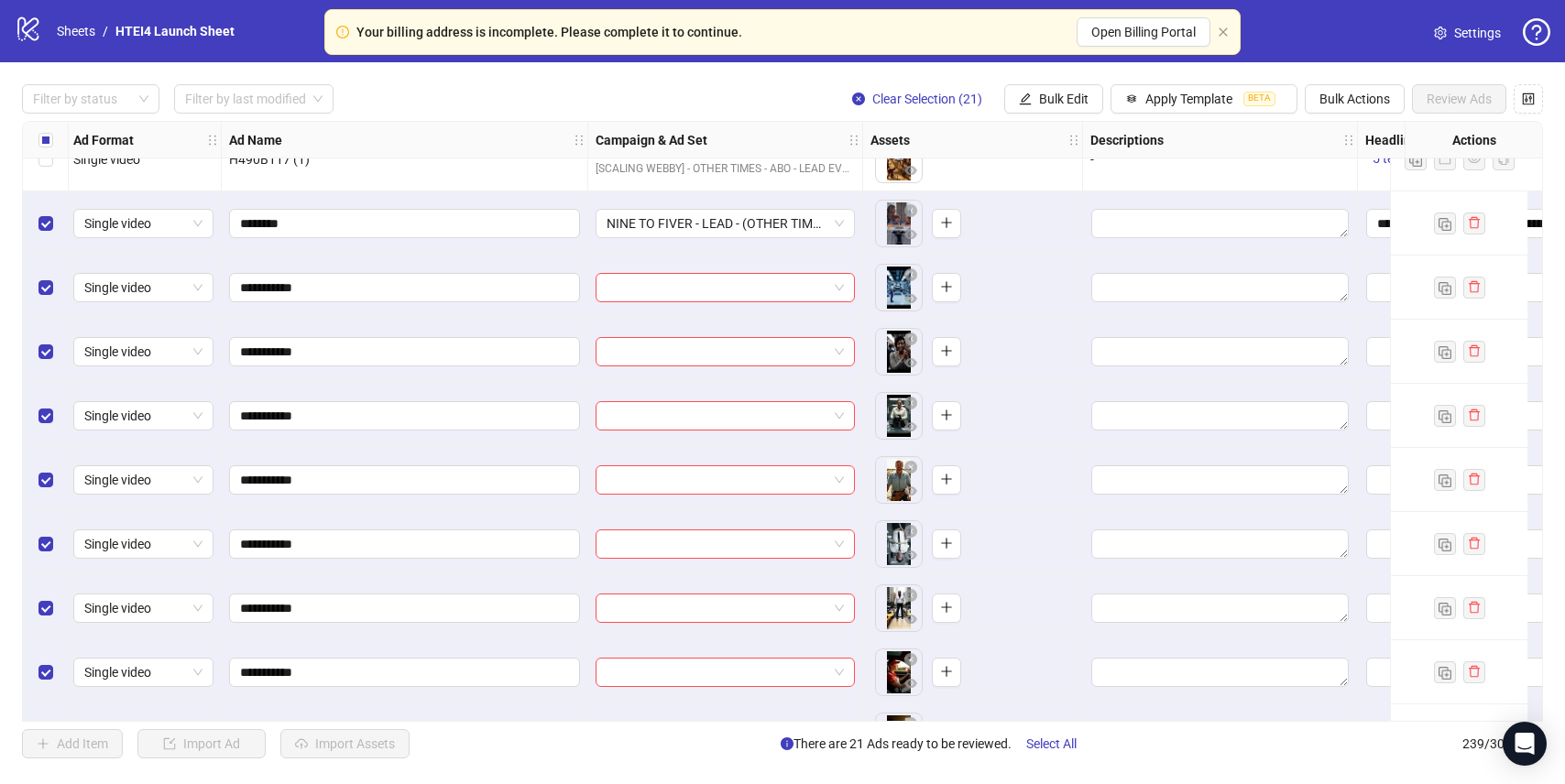
scroll to position [12960, 3]
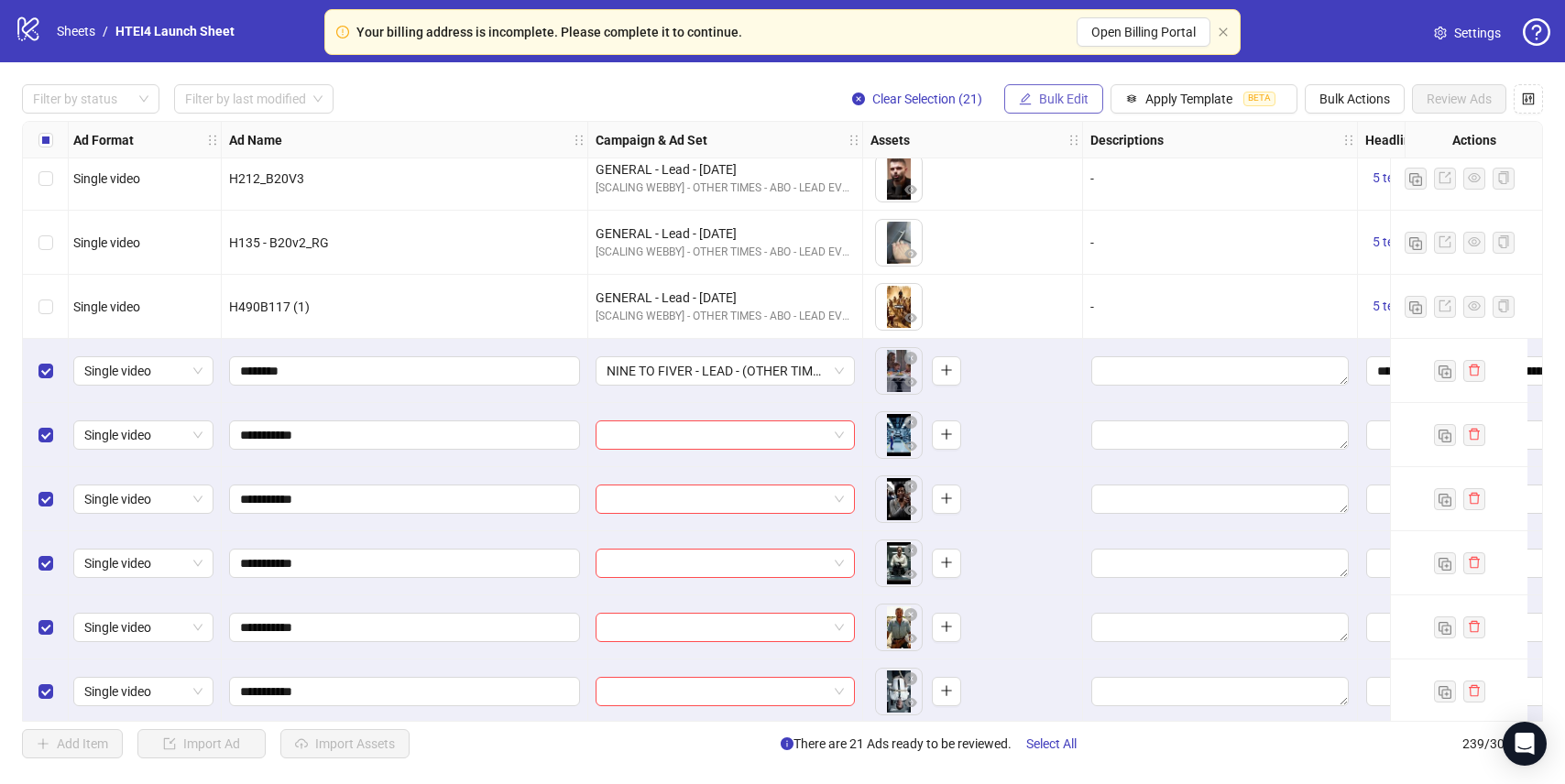
click at [1075, 97] on span "Bulk Edit" at bounding box center [1064, 98] width 50 height 14
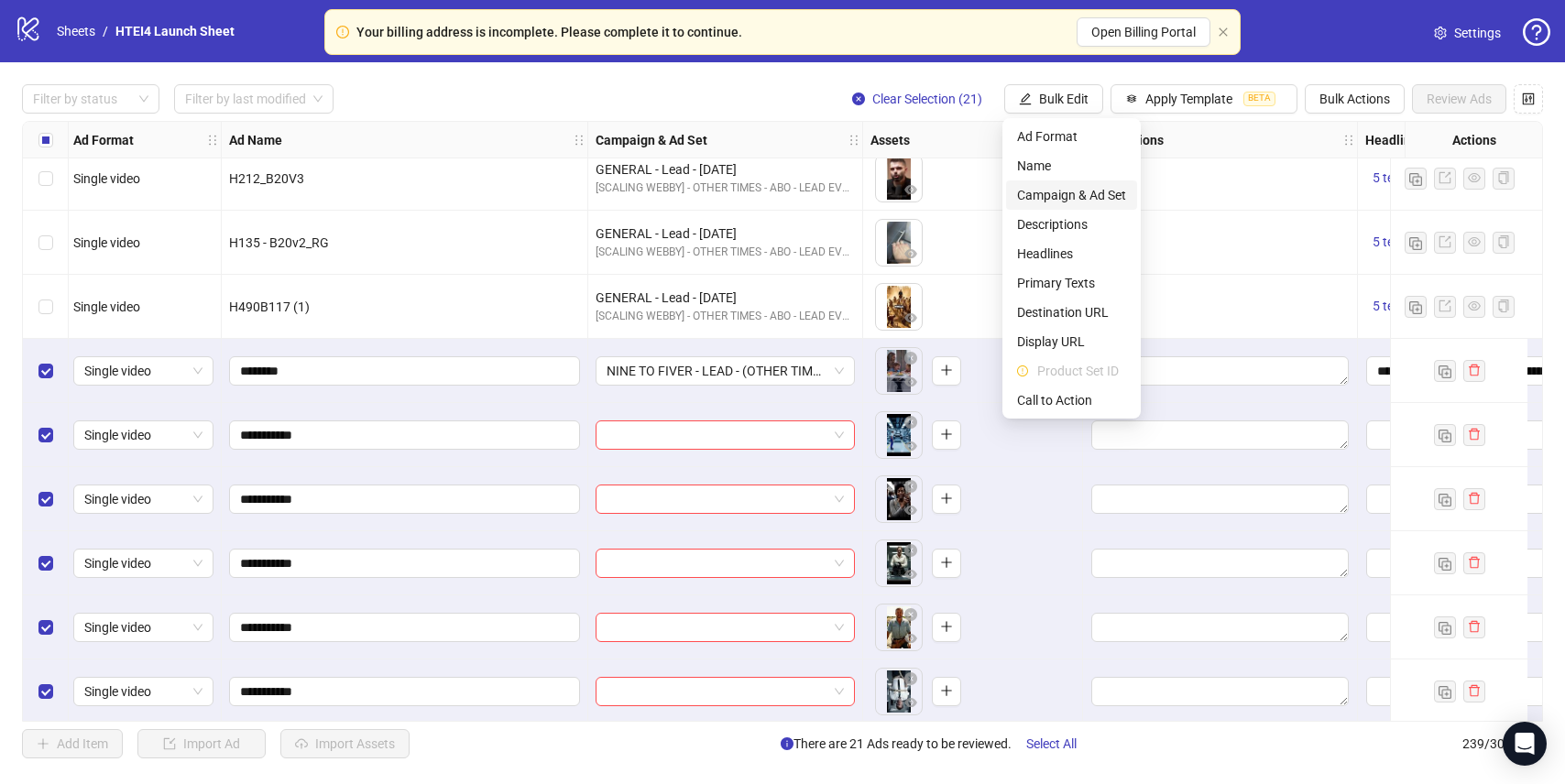
click at [1066, 199] on span "Campaign & Ad Set" at bounding box center [1071, 194] width 109 height 20
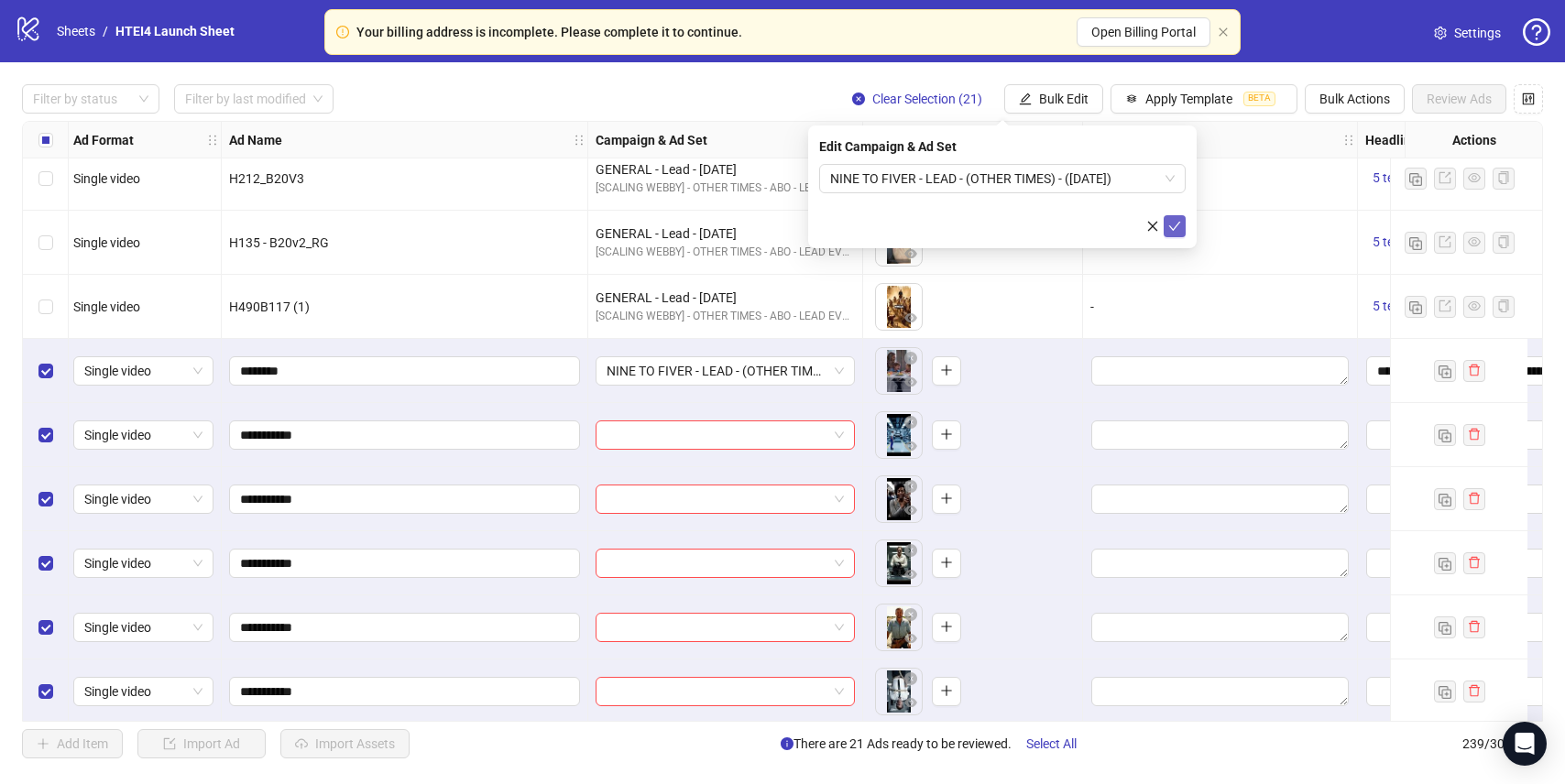
click at [1178, 228] on icon "check" at bounding box center [1174, 226] width 12 height 12
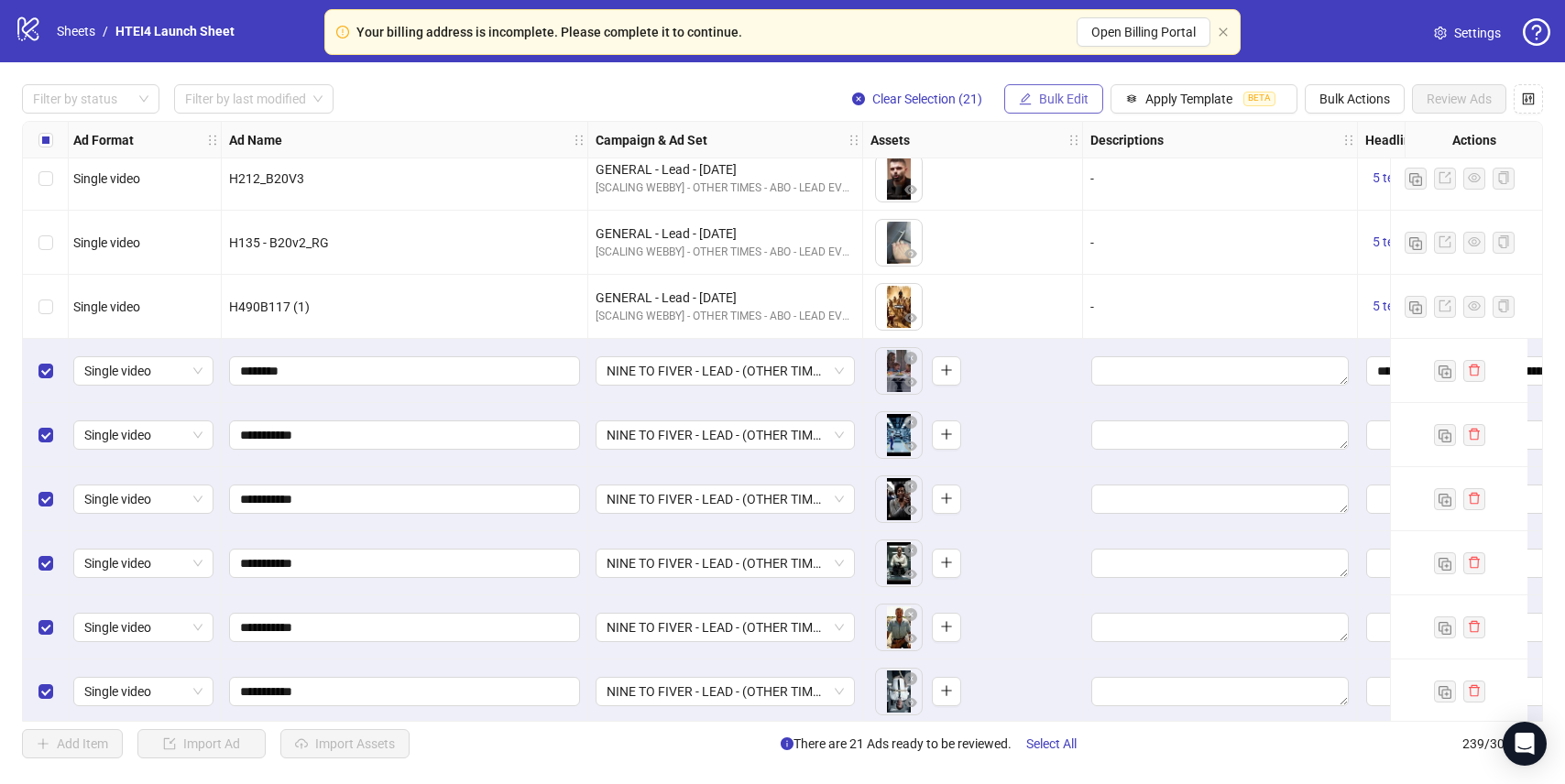
click at [1069, 93] on span "Bulk Edit" at bounding box center [1064, 98] width 50 height 14
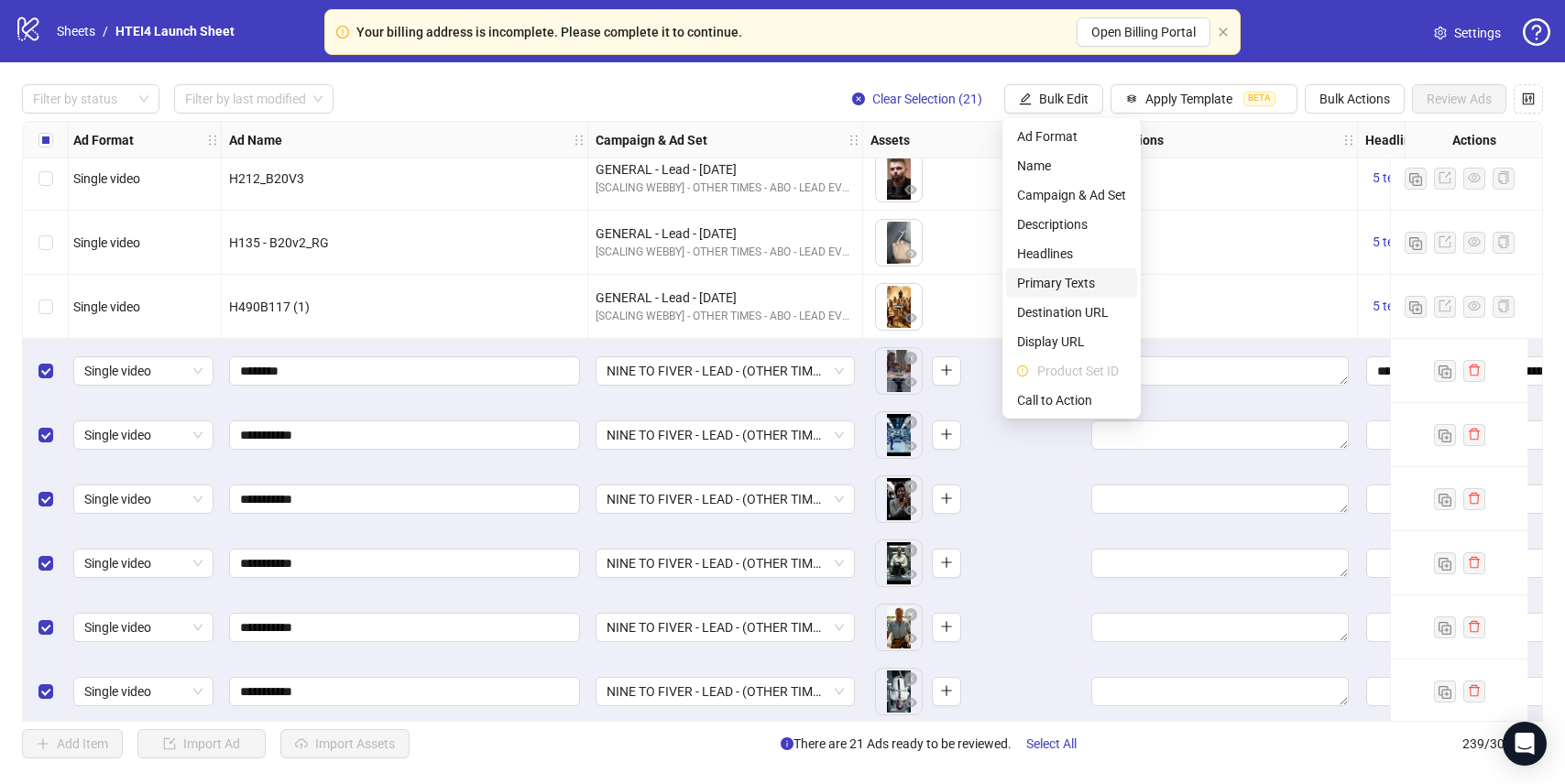
click at [1074, 278] on span "Primary Texts" at bounding box center [1071, 282] width 109 height 20
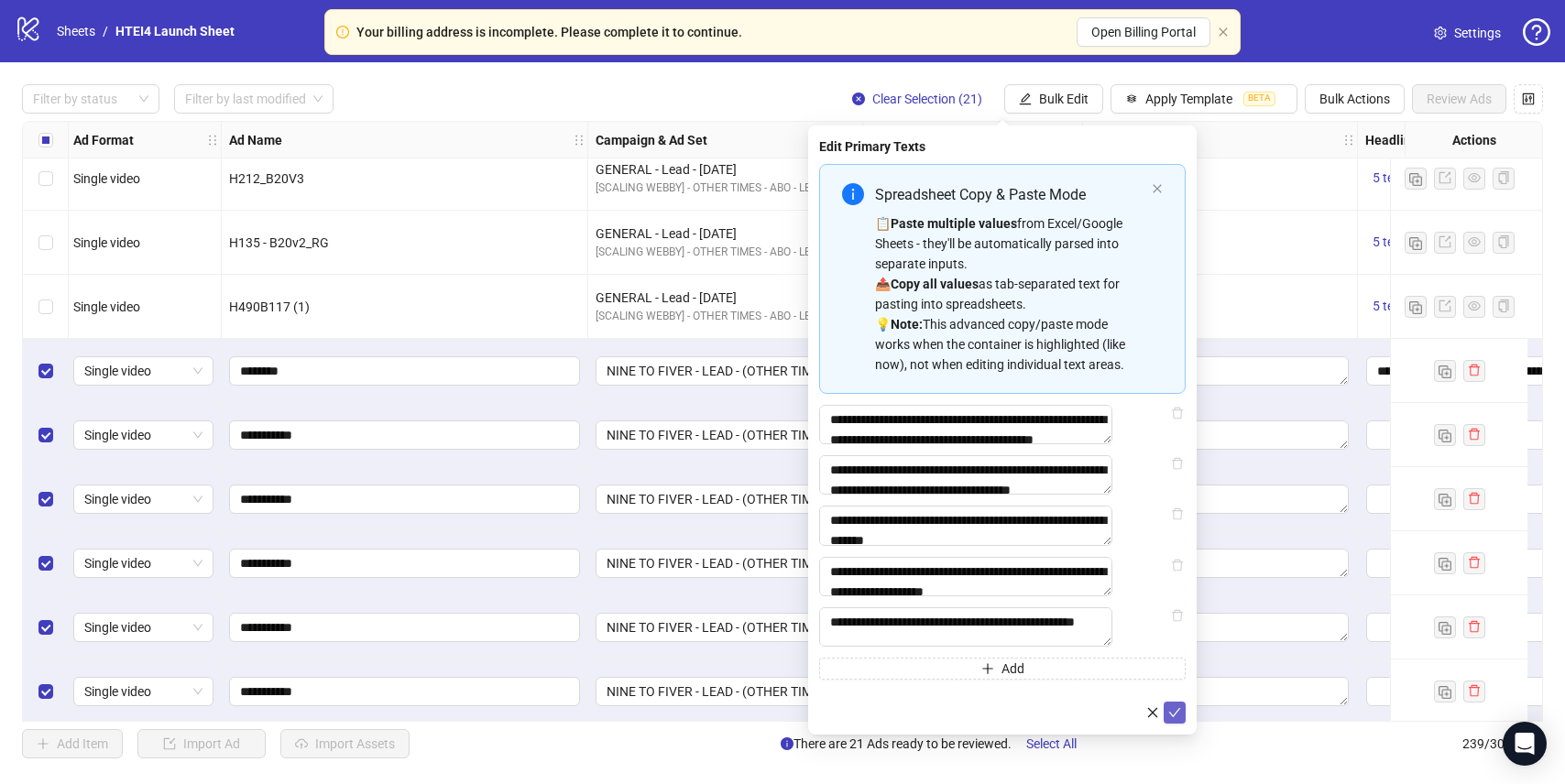
click at [1175, 717] on icon "check" at bounding box center [1175, 712] width 11 height 10
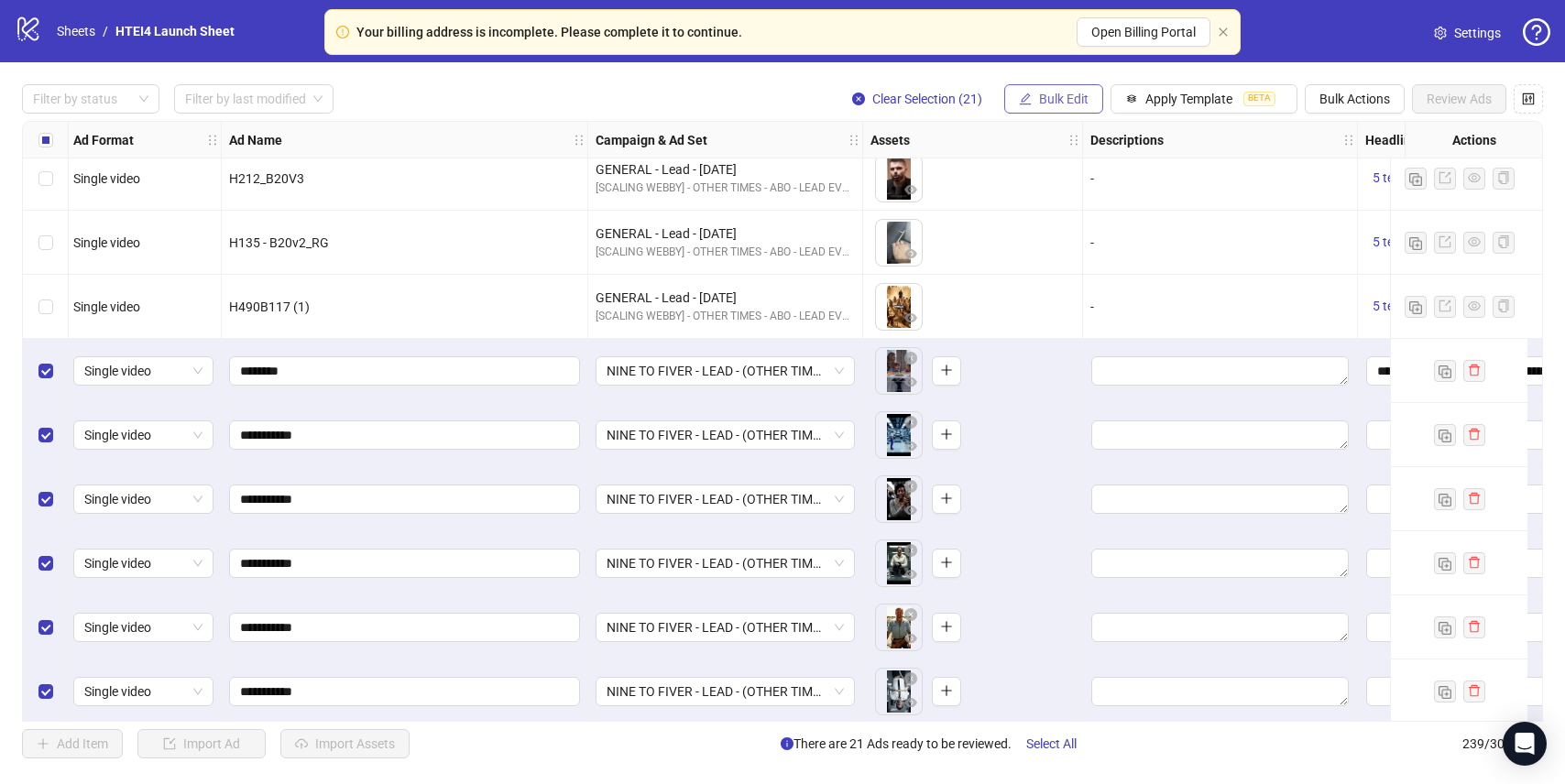
click at [1039, 96] on span "Bulk Edit" at bounding box center [1064, 98] width 50 height 14
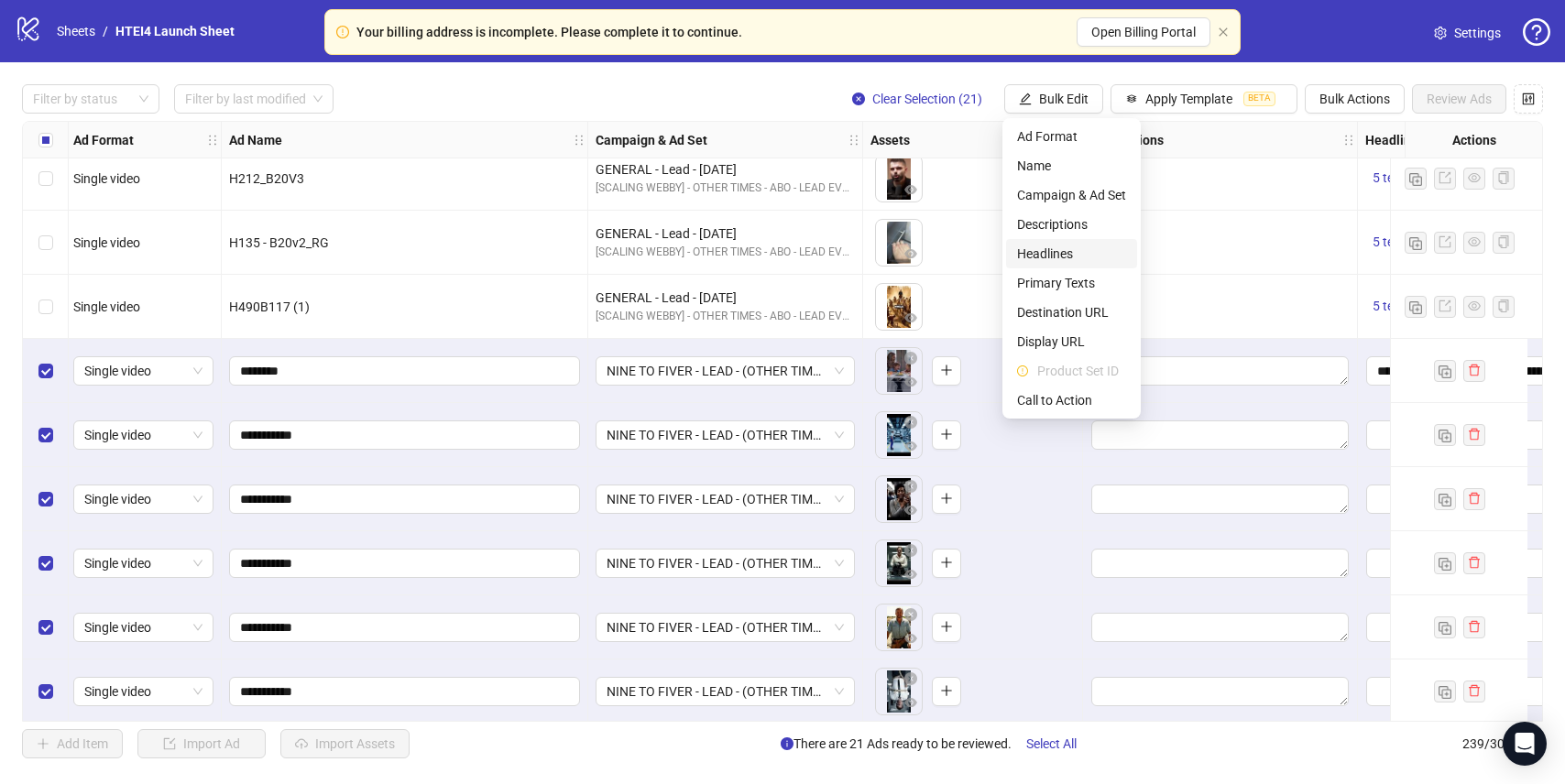
click at [1058, 248] on span "Headlines" at bounding box center [1071, 253] width 109 height 20
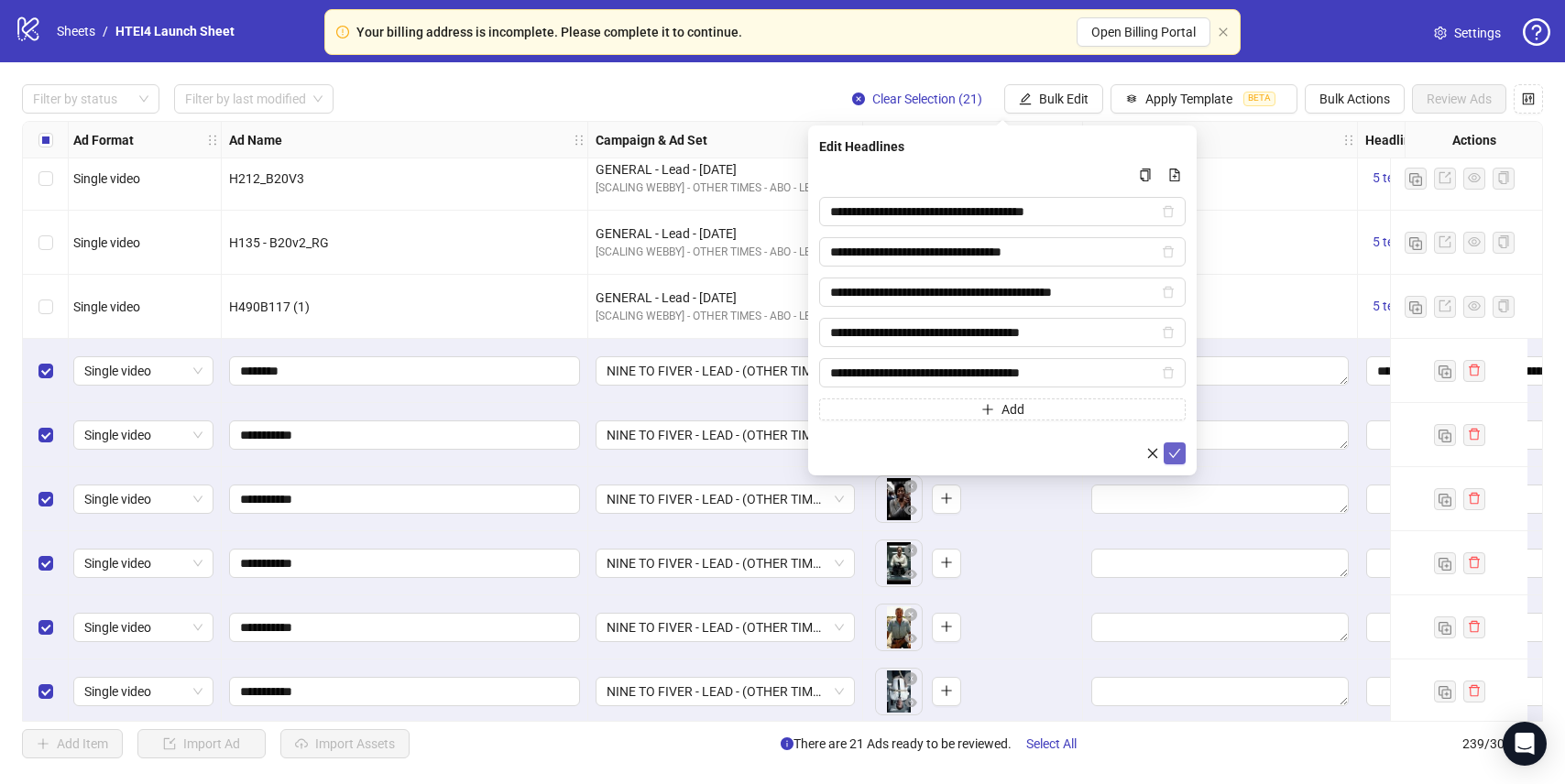
click at [1171, 448] on icon "check" at bounding box center [1174, 452] width 12 height 12
click at [1041, 98] on span "Bulk Edit" at bounding box center [1064, 98] width 50 height 14
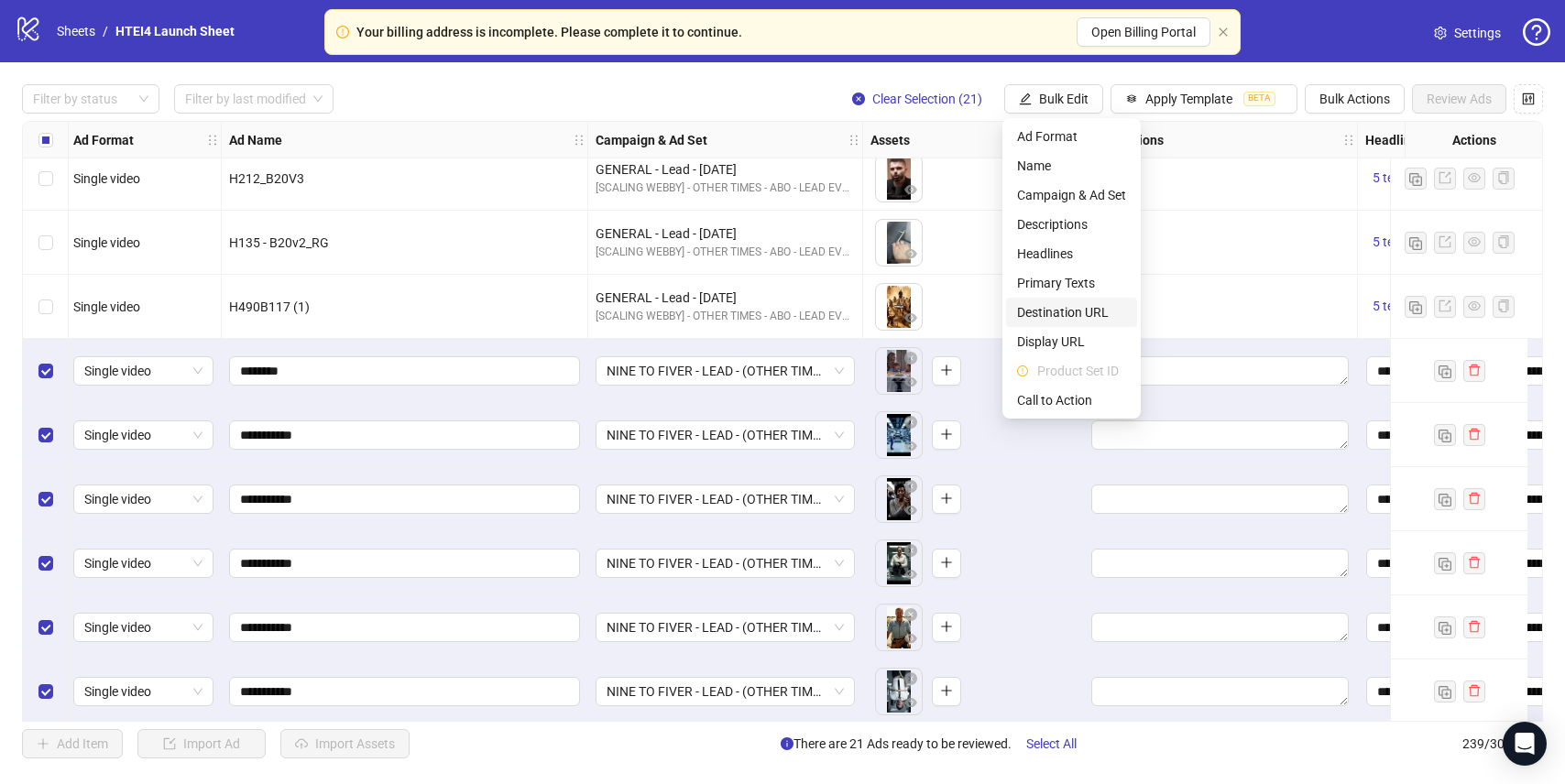
click at [1049, 315] on span "Destination URL" at bounding box center [1071, 312] width 109 height 20
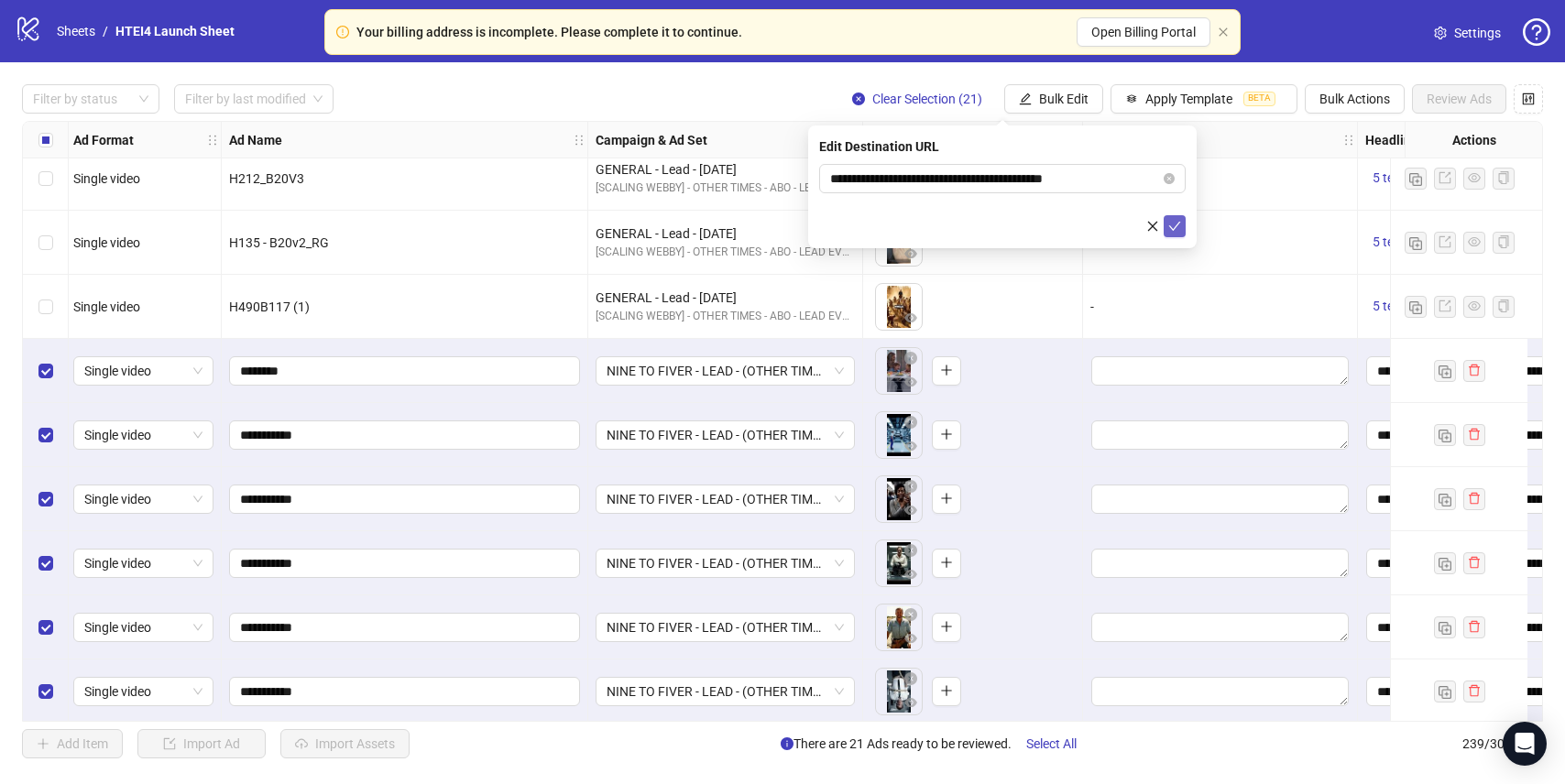
click at [1184, 226] on button "submit" at bounding box center [1174, 226] width 22 height 22
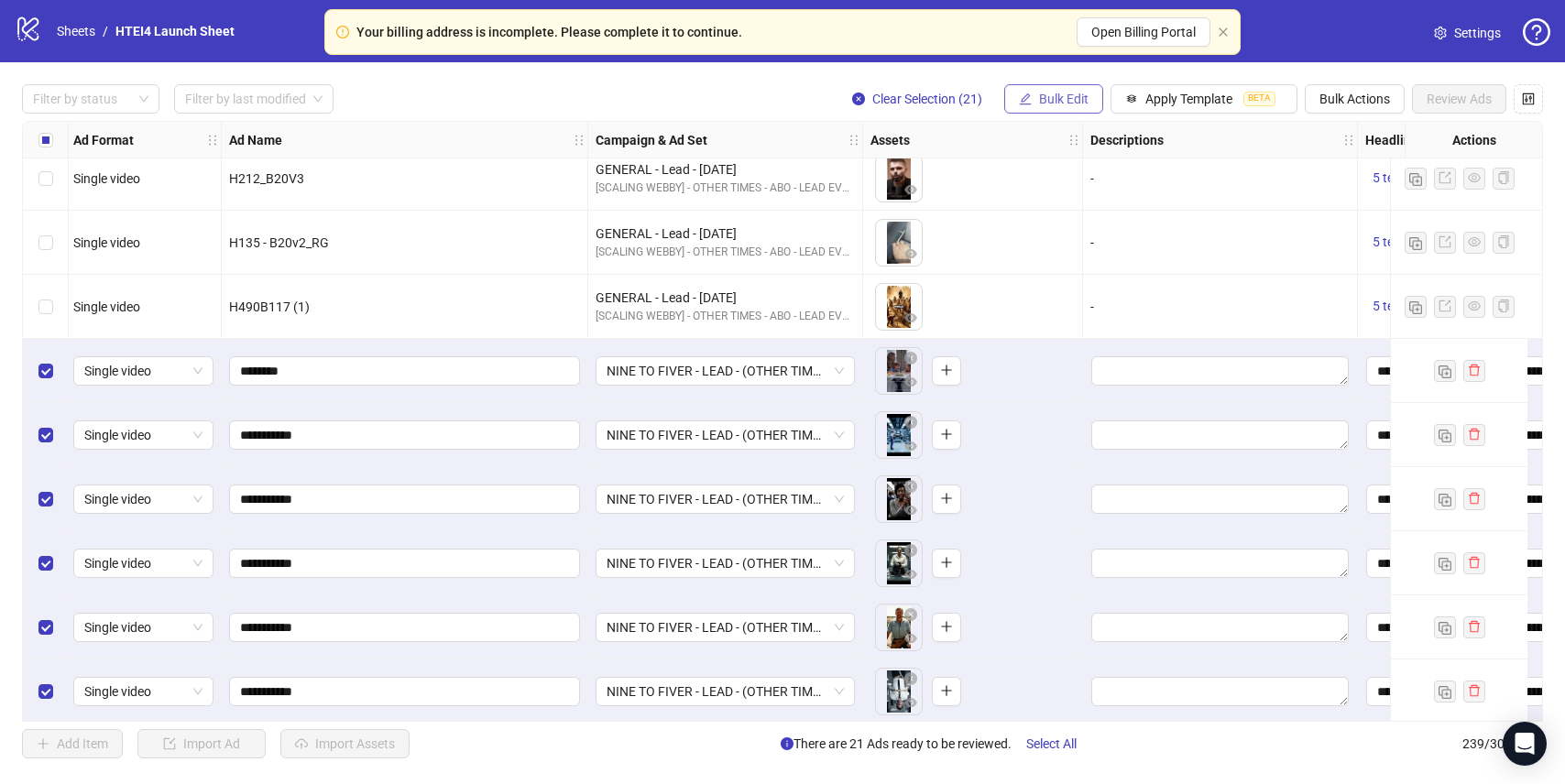
click at [1061, 101] on span "Bulk Edit" at bounding box center [1064, 98] width 50 height 14
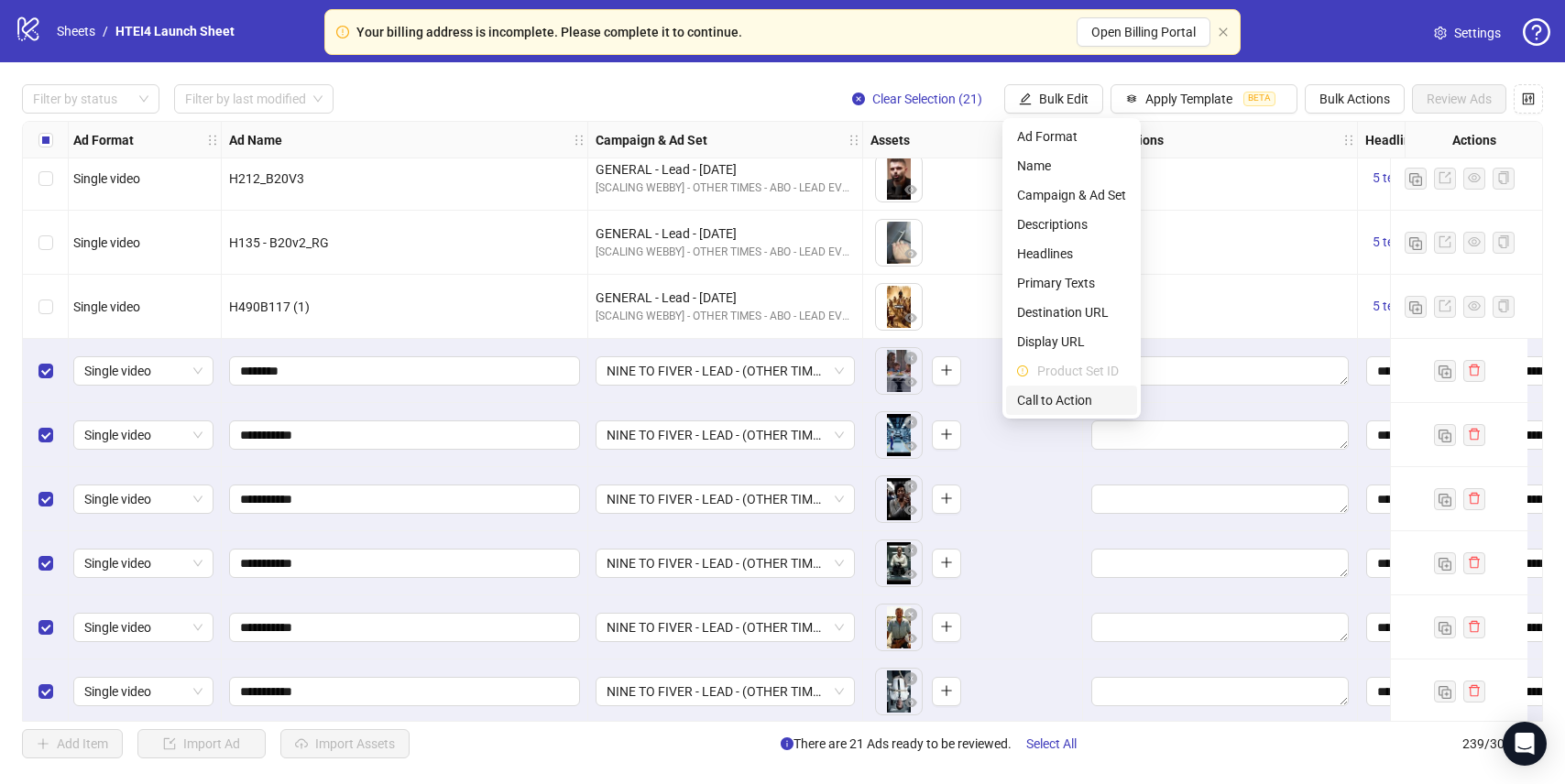
click at [1064, 390] on span "Call to Action" at bounding box center [1071, 400] width 109 height 20
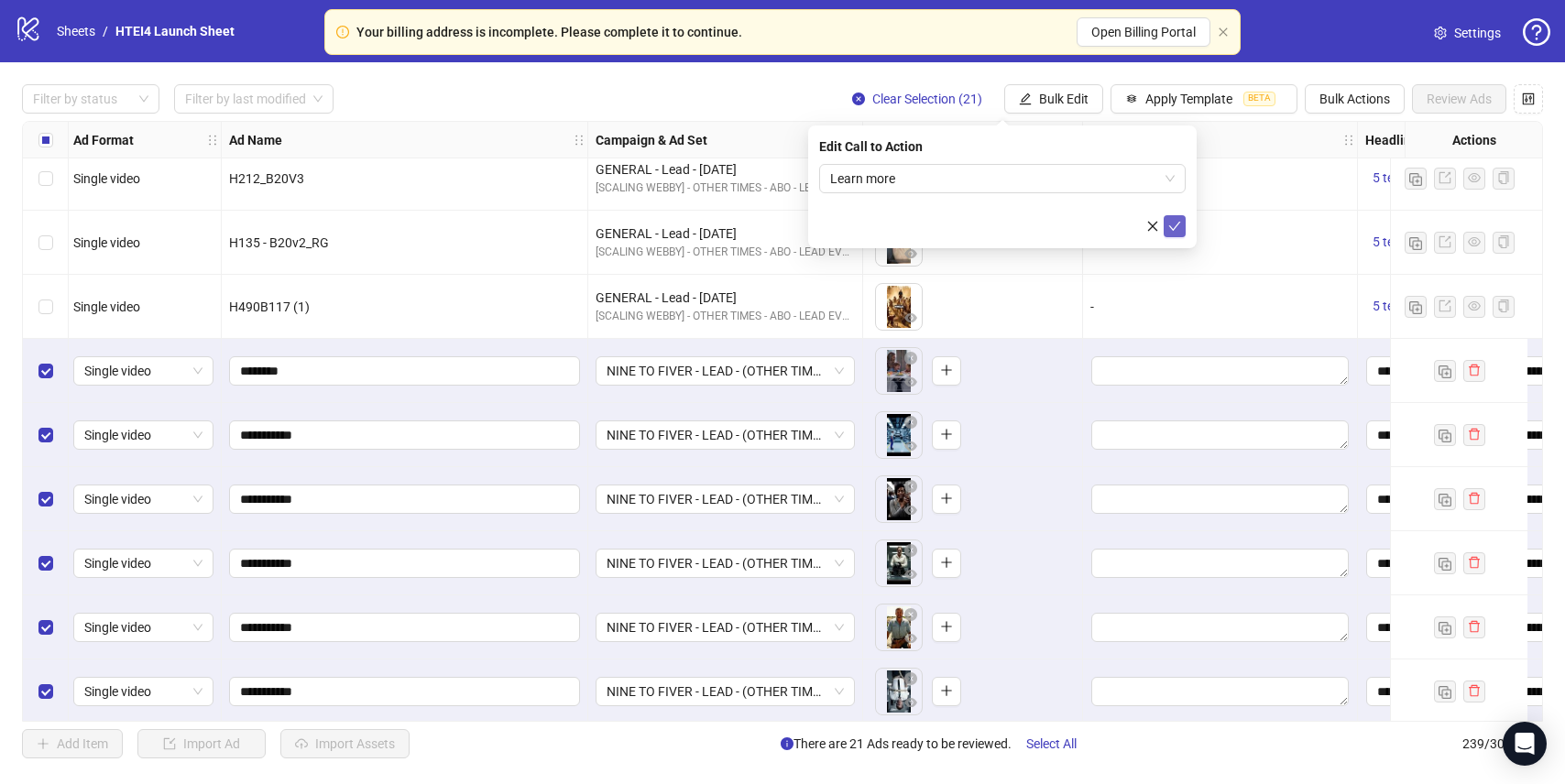
click at [1173, 230] on icon "check" at bounding box center [1174, 226] width 12 height 12
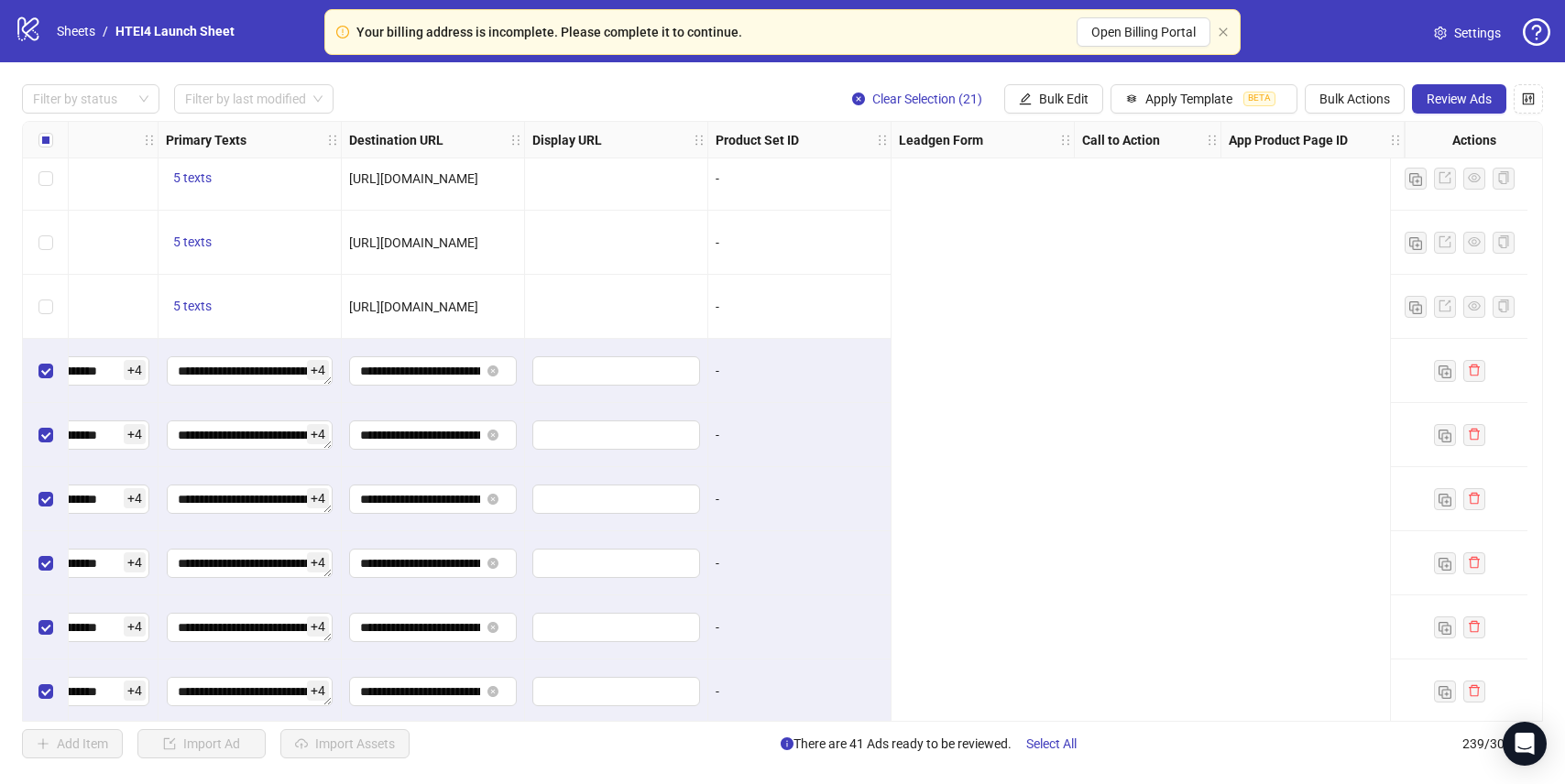
scroll to position [12960, 0]
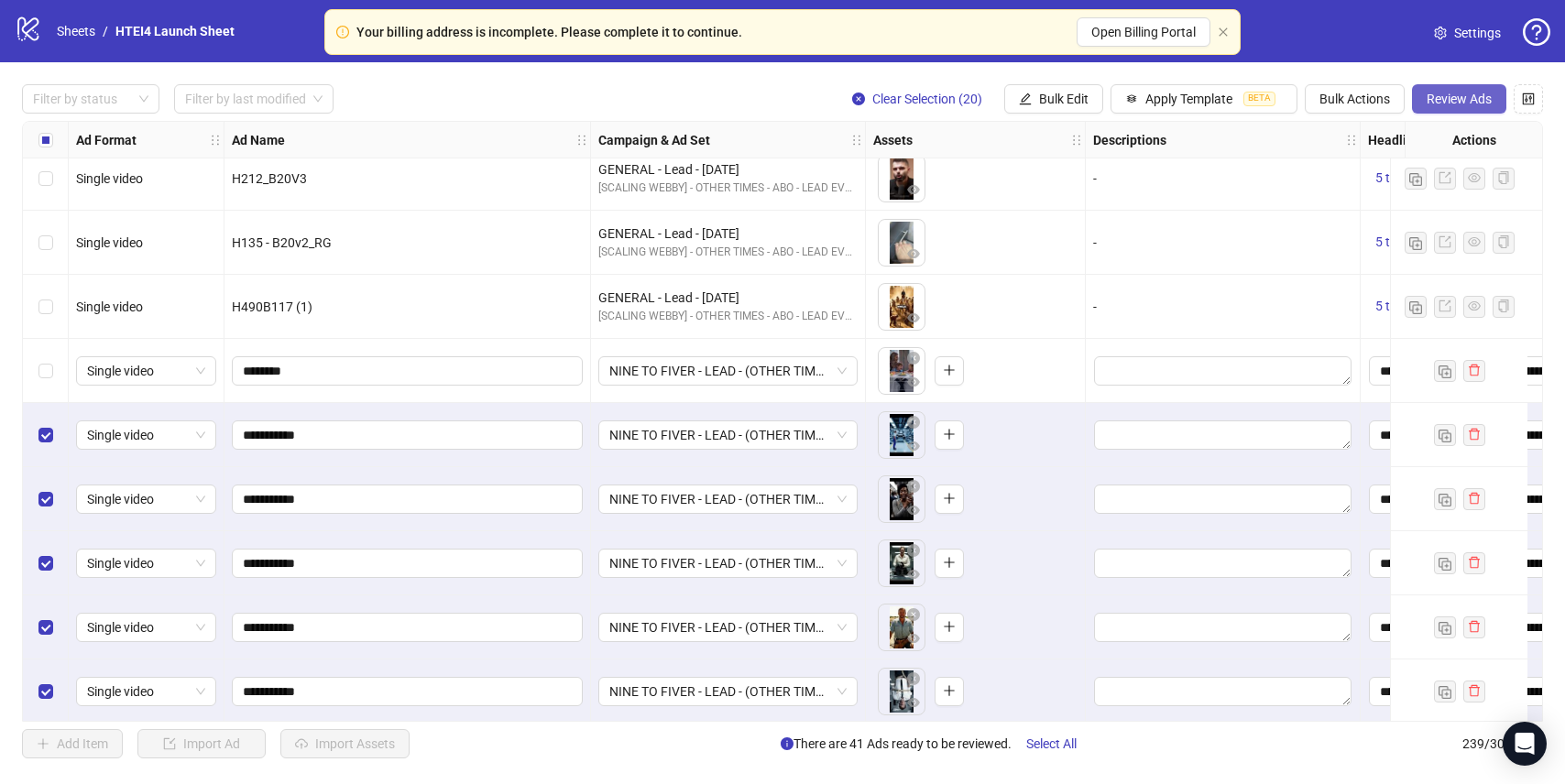
click at [1452, 95] on span "Review Ads" at bounding box center [1459, 98] width 65 height 14
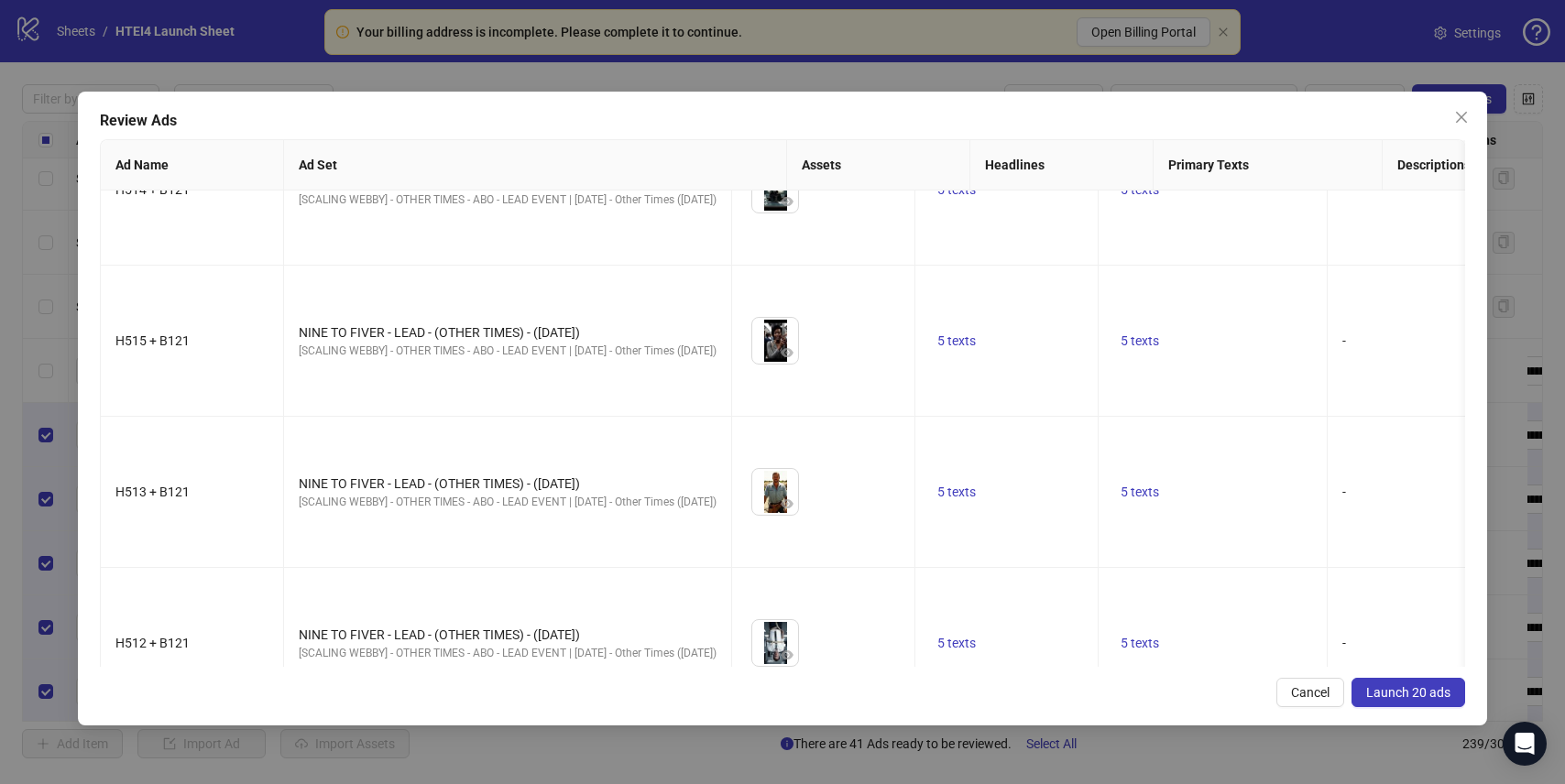
scroll to position [2142, 0]
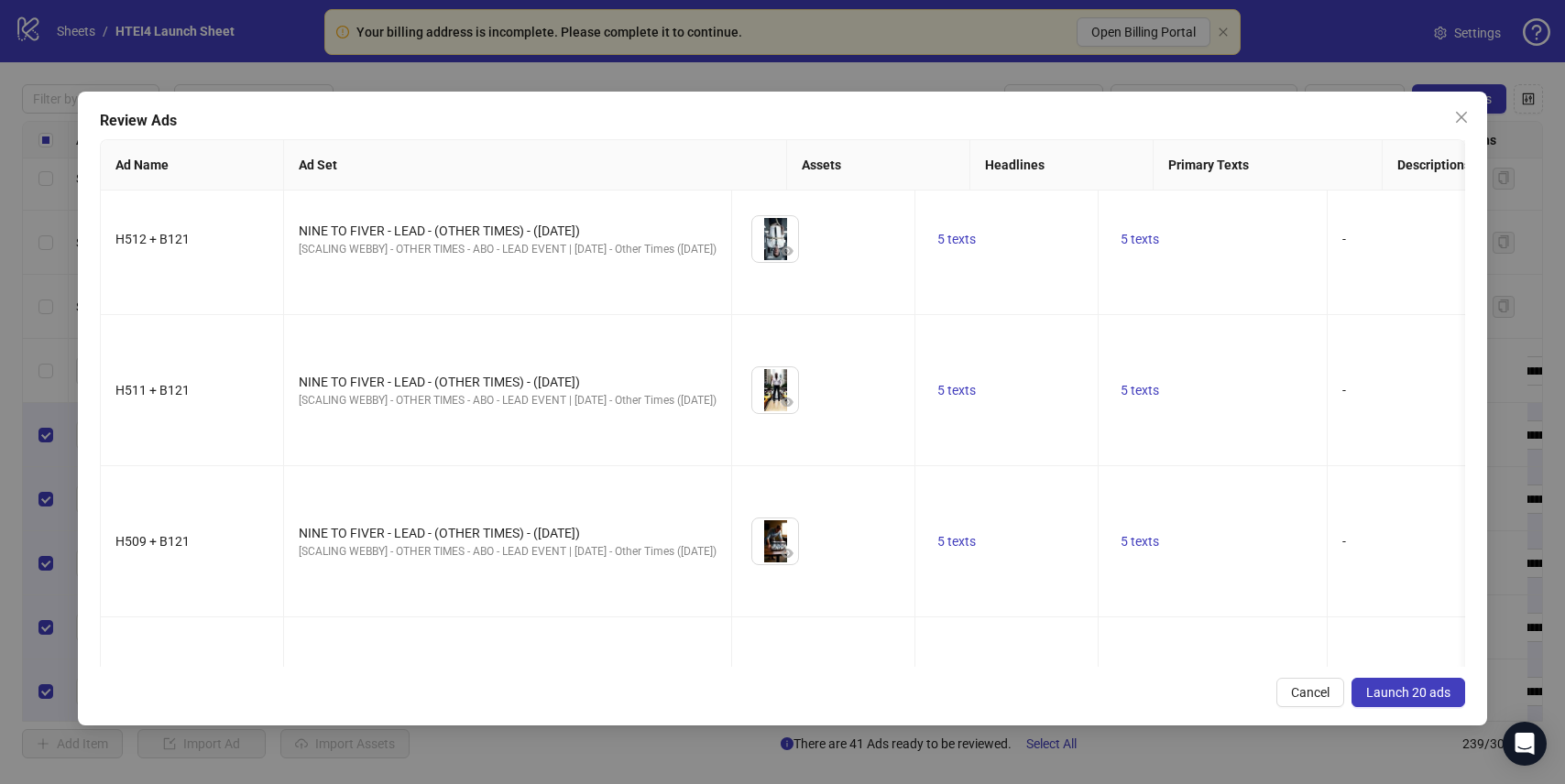
click at [1410, 694] on span "Launch 20 ads" at bounding box center [1408, 691] width 84 height 14
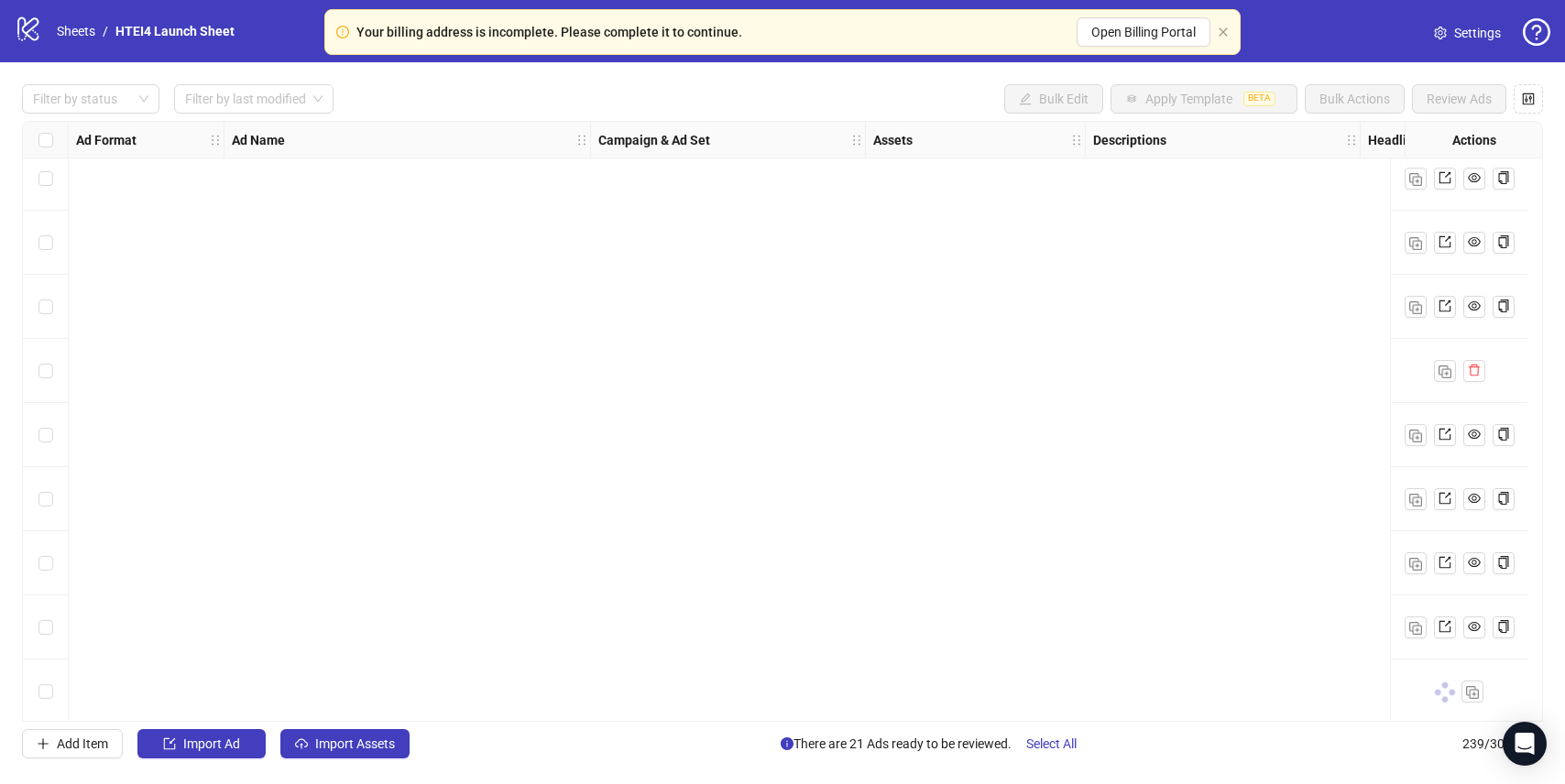
scroll to position [14764, 0]
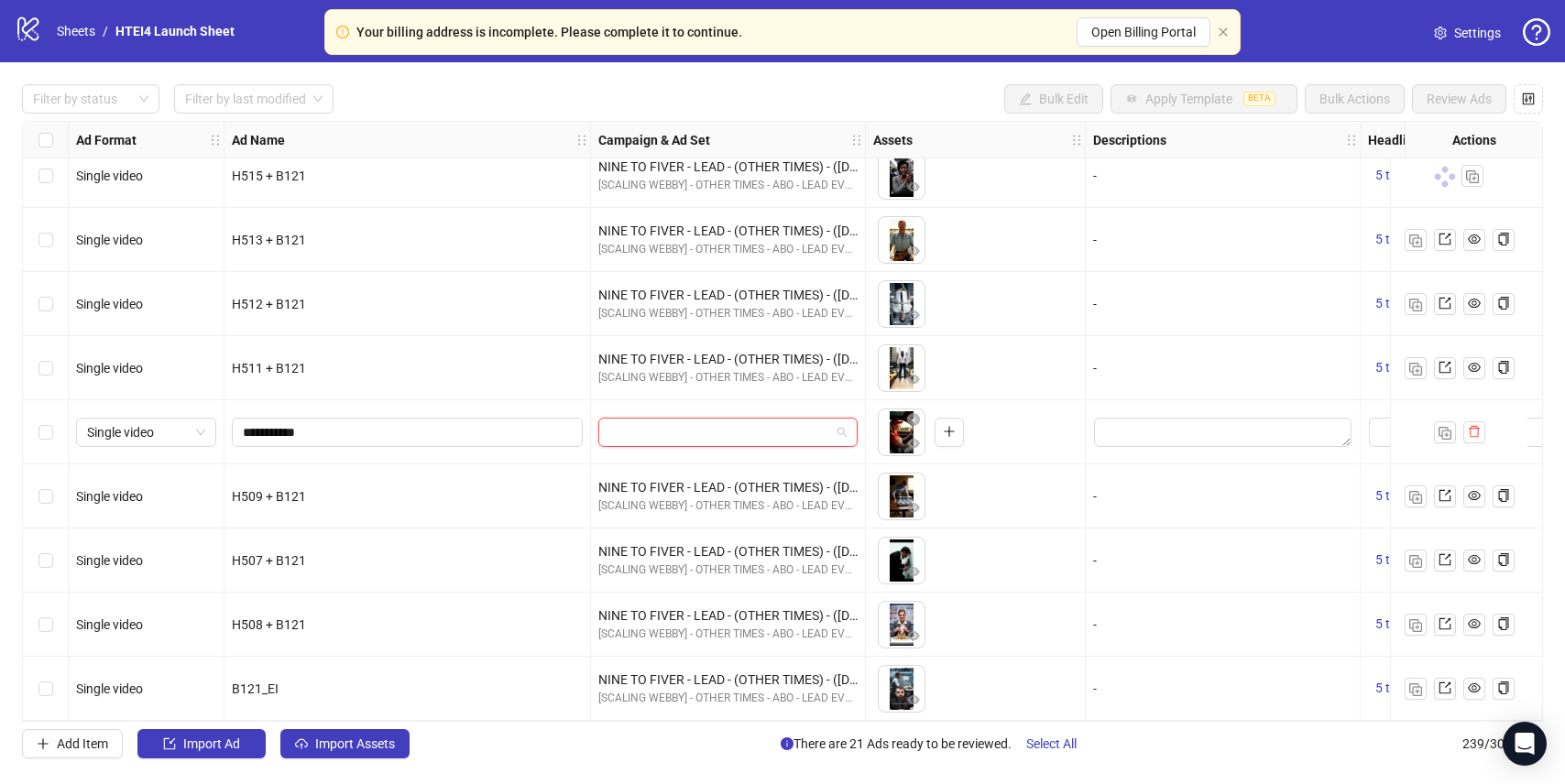
click at [690, 428] on input "search" at bounding box center [719, 432] width 221 height 28
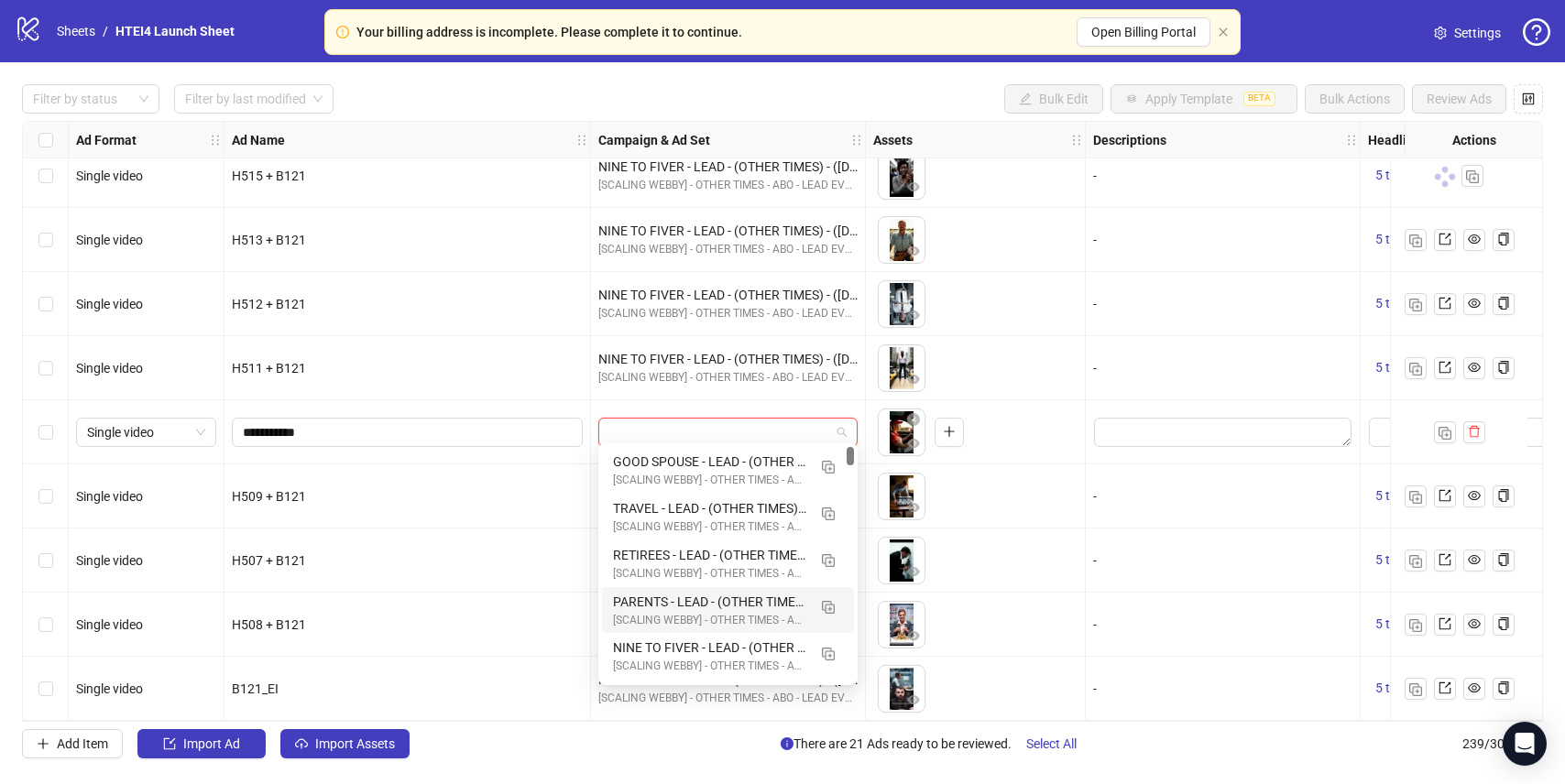
scroll to position [14764, 51]
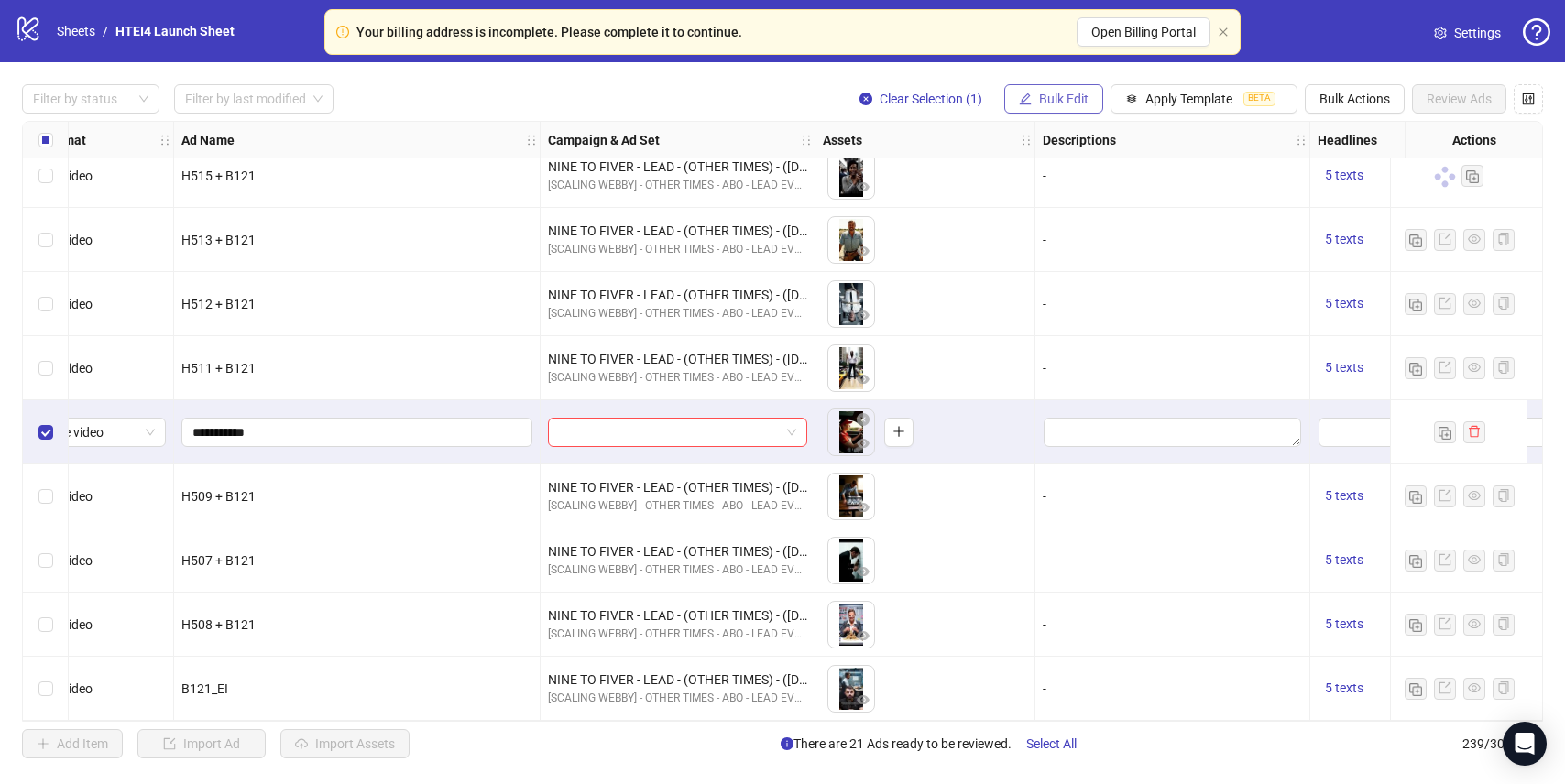
click at [1096, 102] on button "Bulk Edit" at bounding box center [1053, 98] width 99 height 30
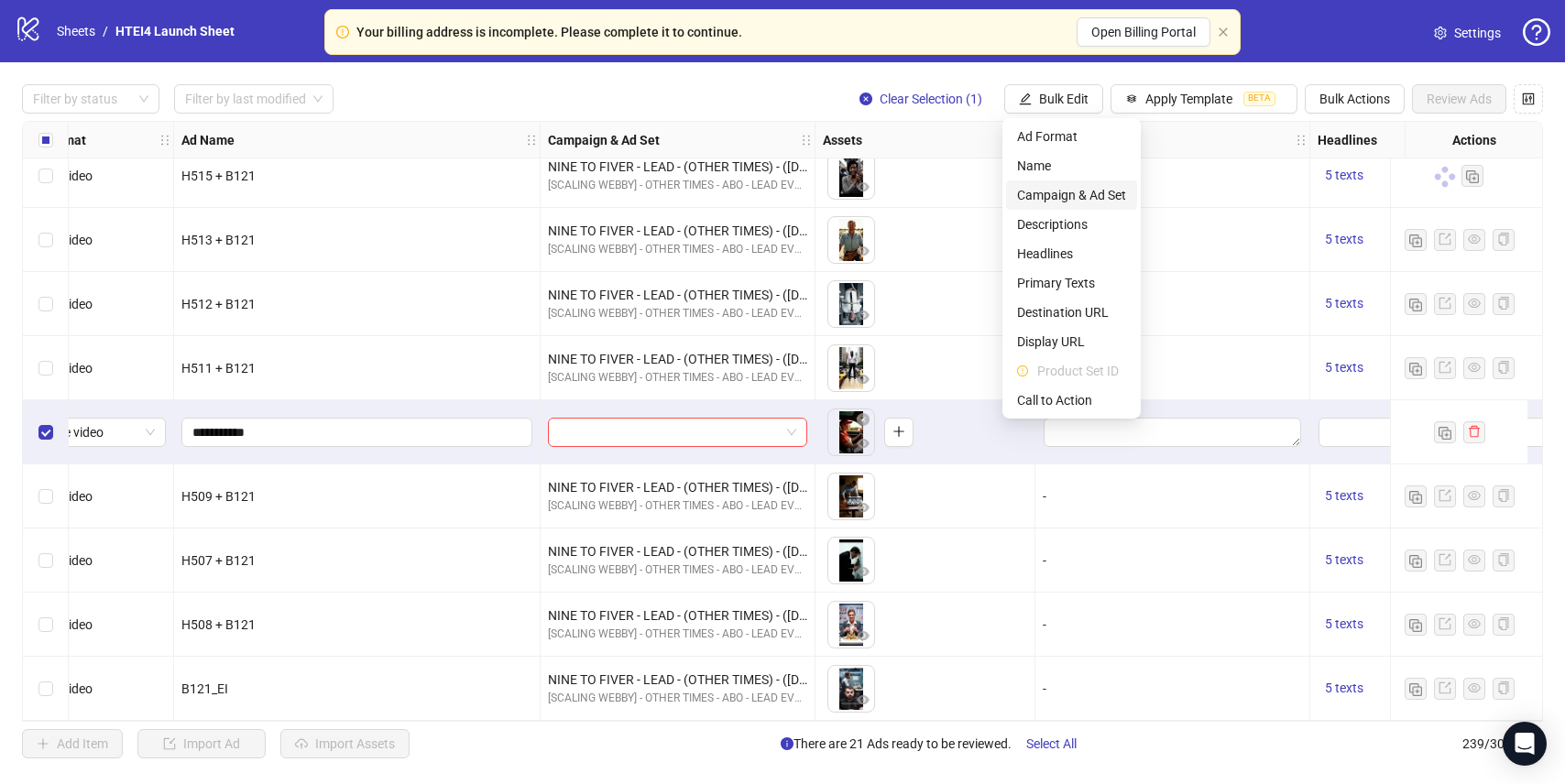
click at [1083, 207] on li "Campaign & Ad Set" at bounding box center [1071, 195] width 131 height 30
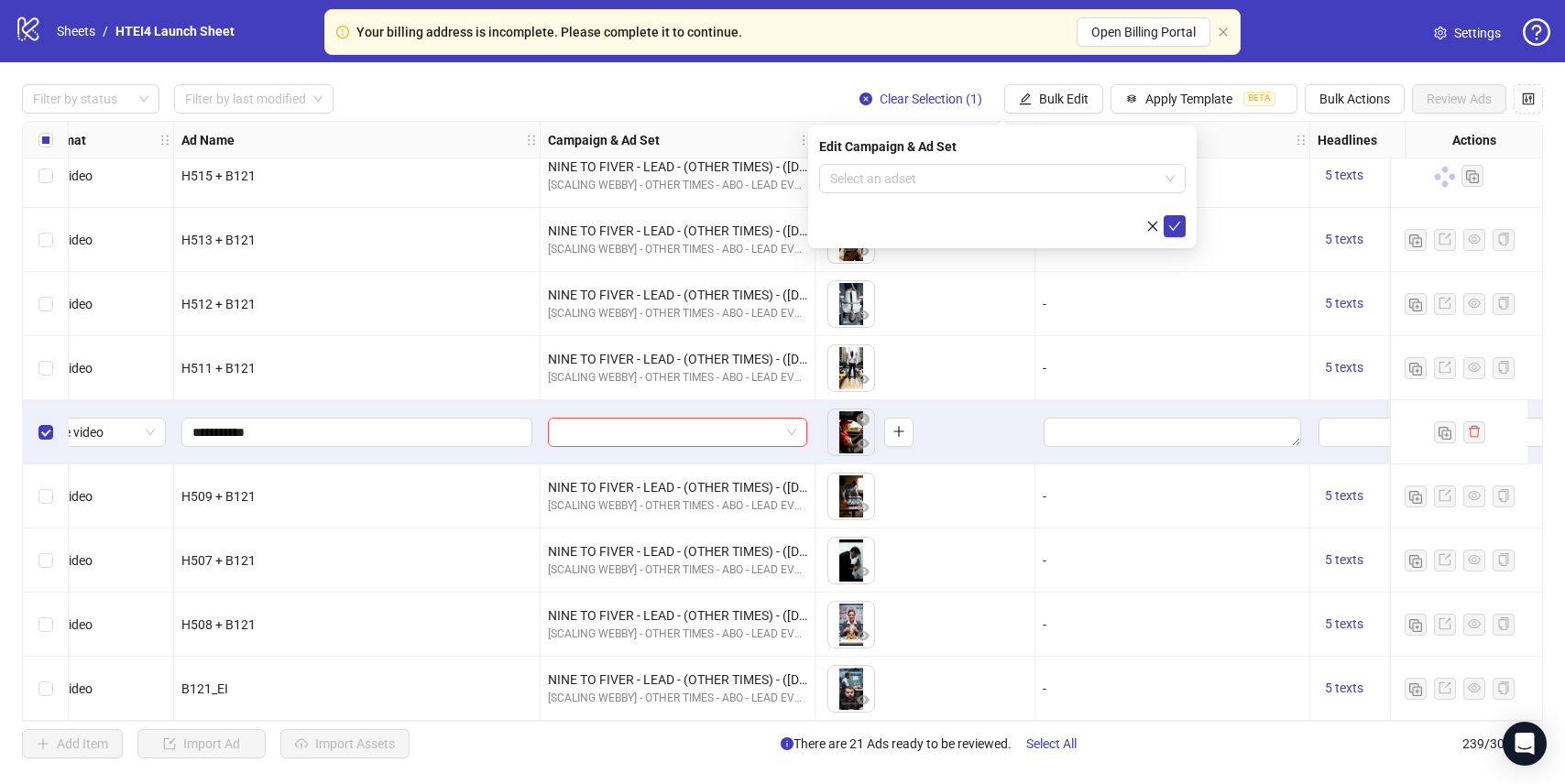
click at [1057, 198] on form "Select an adset" at bounding box center [1002, 200] width 366 height 74
click at [1057, 194] on form "Select an adset" at bounding box center [1002, 200] width 366 height 74
click at [1053, 185] on input "search" at bounding box center [994, 178] width 328 height 28
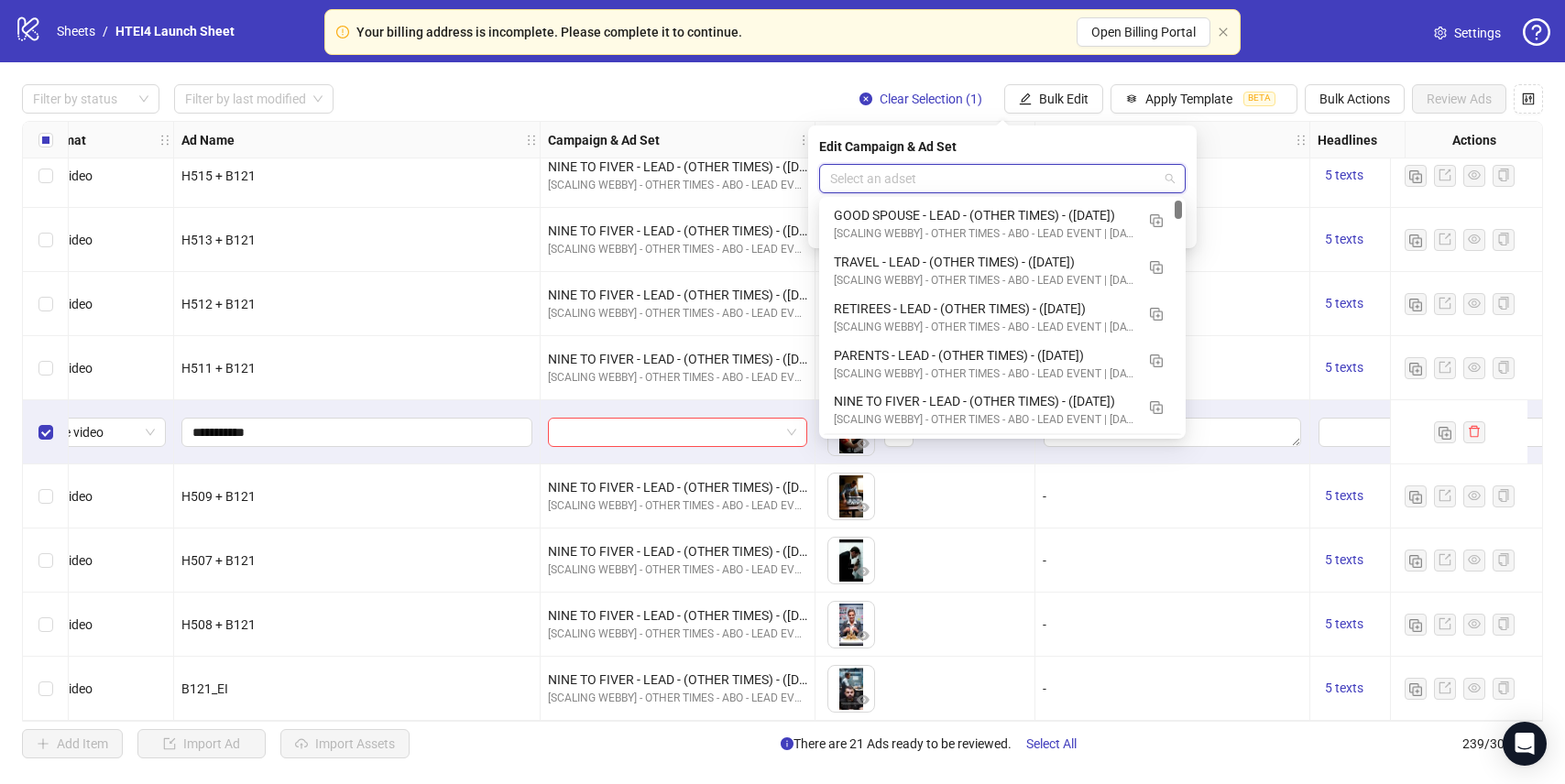
click at [62, 492] on div "Select row 236" at bounding box center [46, 496] width 46 height 64
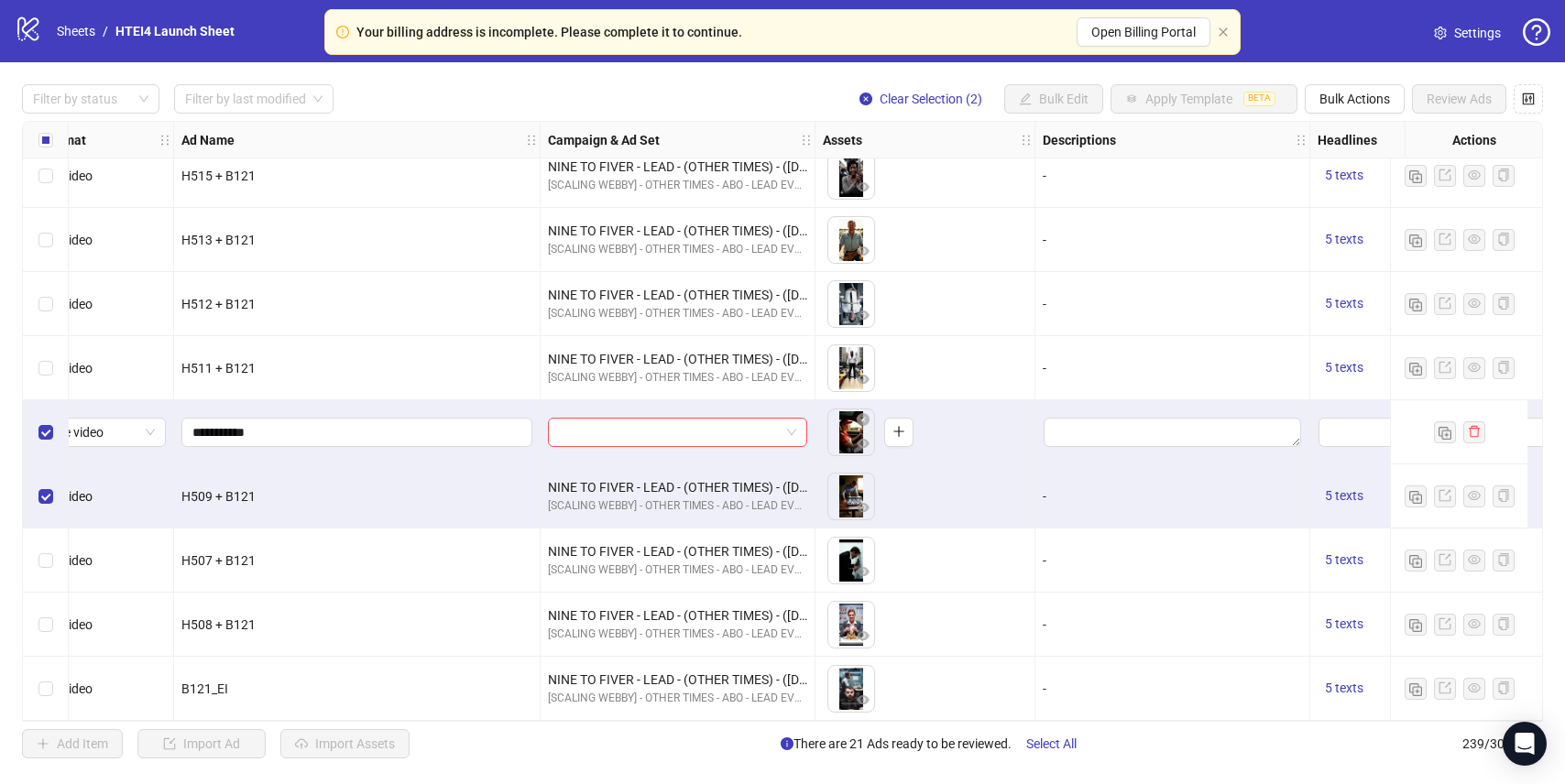
click at [55, 487] on div "Select row 236" at bounding box center [46, 496] width 46 height 64
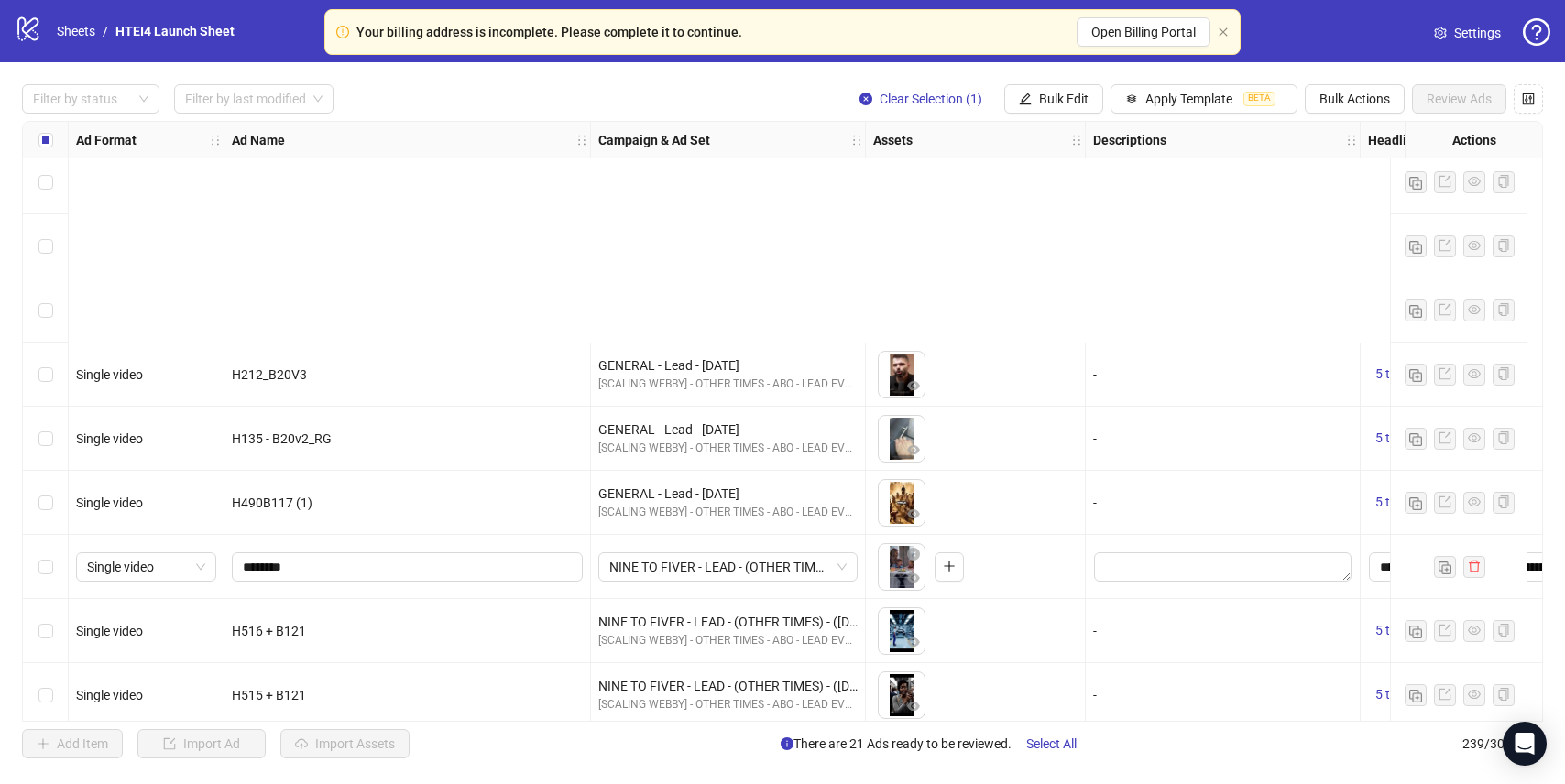
scroll to position [13569, 0]
